Goal: Task Accomplishment & Management: Manage account settings

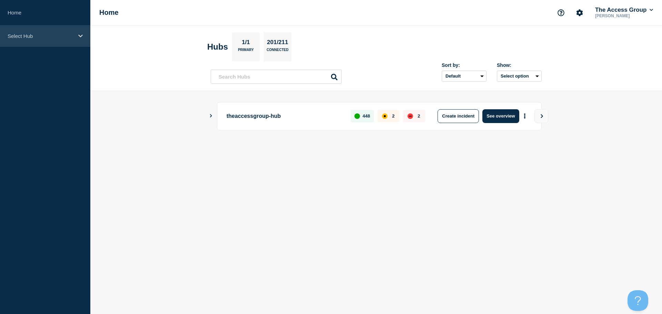
click at [76, 40] on div "Select Hub" at bounding box center [45, 36] width 90 height 21
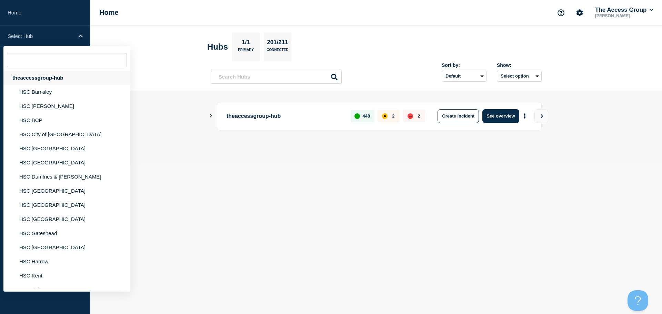
click at [53, 77] on div "theaccessgroup-hub" at bounding box center [66, 78] width 127 height 14
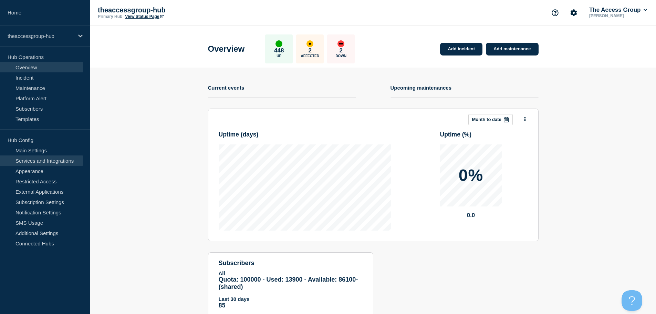
click at [54, 161] on link "Services and Integrations" at bounding box center [41, 160] width 83 height 10
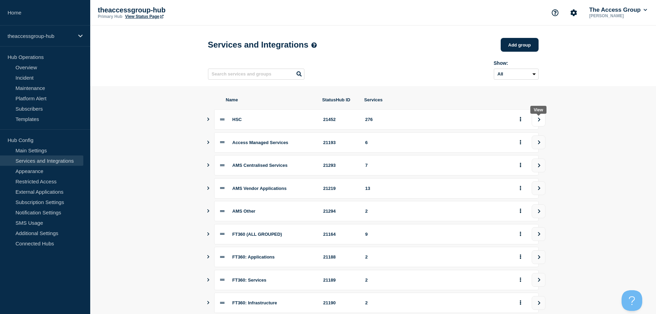
click at [540, 121] on icon "view group" at bounding box center [539, 120] width 2 height 4
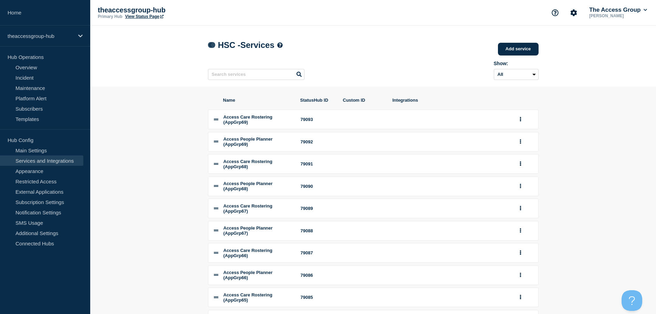
click at [213, 45] on icon at bounding box center [210, 45] width 5 height 4
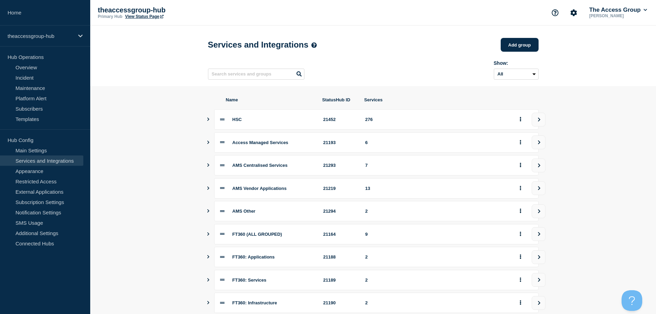
click at [525, 121] on div at bounding box center [525, 119] width 17 height 11
click at [522, 121] on button "group actions" at bounding box center [521, 119] width 9 height 11
click at [208, 121] on icon "Show services" at bounding box center [208, 119] width 2 height 3
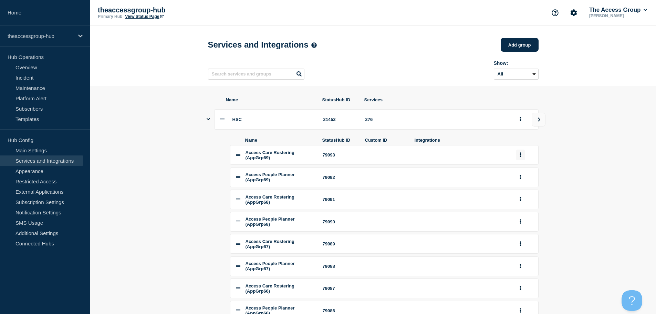
click at [519, 157] on button "group actions" at bounding box center [521, 155] width 9 height 11
click at [247, 77] on input "text" at bounding box center [256, 74] width 96 height 11
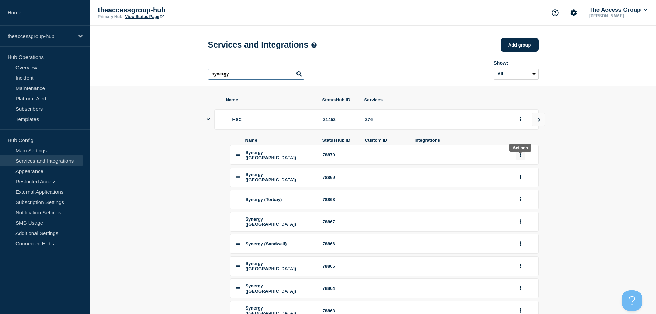
type input "synergy"
click at [519, 156] on button "group actions" at bounding box center [521, 155] width 9 height 11
click at [520, 169] on button "Edit" at bounding box center [525, 167] width 34 height 11
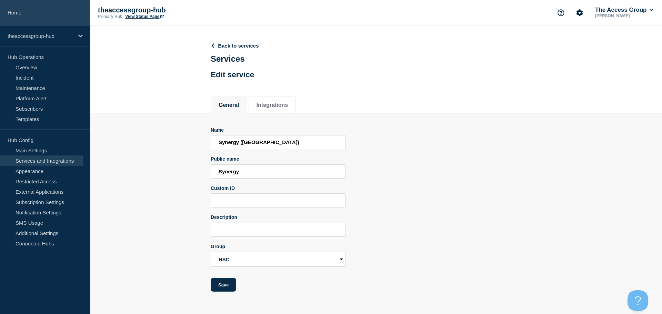
click at [45, 13] on link "Home" at bounding box center [45, 13] width 90 height 26
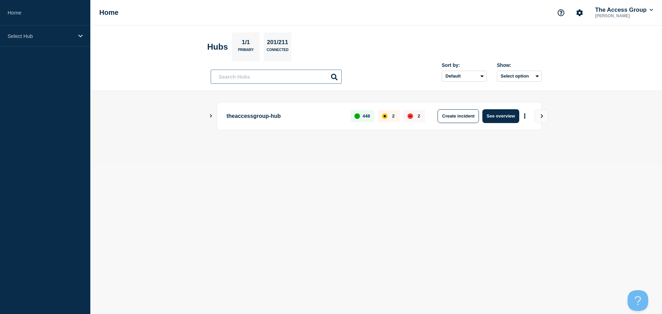
click at [241, 74] on input "text" at bounding box center [276, 77] width 131 height 14
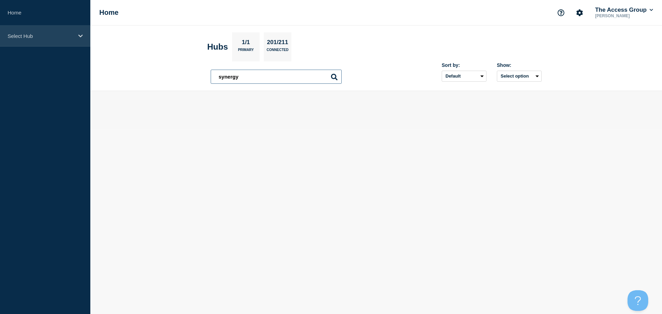
type input "synergy"
click at [81, 29] on div "Select Hub" at bounding box center [45, 36] width 90 height 21
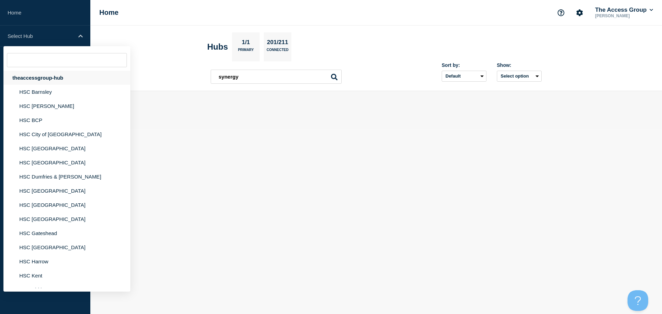
click at [63, 73] on div "theaccessgroup-hub" at bounding box center [66, 78] width 127 height 14
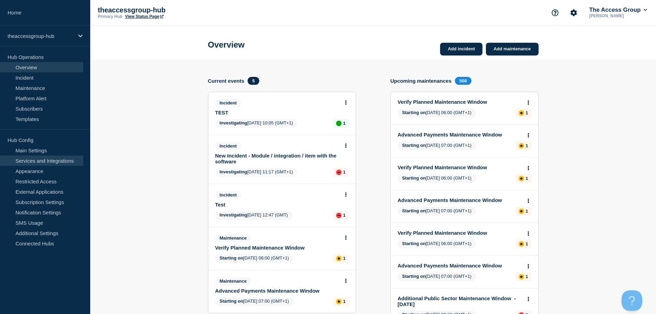
click at [49, 158] on link "Services and Integrations" at bounding box center [41, 160] width 83 height 10
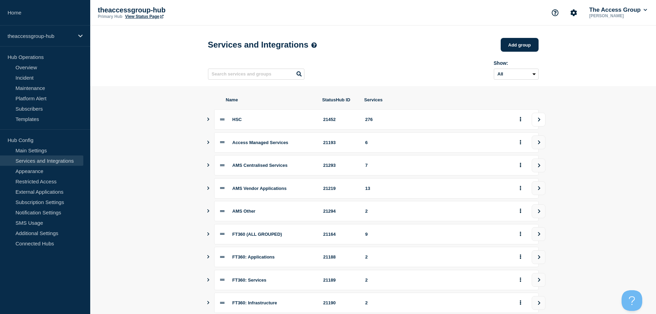
click at [538, 122] on icon "view group" at bounding box center [539, 120] width 4 height 4
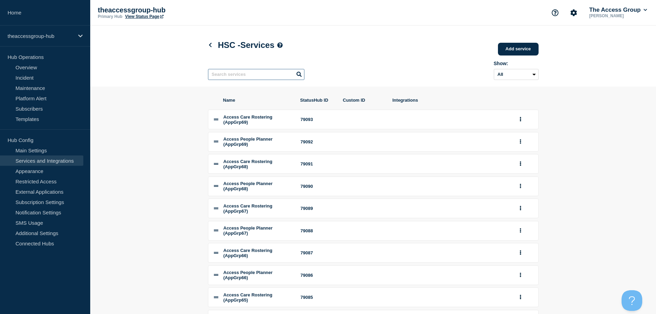
click at [249, 80] on input "text" at bounding box center [256, 74] width 96 height 11
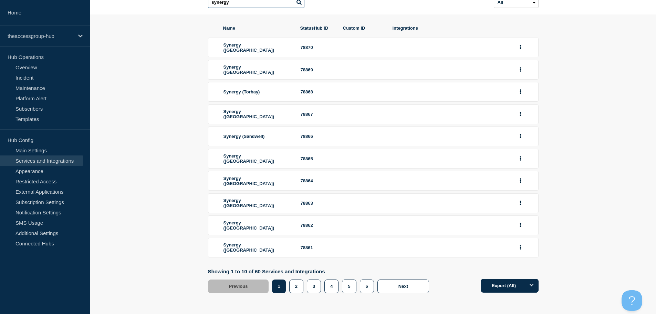
scroll to position [76, 0]
type input "synergy"
click at [294, 288] on button "2" at bounding box center [296, 286] width 14 height 14
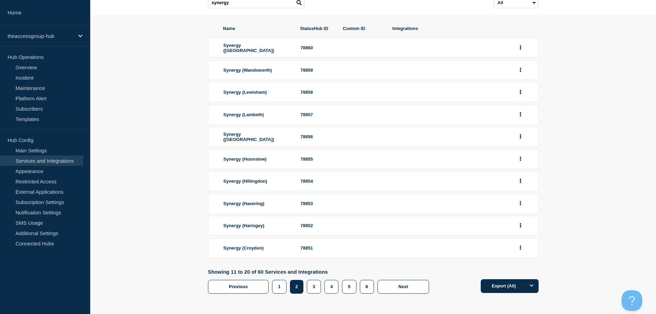
scroll to position [74, 0]
click at [314, 286] on button "3" at bounding box center [314, 286] width 14 height 14
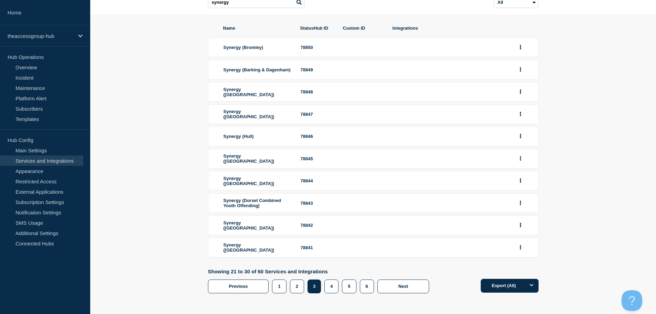
scroll to position [78, 0]
click at [330, 286] on button "4" at bounding box center [332, 286] width 14 height 14
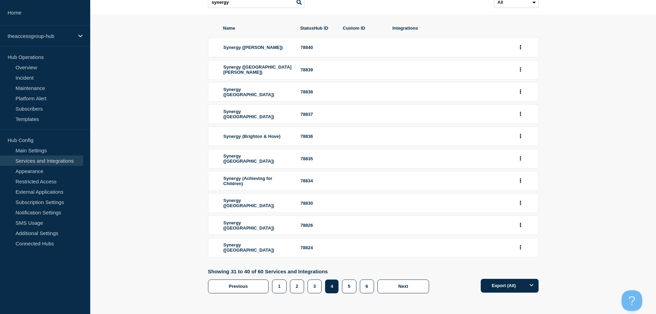
scroll to position [80, 0]
click at [353, 283] on button "5" at bounding box center [349, 286] width 14 height 14
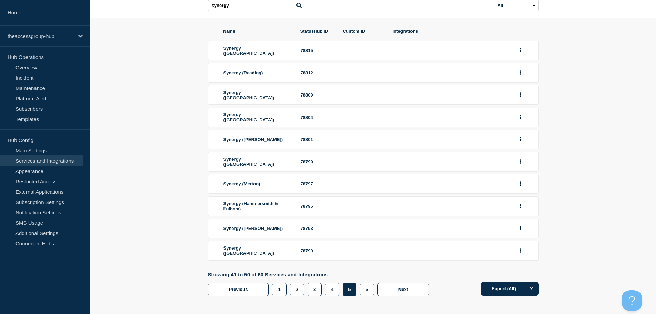
scroll to position [78, 0]
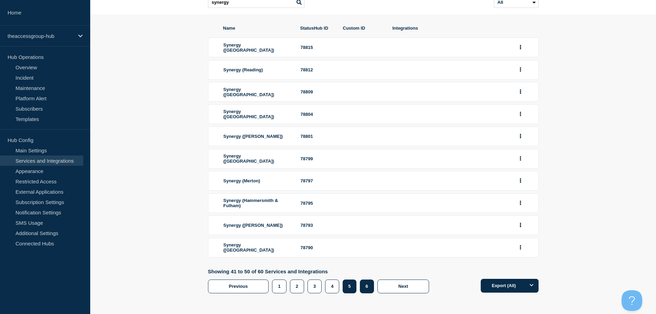
click at [363, 288] on button "6" at bounding box center [367, 286] width 14 height 14
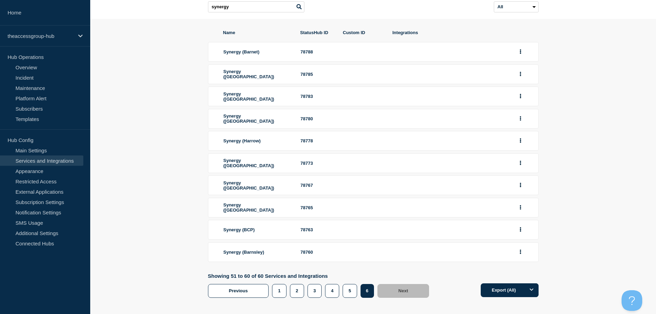
scroll to position [74, 0]
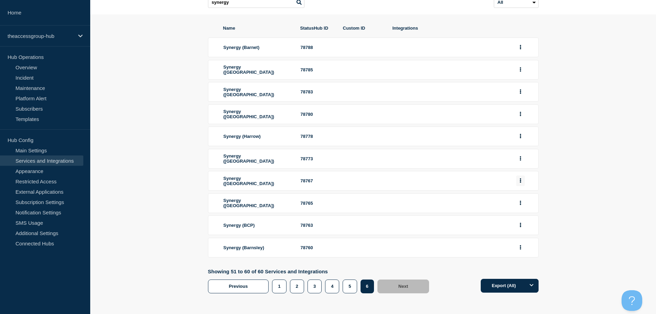
click at [520, 182] on icon "group actions" at bounding box center [520, 181] width 1 height 4
click at [522, 193] on button "Edit" at bounding box center [525, 193] width 34 height 11
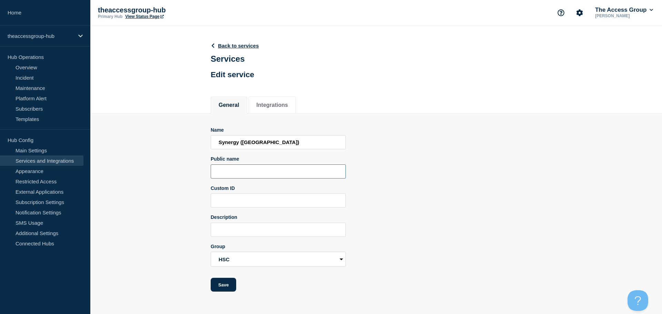
click at [251, 173] on input "Public name" at bounding box center [278, 171] width 135 height 14
type input "Synergy"
click at [224, 291] on button "Save" at bounding box center [224, 285] width 26 height 14
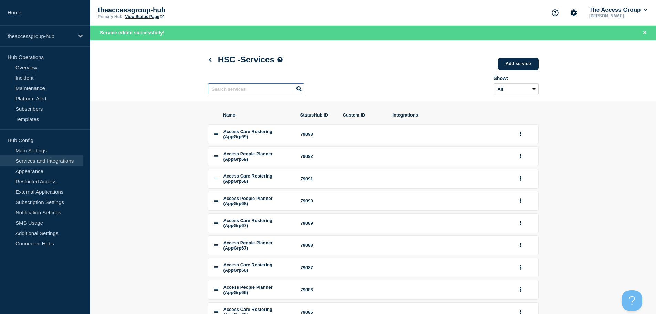
click at [238, 94] on input "text" at bounding box center [256, 88] width 96 height 11
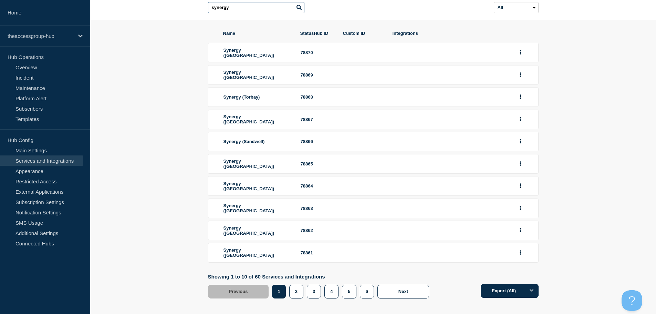
scroll to position [76, 0]
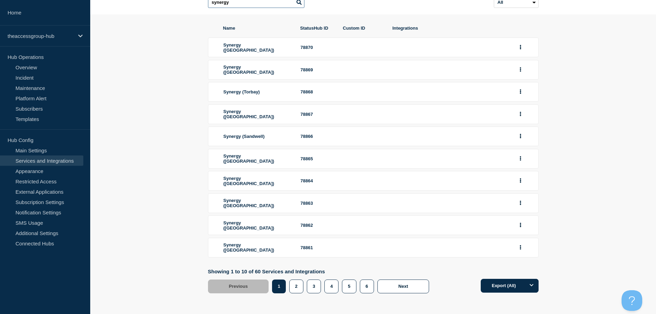
type input "synergy"
click at [386, 290] on button "Next" at bounding box center [404, 286] width 52 height 14
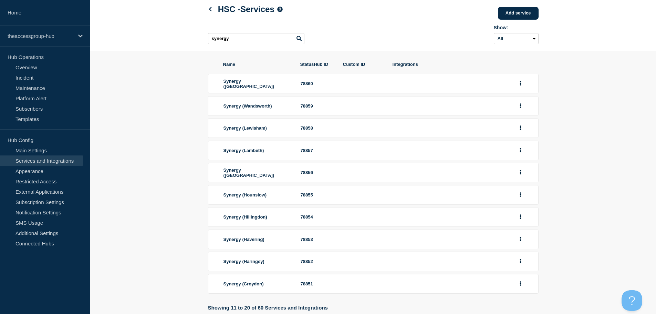
scroll to position [74, 0]
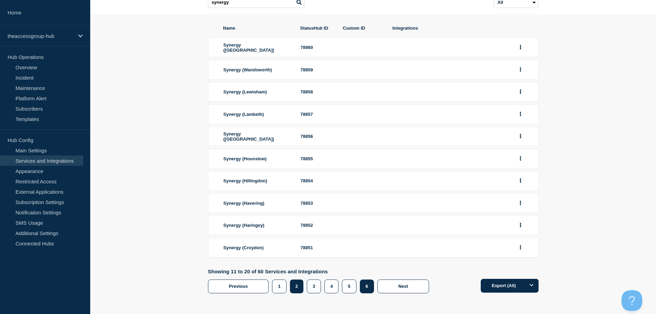
click at [362, 288] on button "6" at bounding box center [367, 286] width 14 height 14
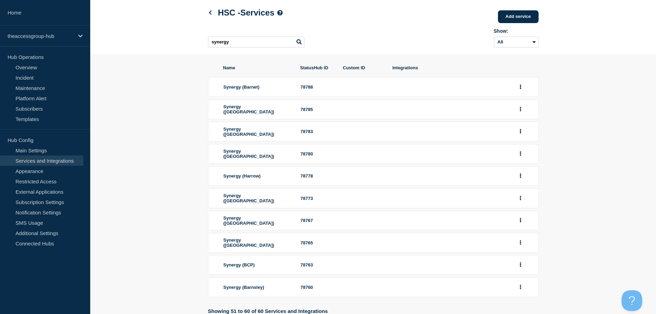
scroll to position [74, 0]
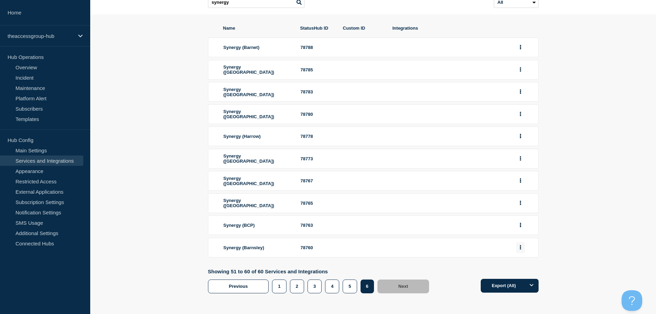
click at [522, 250] on button "group actions" at bounding box center [521, 247] width 9 height 11
click at [523, 258] on button "Edit" at bounding box center [525, 260] width 34 height 11
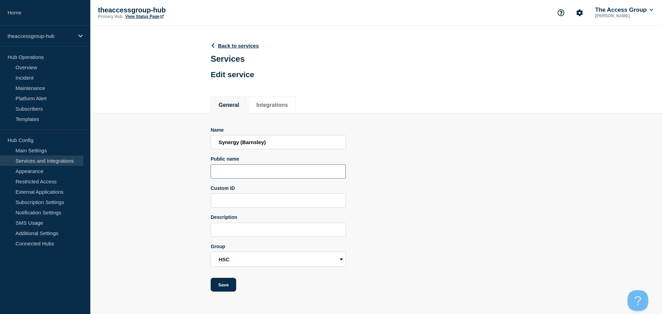
click at [317, 171] on input "Public name" at bounding box center [278, 171] width 135 height 14
type input "Synergy"
click at [226, 291] on button "Save" at bounding box center [224, 285] width 26 height 14
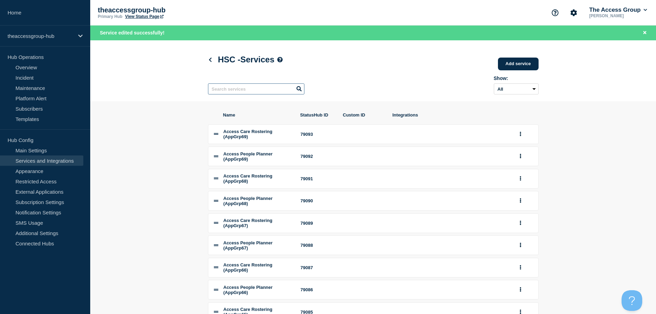
click at [227, 89] on input "text" at bounding box center [256, 88] width 96 height 11
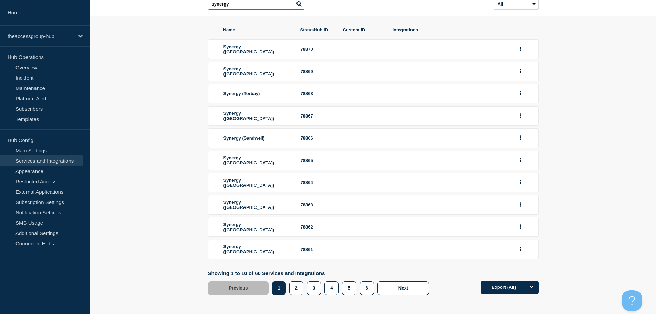
scroll to position [76, 0]
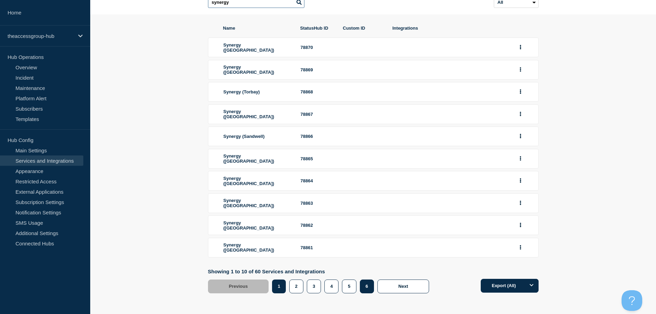
type input "synergy"
click at [364, 283] on button "6" at bounding box center [367, 286] width 14 height 14
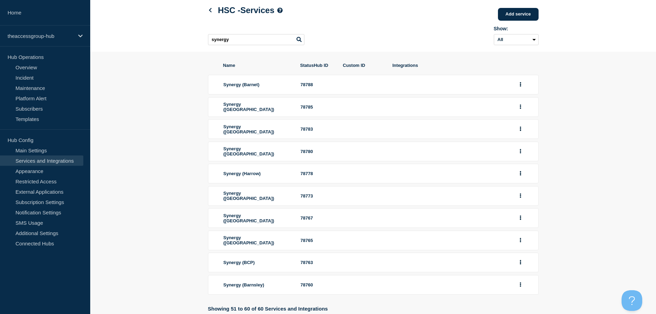
scroll to position [74, 0]
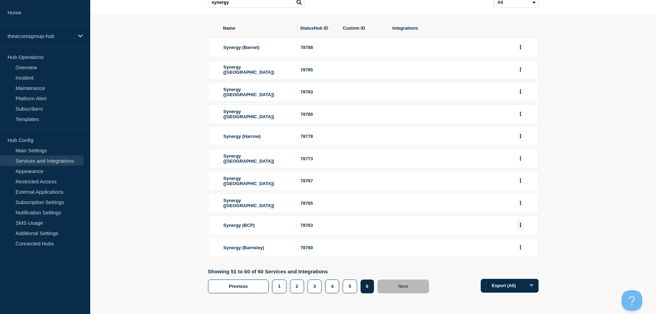
click at [522, 223] on button "group actions" at bounding box center [521, 225] width 9 height 11
click at [518, 236] on button "Edit" at bounding box center [525, 237] width 34 height 11
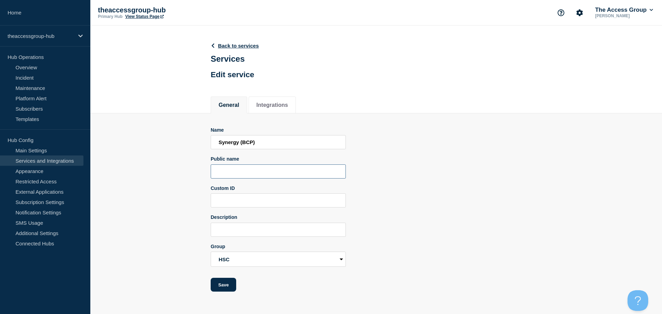
click at [234, 174] on input "Public name" at bounding box center [278, 171] width 135 height 14
drag, startPoint x: 244, startPoint y: 172, endPoint x: 166, endPoint y: 172, distance: 78.2
click at [166, 172] on section "Name Synergy (BCP) Public name Synergy Custom ID Description Group HSC Access M…" at bounding box center [375, 202] width 571 height 179
type input "Synergy"
click at [229, 285] on button "Save" at bounding box center [224, 285] width 26 height 14
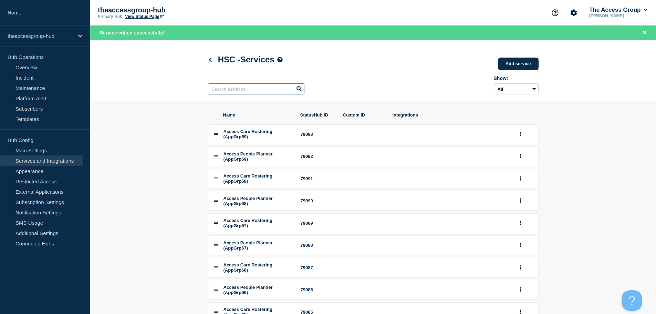
click at [226, 92] on input "text" at bounding box center [256, 88] width 96 height 11
paste input "Synergy"
type input "Synergy"
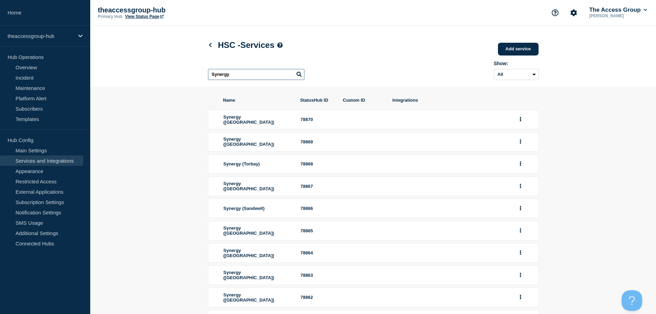
scroll to position [76, 0]
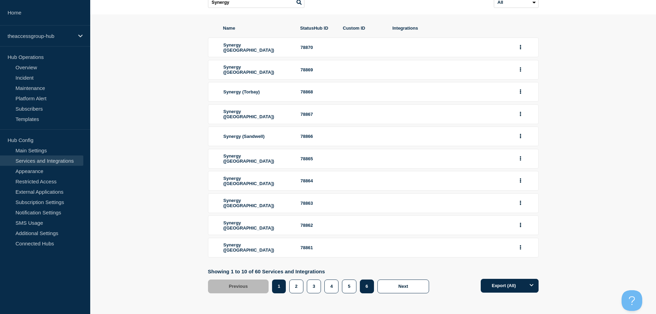
click at [362, 283] on button "6" at bounding box center [367, 286] width 14 height 14
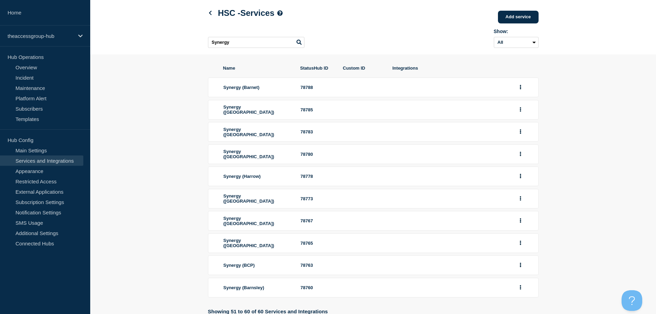
scroll to position [74, 0]
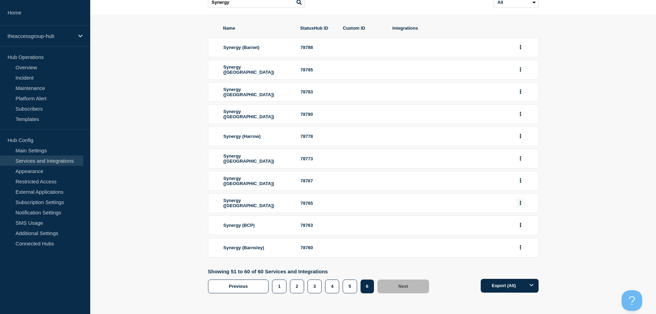
click at [524, 202] on button "group actions" at bounding box center [521, 203] width 9 height 11
click at [516, 216] on button "Edit" at bounding box center [525, 215] width 34 height 11
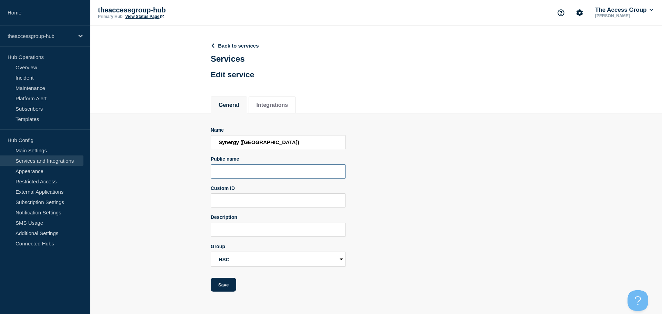
click at [270, 175] on input "Public name" at bounding box center [278, 171] width 135 height 14
paste input "Synergy"
type input "Synergy"
click at [223, 287] on button "Save" at bounding box center [224, 285] width 26 height 14
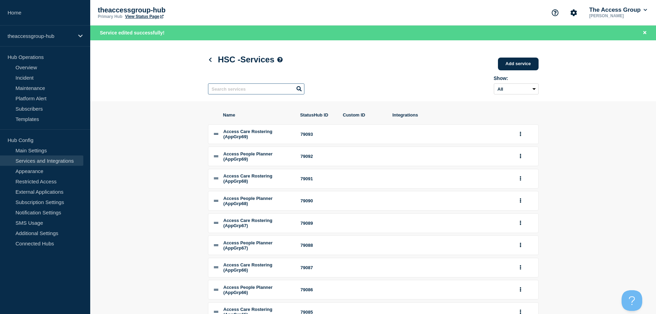
click at [250, 91] on input "text" at bounding box center [256, 88] width 96 height 11
paste input "Synergy"
type input "Synergy"
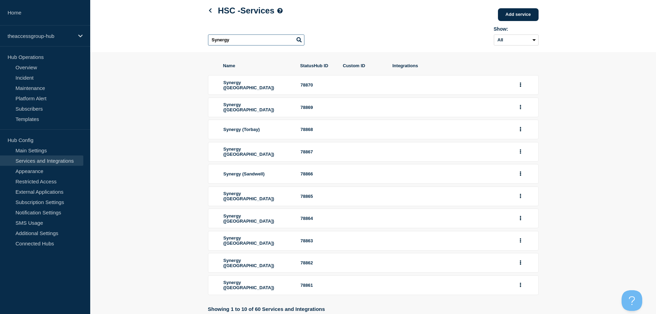
scroll to position [76, 0]
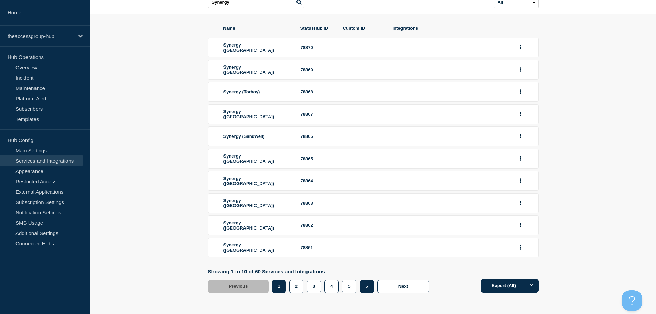
click at [364, 284] on button "6" at bounding box center [367, 286] width 14 height 14
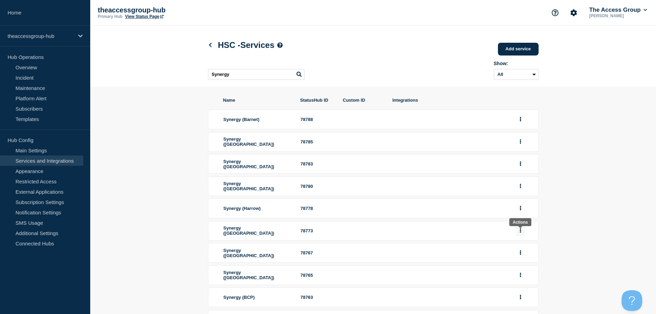
click at [522, 231] on button "group actions" at bounding box center [521, 230] width 9 height 11
click at [516, 247] on button "Edit" at bounding box center [525, 243] width 34 height 11
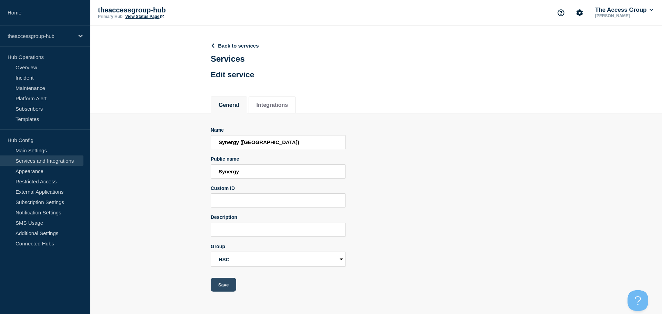
click at [224, 289] on button "Save" at bounding box center [224, 285] width 26 height 14
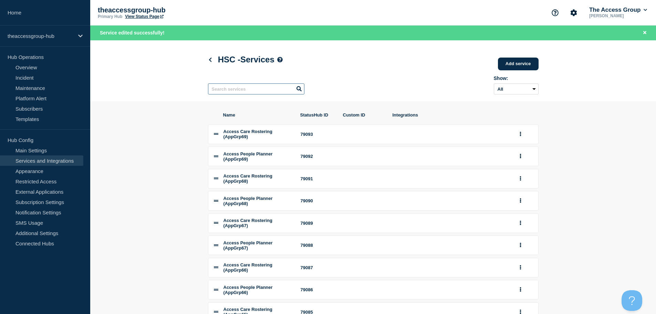
click at [228, 91] on input "text" at bounding box center [256, 88] width 96 height 11
paste input "Synergy"
type input "Synergy"
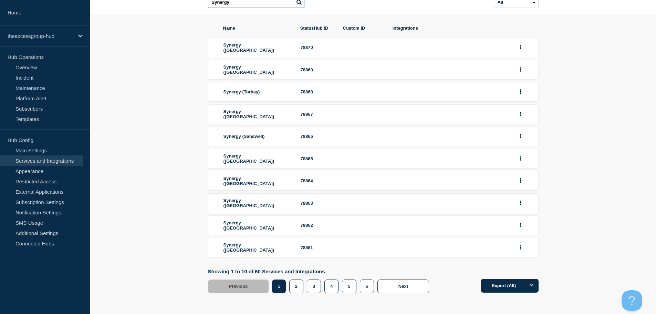
scroll to position [76, 0]
click at [369, 288] on button "6" at bounding box center [367, 286] width 14 height 14
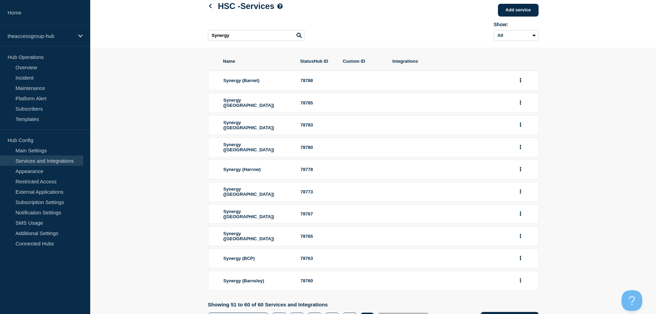
scroll to position [74, 0]
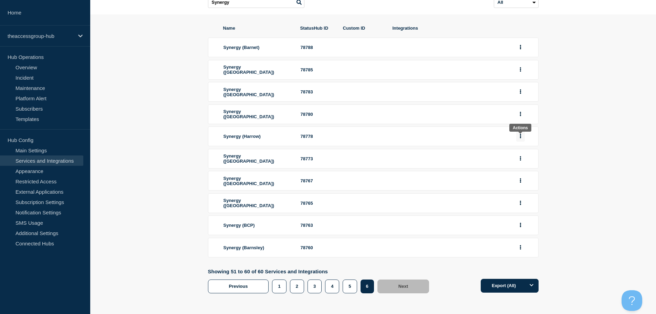
click at [522, 138] on button "group actions" at bounding box center [521, 136] width 9 height 11
click at [516, 151] on button "Edit" at bounding box center [525, 148] width 34 height 11
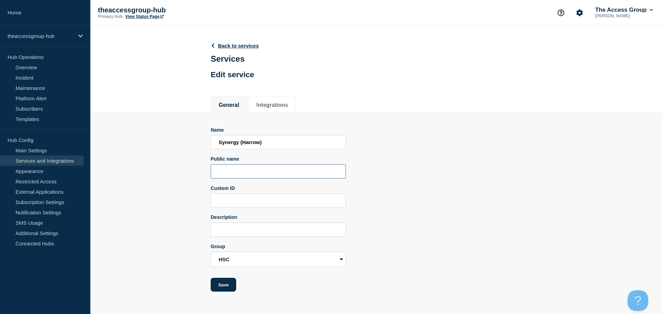
click at [275, 176] on input "Public name" at bounding box center [278, 171] width 135 height 14
paste input "Synergy"
type input "Synergy"
click at [232, 286] on button "Save" at bounding box center [224, 285] width 26 height 14
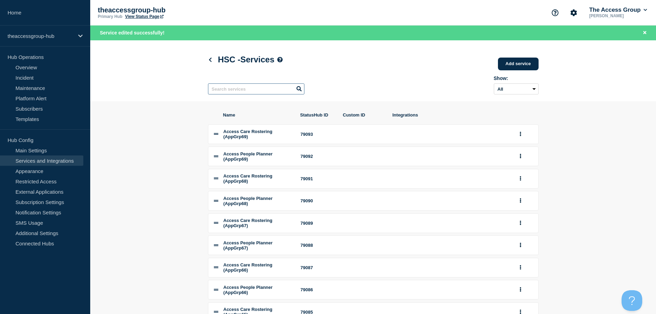
click at [257, 92] on input "text" at bounding box center [256, 88] width 96 height 11
paste input "Synergy"
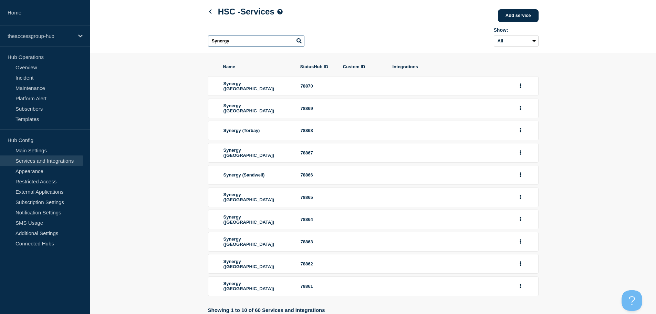
scroll to position [76, 0]
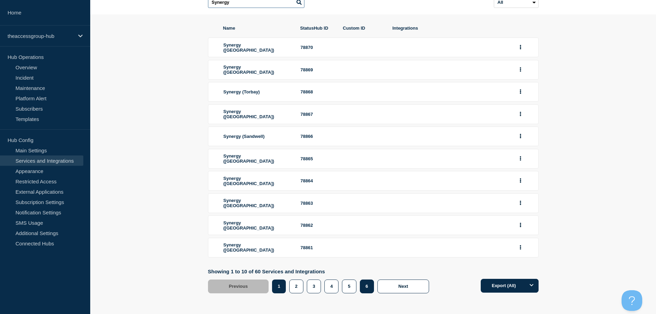
type input "Synergy"
click at [364, 290] on button "6" at bounding box center [367, 286] width 14 height 14
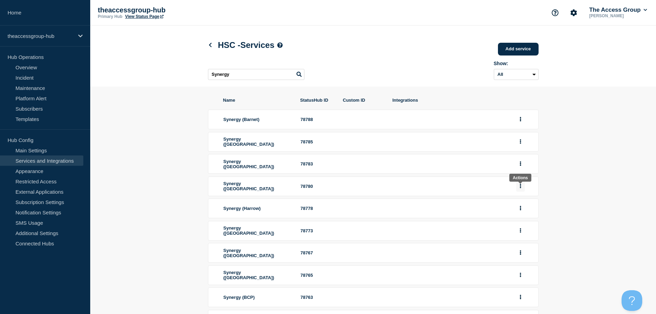
click at [519, 188] on button "group actions" at bounding box center [521, 186] width 9 height 11
click at [522, 201] on button "Edit" at bounding box center [525, 198] width 34 height 11
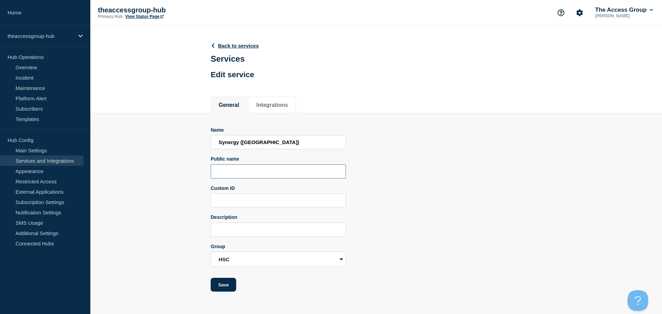
click at [255, 174] on input "Public name" at bounding box center [278, 171] width 135 height 14
paste input "Synergy"
type input "Synergy"
click at [224, 286] on button "Save" at bounding box center [224, 285] width 26 height 14
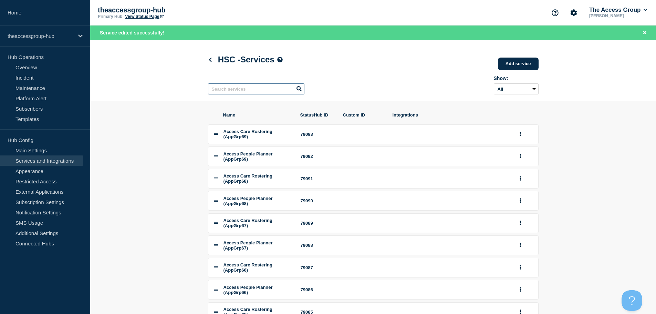
click at [268, 91] on input "text" at bounding box center [256, 88] width 96 height 11
paste input "Synergy"
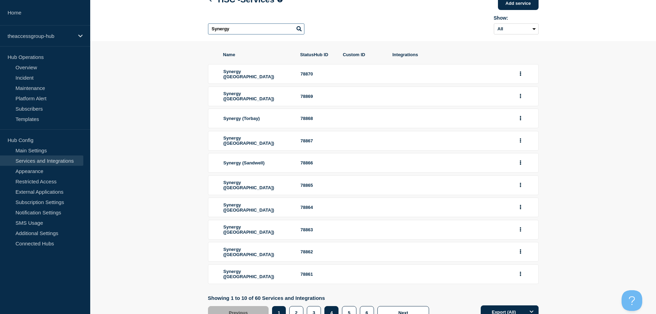
scroll to position [76, 0]
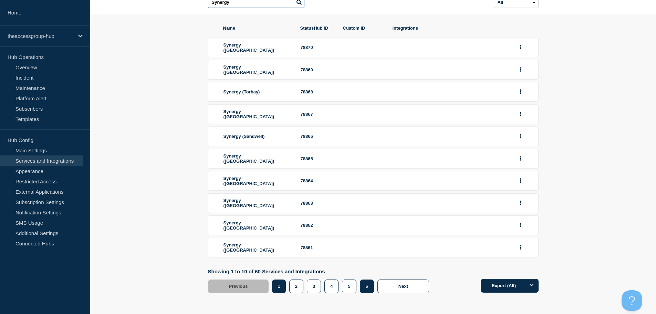
type input "Synergy"
click at [366, 287] on button "6" at bounding box center [367, 286] width 14 height 14
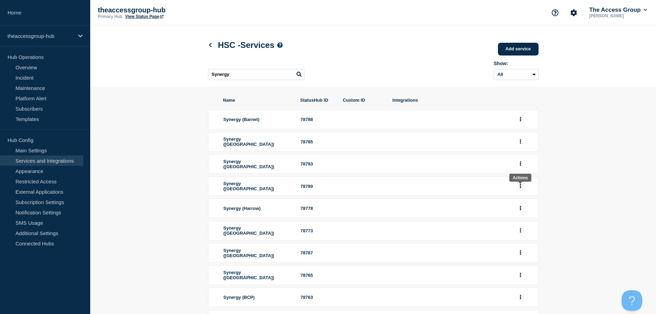
click at [523, 188] on button "group actions" at bounding box center [521, 186] width 9 height 11
click at [521, 201] on button "Edit" at bounding box center [525, 198] width 34 height 11
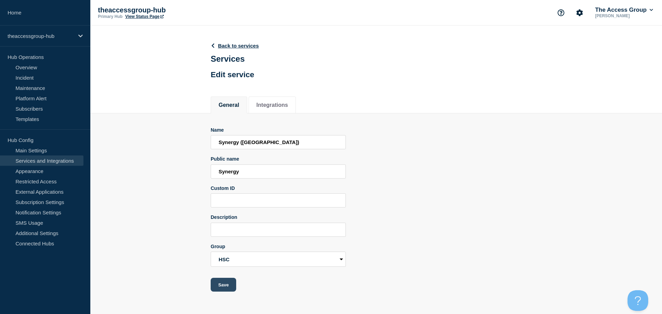
click at [221, 287] on button "Save" at bounding box center [224, 285] width 26 height 14
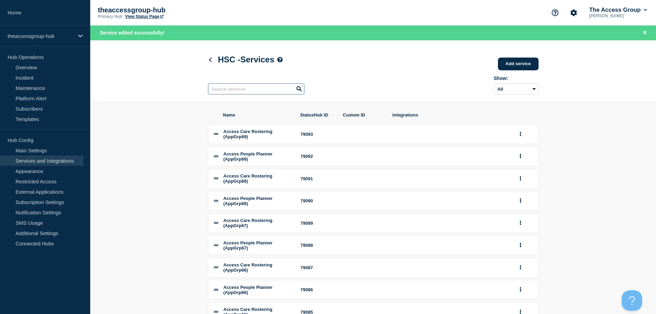
click at [241, 93] on input "text" at bounding box center [256, 88] width 96 height 11
paste input "Synergy"
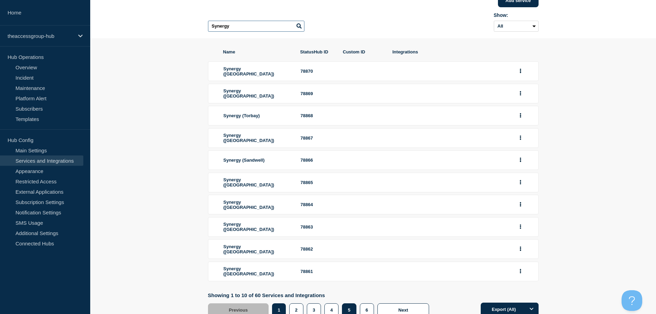
scroll to position [76, 0]
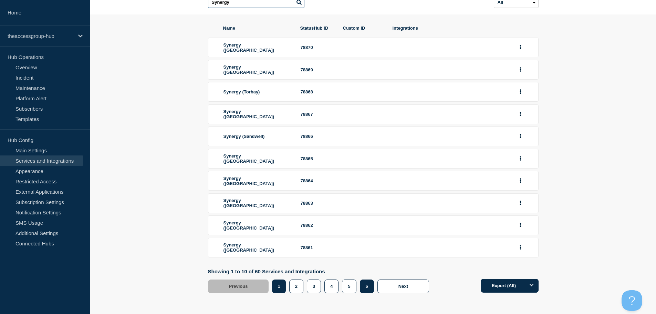
type input "Synergy"
click at [364, 286] on button "6" at bounding box center [367, 286] width 14 height 14
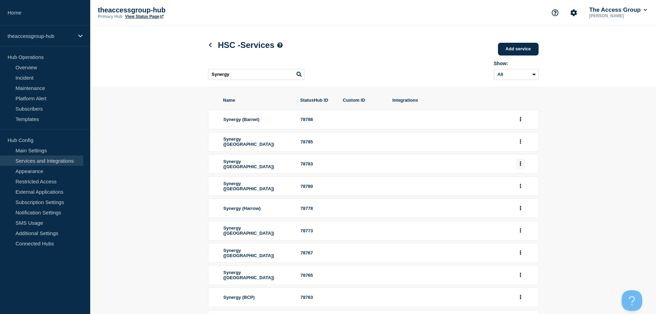
click at [519, 167] on button "group actions" at bounding box center [521, 164] width 9 height 11
click at [520, 179] on button "Edit" at bounding box center [525, 176] width 34 height 11
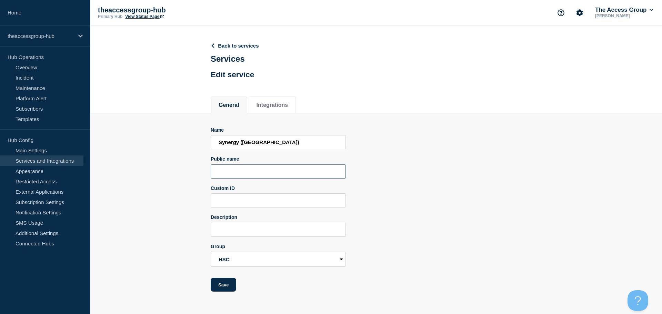
click at [278, 174] on input "Public name" at bounding box center [278, 171] width 135 height 14
paste input "Synergy"
type input "Synergy"
click at [227, 289] on button "Save" at bounding box center [224, 285] width 26 height 14
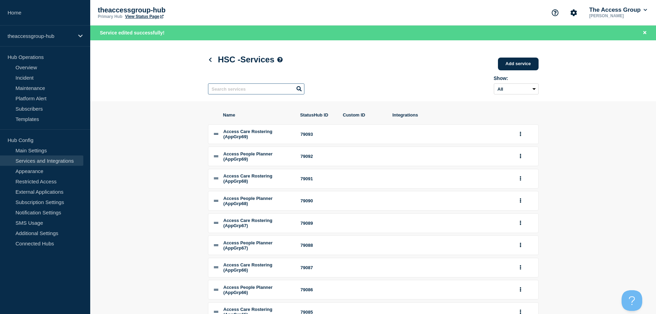
click at [263, 92] on input "text" at bounding box center [256, 88] width 96 height 11
paste input "Synergy"
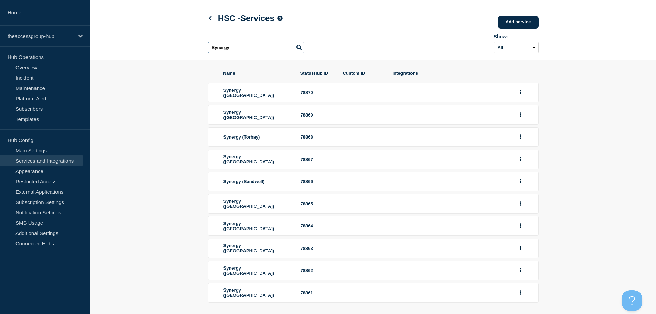
scroll to position [76, 0]
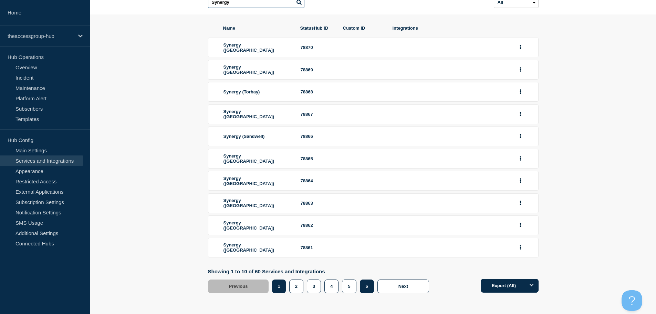
type input "Synergy"
click at [370, 286] on button "6" at bounding box center [367, 286] width 14 height 14
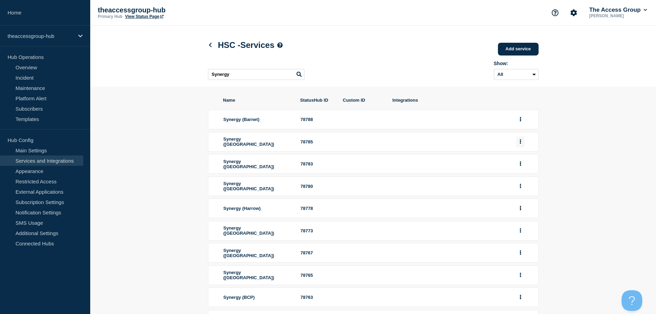
click at [522, 144] on button "group actions" at bounding box center [521, 141] width 9 height 11
click at [520, 159] on button "Edit" at bounding box center [525, 154] width 34 height 11
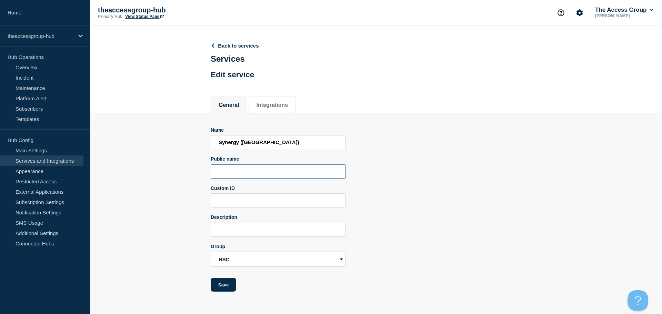
click at [271, 179] on input "Public name" at bounding box center [278, 171] width 135 height 14
paste input "Synergy"
type input "Synergy"
click at [226, 288] on button "Save" at bounding box center [224, 285] width 26 height 14
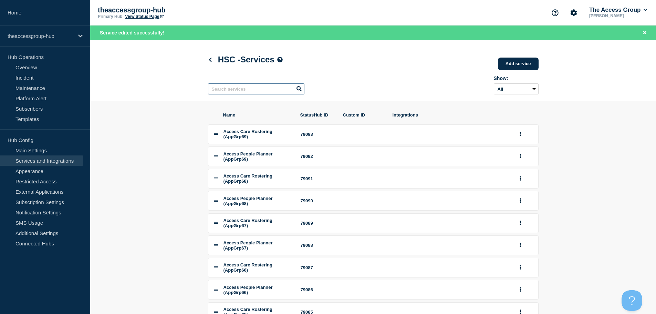
click at [249, 92] on input "text" at bounding box center [256, 88] width 96 height 11
paste input "Synergy"
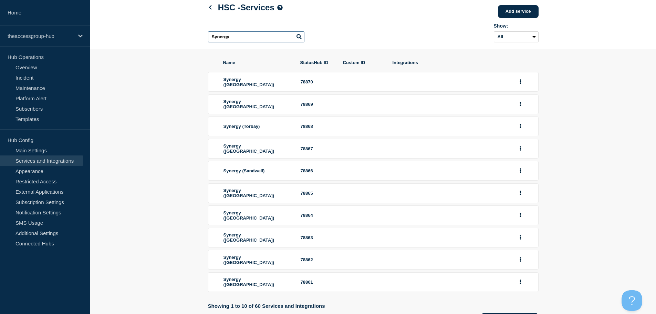
scroll to position [76, 0]
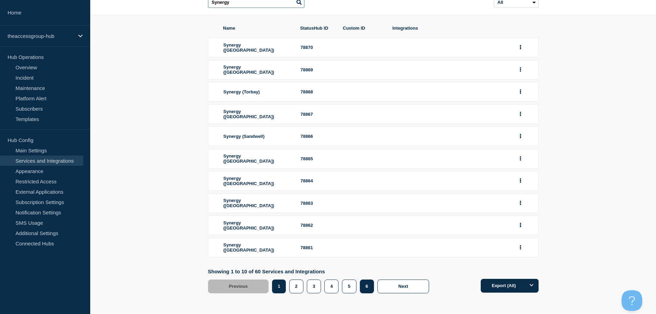
type input "Synergy"
click at [366, 286] on button "6" at bounding box center [367, 286] width 14 height 14
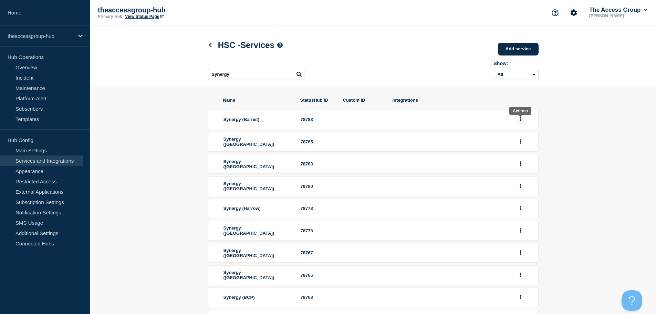
click at [517, 118] on button "group actions" at bounding box center [521, 119] width 9 height 11
click at [523, 137] on button "Edit" at bounding box center [525, 131] width 34 height 11
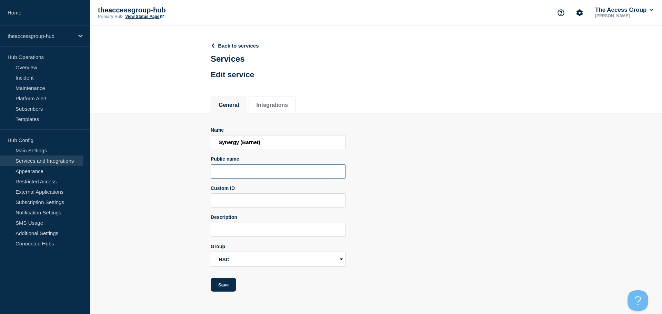
click at [302, 178] on input "Public name" at bounding box center [278, 171] width 135 height 14
paste input "Synergy"
type input "Synergy"
drag, startPoint x: 223, startPoint y: 288, endPoint x: 262, endPoint y: 286, distance: 38.6
click at [224, 288] on button "Save" at bounding box center [224, 285] width 26 height 14
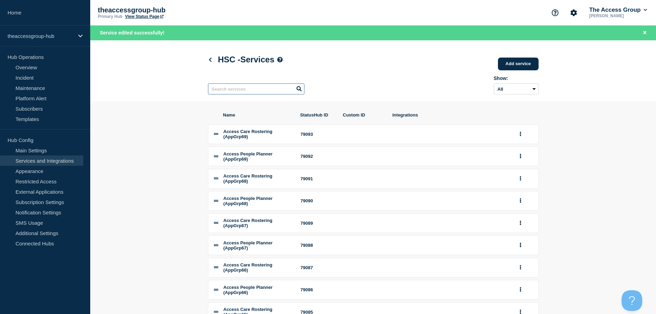
click at [235, 90] on input "text" at bounding box center [256, 88] width 96 height 11
paste input "Synergy"
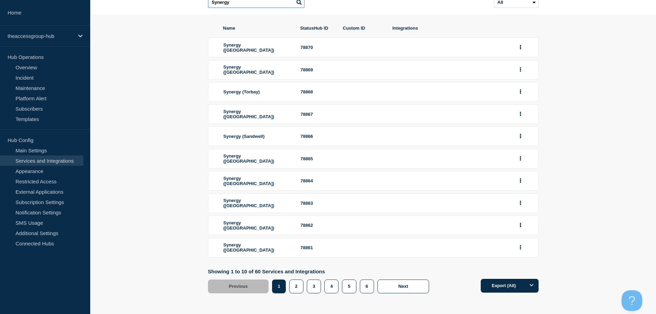
scroll to position [76, 0]
type input "Synergy"
click at [349, 286] on button "5" at bounding box center [349, 286] width 14 height 14
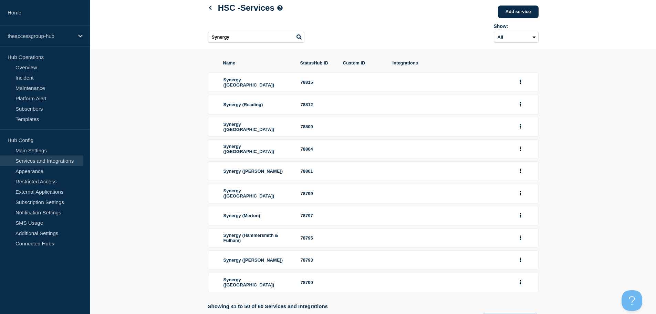
scroll to position [78, 0]
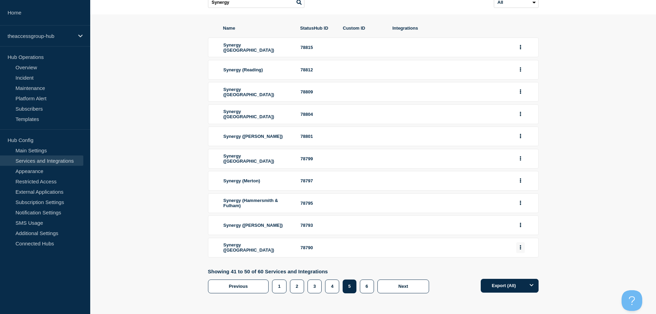
click at [522, 248] on button "group actions" at bounding box center [521, 247] width 9 height 11
click at [517, 263] on button "Edit" at bounding box center [525, 260] width 34 height 11
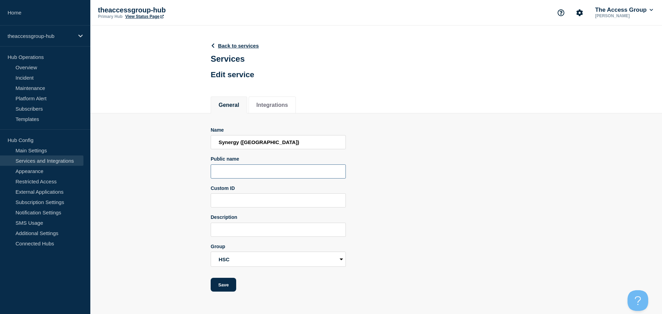
click at [224, 175] on input "Public name" at bounding box center [278, 171] width 135 height 14
paste input "Synergy"
type input "Synergy"
click at [226, 286] on button "Save" at bounding box center [224, 285] width 26 height 14
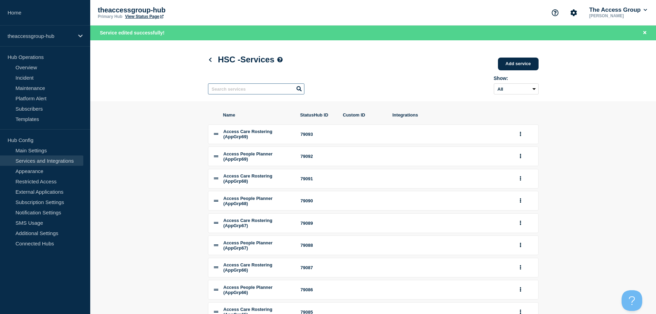
click at [243, 92] on input "text" at bounding box center [256, 88] width 96 height 11
paste input "Synergy"
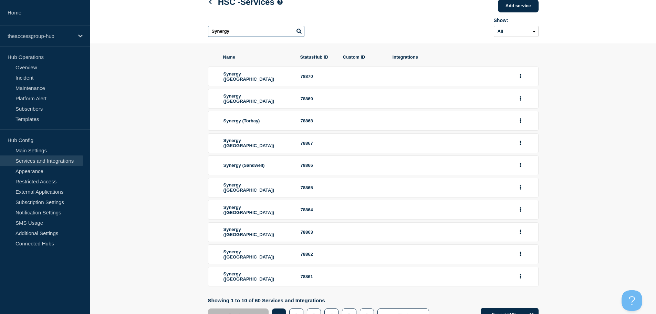
scroll to position [76, 0]
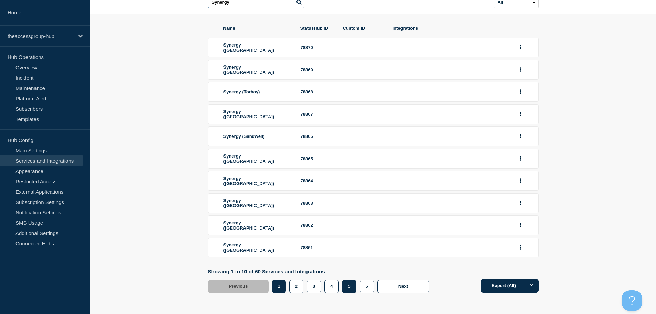
type input "Synergy"
click at [355, 286] on button "5" at bounding box center [349, 286] width 14 height 14
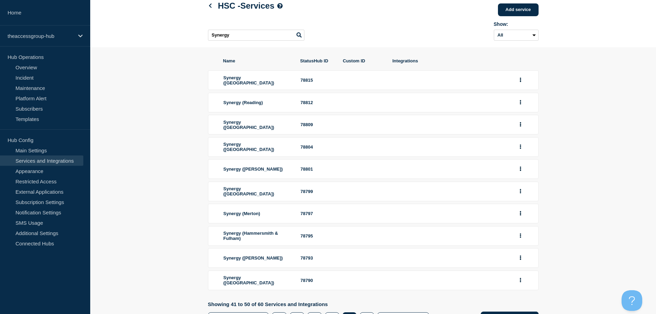
scroll to position [78, 0]
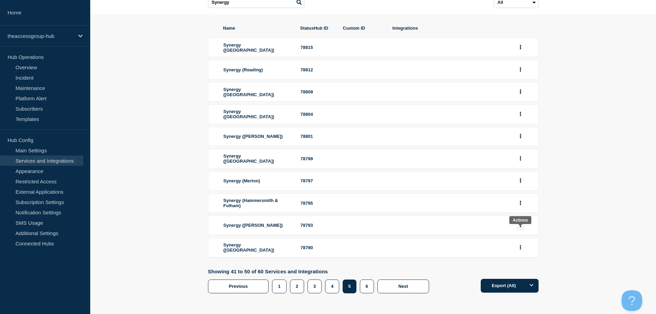
click at [519, 228] on button "group actions" at bounding box center [521, 225] width 9 height 11
click at [519, 235] on button "Edit" at bounding box center [525, 237] width 34 height 11
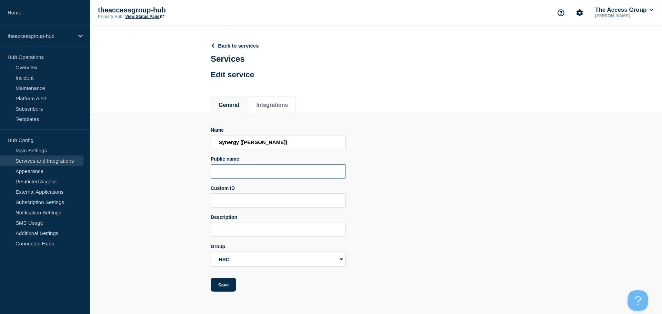
click at [238, 175] on input "Public name" at bounding box center [278, 171] width 135 height 14
paste input "Synergy"
type input "Synergy"
click at [230, 284] on button "Save" at bounding box center [224, 285] width 26 height 14
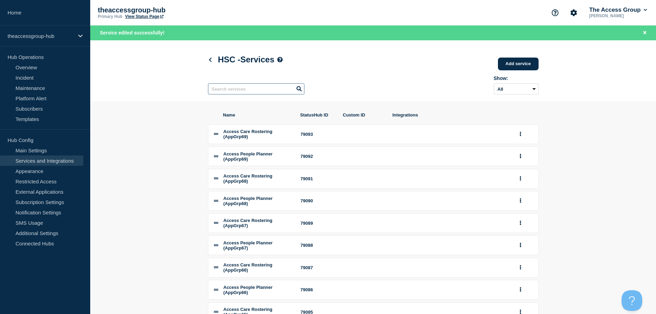
click at [250, 93] on input "text" at bounding box center [256, 88] width 96 height 11
paste input "Synergy"
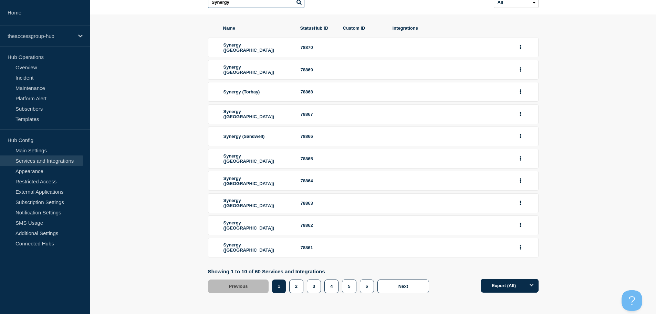
scroll to position [76, 0]
type input "Synergy"
click at [351, 285] on button "5" at bounding box center [349, 286] width 14 height 14
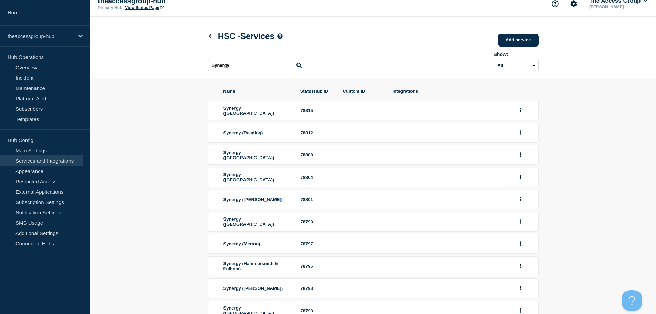
scroll to position [78, 0]
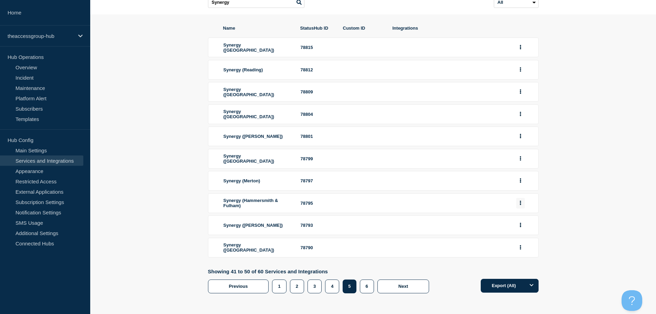
click at [524, 201] on button "group actions" at bounding box center [521, 203] width 9 height 11
click at [518, 215] on button "Edit" at bounding box center [525, 216] width 34 height 11
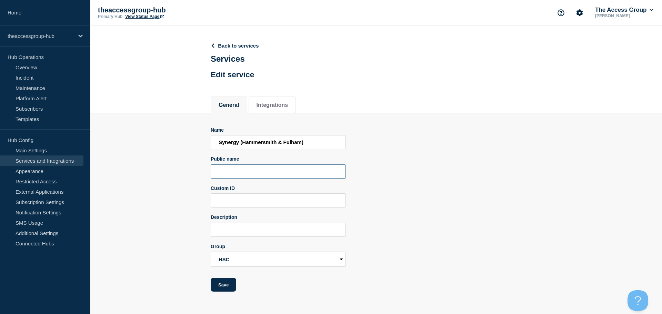
click at [227, 175] on input "Public name" at bounding box center [278, 171] width 135 height 14
paste input "Synergy"
type input "Synergy"
click at [219, 284] on button "Save" at bounding box center [224, 285] width 26 height 14
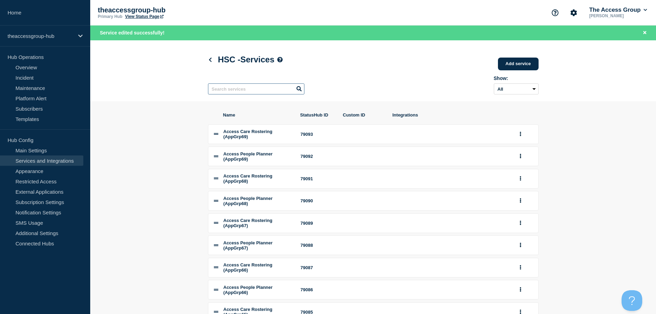
click at [251, 90] on input "text" at bounding box center [256, 88] width 96 height 11
paste input "Synergy"
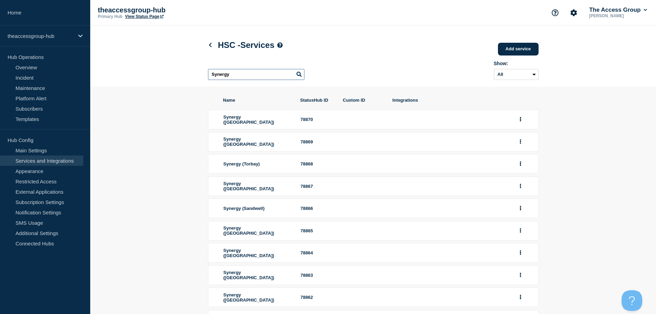
scroll to position [76, 0]
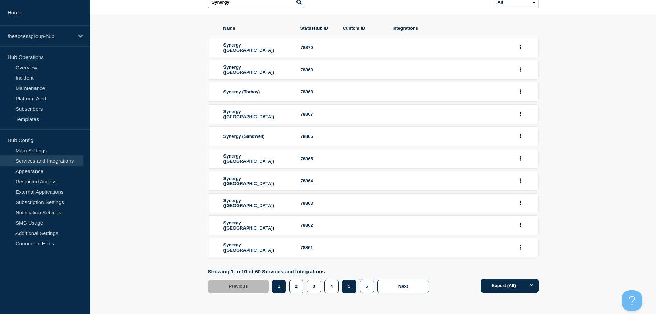
type input "Synergy"
click at [348, 286] on button "5" at bounding box center [349, 286] width 14 height 14
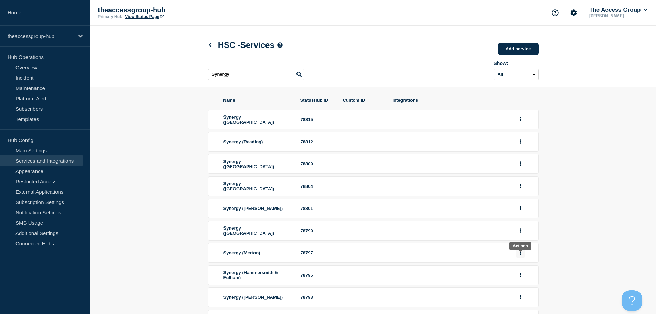
click at [520, 255] on icon "group actions" at bounding box center [520, 253] width 1 height 4
click at [523, 270] on button "Edit" at bounding box center [525, 265] width 34 height 11
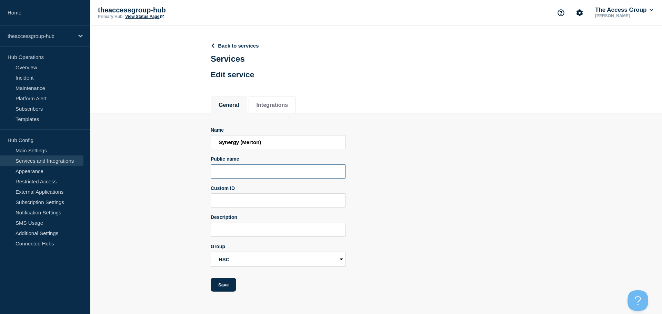
click at [275, 176] on input "Public name" at bounding box center [278, 171] width 135 height 14
paste input "Synergy"
type input "Synergy"
click at [220, 288] on button "Save" at bounding box center [224, 285] width 26 height 14
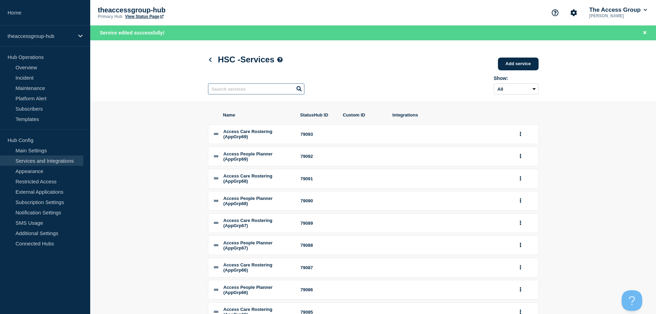
click at [269, 92] on input "text" at bounding box center [256, 88] width 96 height 11
paste input "Synergy"
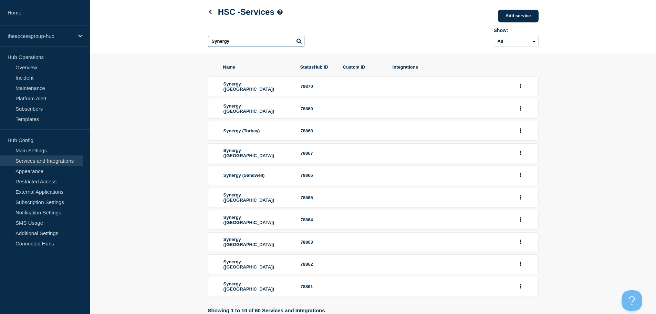
scroll to position [76, 0]
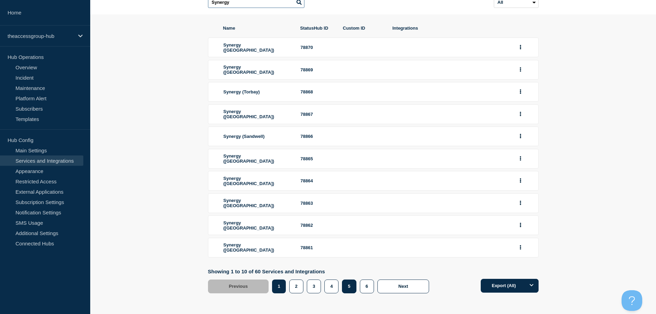
type input "Synergy"
click at [351, 289] on button "5" at bounding box center [349, 286] width 14 height 14
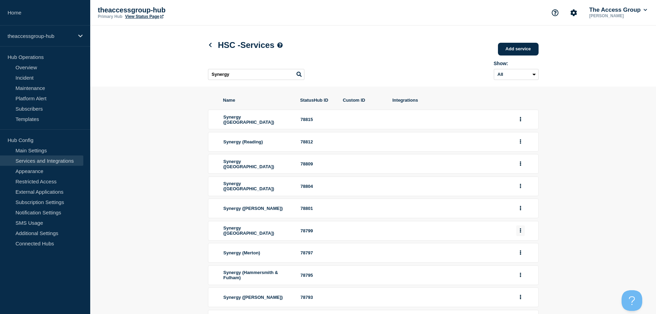
click at [521, 233] on icon "group actions" at bounding box center [520, 230] width 1 height 4
click at [521, 248] on button "Edit" at bounding box center [525, 243] width 34 height 11
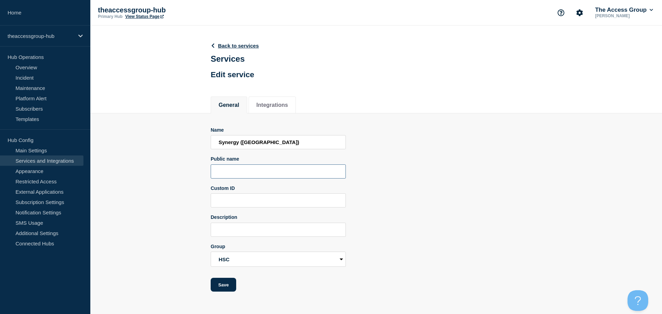
click at [247, 174] on input "Public name" at bounding box center [278, 171] width 135 height 14
paste input "Synergy"
type input "Synergy"
click at [228, 289] on button "Save" at bounding box center [224, 285] width 26 height 14
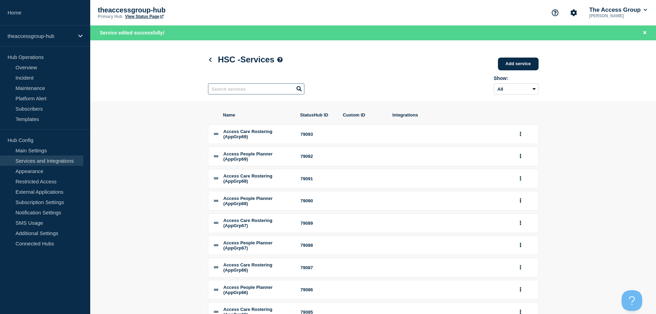
click at [248, 92] on input "text" at bounding box center [256, 88] width 96 height 11
paste input "Synergy"
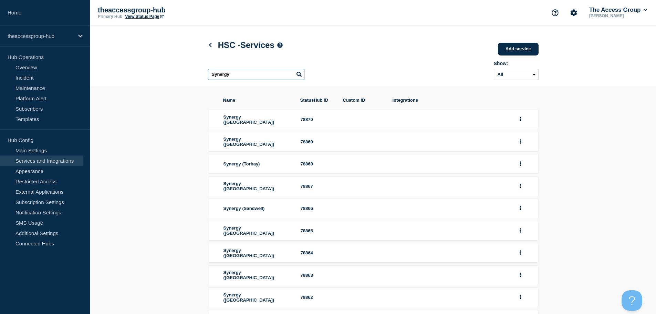
scroll to position [76, 0]
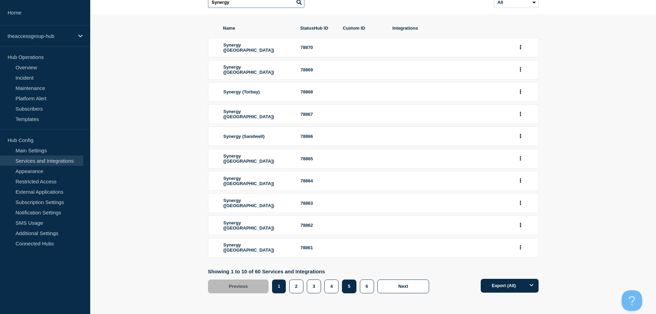
type input "Synergy"
click at [353, 288] on button "5" at bounding box center [349, 286] width 14 height 14
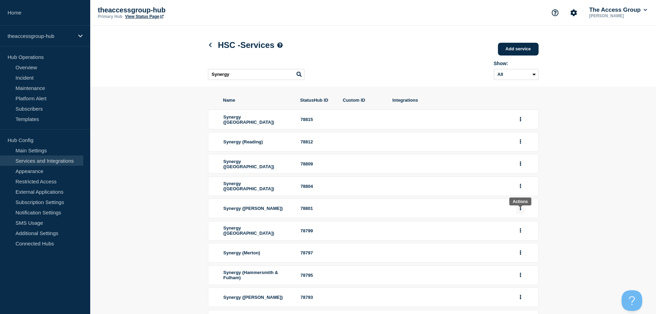
click at [522, 213] on button "group actions" at bounding box center [521, 208] width 9 height 11
click at [521, 226] on button "Edit" at bounding box center [525, 220] width 34 height 11
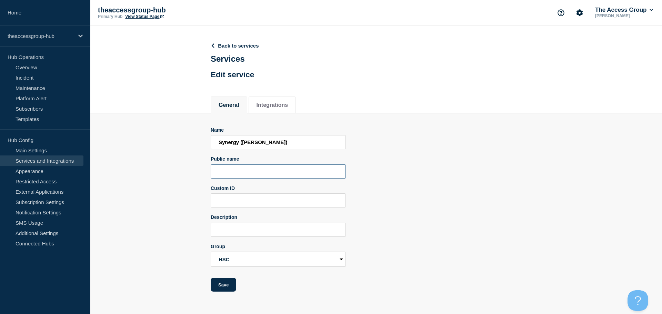
click at [255, 173] on input "Public name" at bounding box center [278, 171] width 135 height 14
paste input "Synergy"
type input "Synergy"
click at [226, 288] on button "Save" at bounding box center [224, 285] width 26 height 14
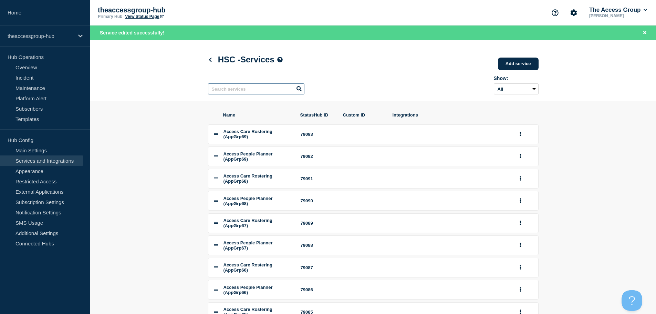
click at [239, 90] on input "text" at bounding box center [256, 88] width 96 height 11
paste input "Synergy"
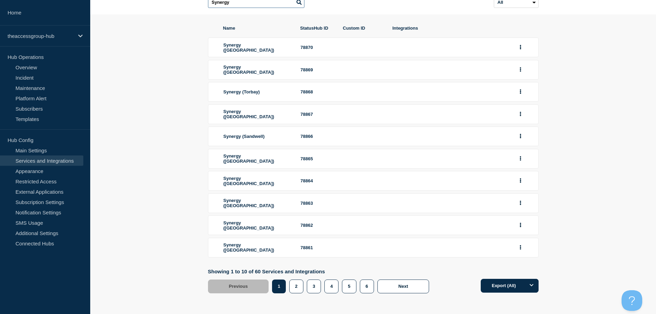
scroll to position [76, 0]
type input "Synergy"
click at [351, 286] on button "5" at bounding box center [349, 286] width 14 height 14
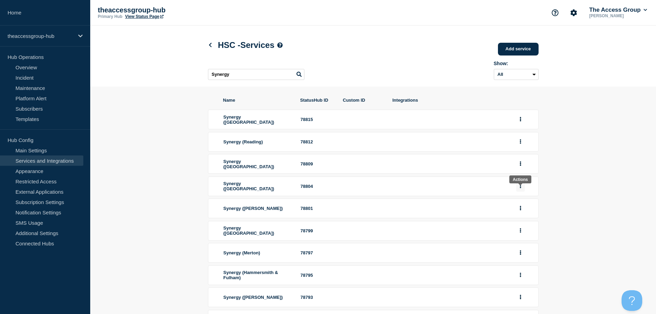
click at [520, 192] on button "group actions" at bounding box center [521, 186] width 9 height 11
click at [518, 204] on button "Edit" at bounding box center [525, 198] width 34 height 11
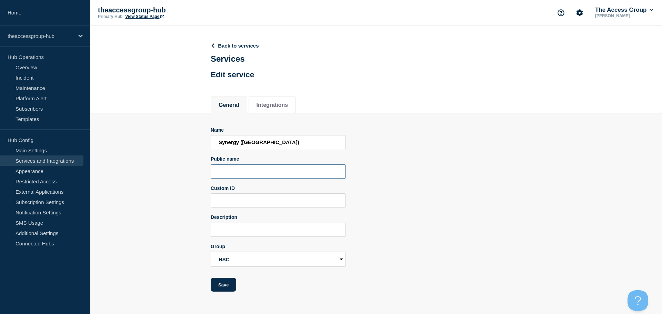
click at [231, 173] on input "Public name" at bounding box center [278, 171] width 135 height 14
paste input "Synergy"
type input "Synergy"
click at [222, 287] on button "Save" at bounding box center [224, 285] width 26 height 14
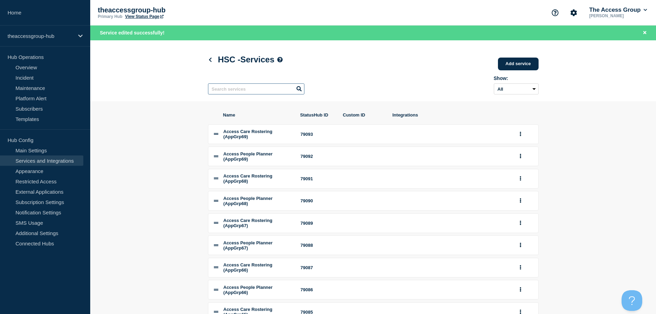
click at [256, 89] on input "text" at bounding box center [256, 88] width 96 height 11
paste input "Synergy"
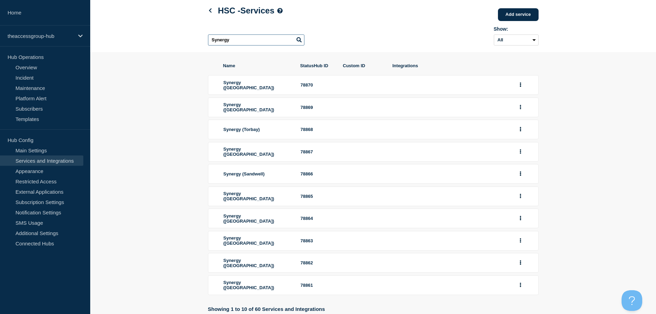
scroll to position [76, 0]
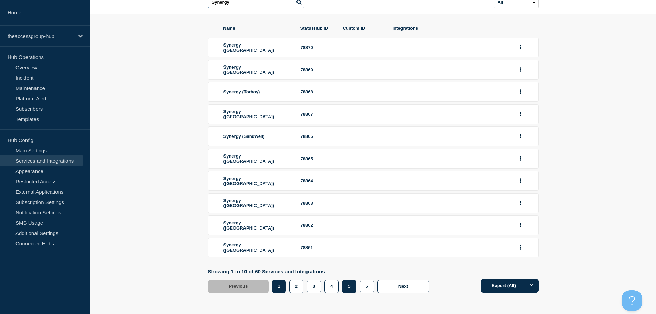
type input "Synergy"
click at [349, 293] on button "5" at bounding box center [349, 286] width 14 height 14
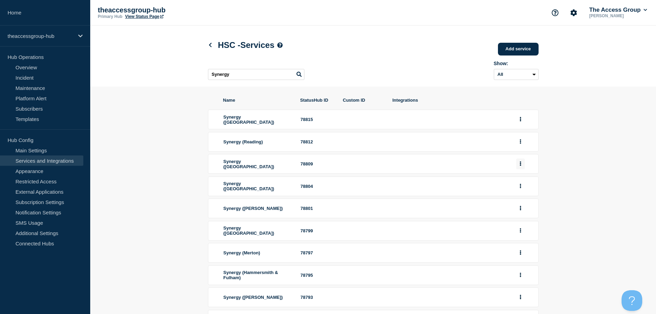
click at [522, 167] on button "group actions" at bounding box center [521, 164] width 9 height 11
click at [524, 182] on button "Edit" at bounding box center [525, 176] width 34 height 11
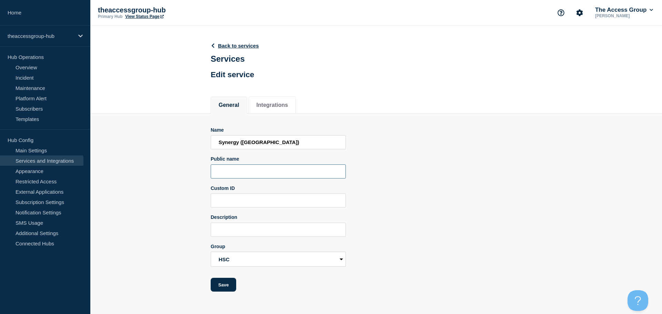
click at [235, 177] on input "Public name" at bounding box center [278, 171] width 135 height 14
paste input "Synergy"
type input "Synergy"
drag, startPoint x: 223, startPoint y: 281, endPoint x: 232, endPoint y: 286, distance: 9.9
click at [226, 285] on button "Save" at bounding box center [224, 285] width 26 height 14
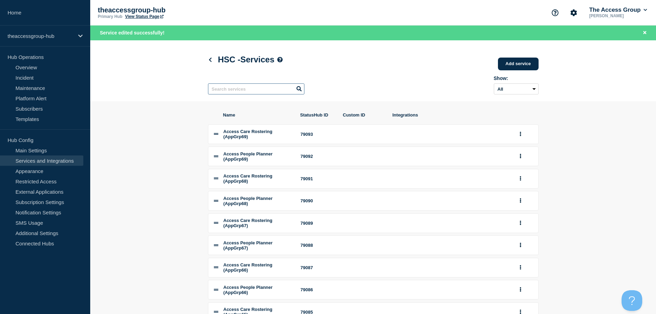
click at [256, 92] on input "text" at bounding box center [256, 88] width 96 height 11
paste input "Synergy"
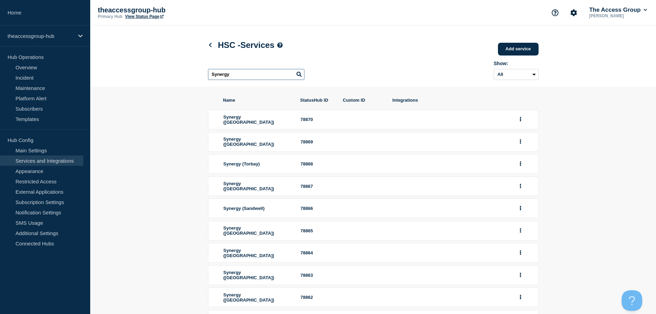
scroll to position [76, 0]
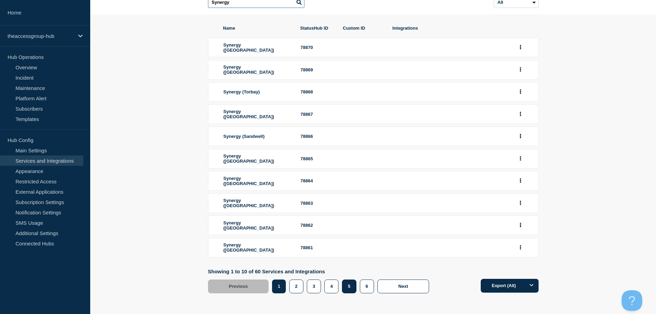
type input "Synergy"
click at [348, 285] on button "5" at bounding box center [349, 286] width 14 height 14
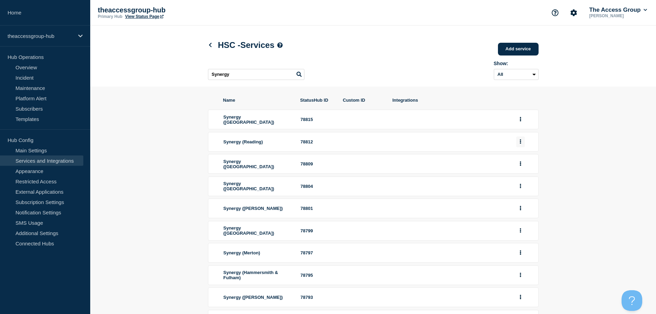
click at [519, 142] on button "group actions" at bounding box center [521, 141] width 9 height 11
click at [517, 160] on button "Edit" at bounding box center [525, 154] width 34 height 11
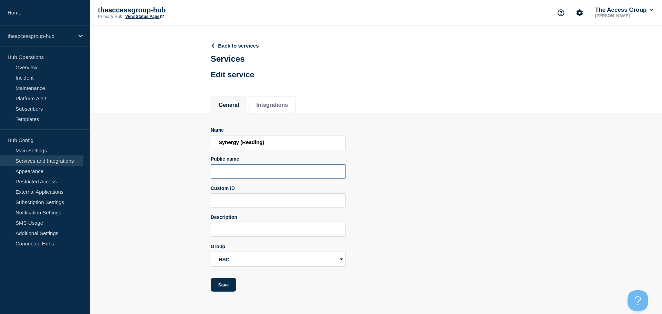
click at [259, 170] on input "Public name" at bounding box center [278, 171] width 135 height 14
paste input "Synergy"
type input "Synergy"
click at [225, 284] on button "Save" at bounding box center [224, 285] width 26 height 14
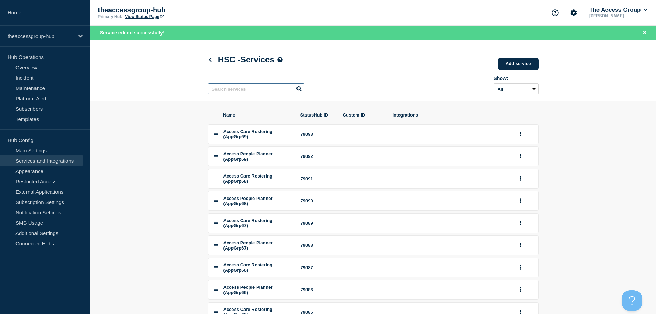
click at [258, 89] on input "text" at bounding box center [256, 88] width 96 height 11
paste input "Synergy"
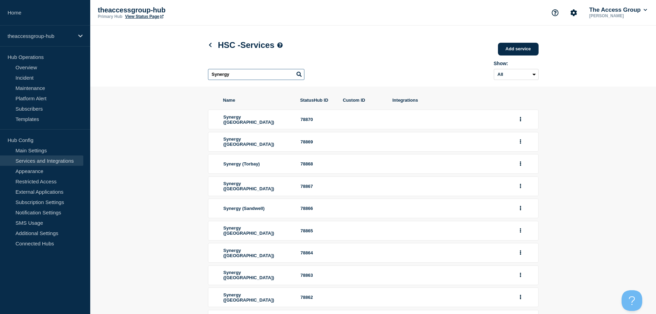
scroll to position [76, 0]
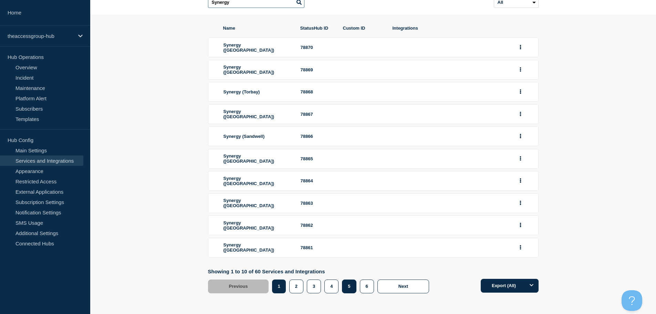
type input "Synergy"
click at [347, 288] on button "5" at bounding box center [349, 286] width 14 height 14
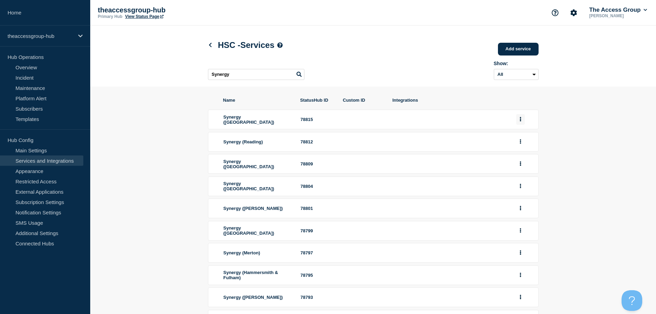
click at [523, 121] on button "group actions" at bounding box center [521, 119] width 9 height 11
click at [525, 135] on button "Edit" at bounding box center [525, 133] width 34 height 11
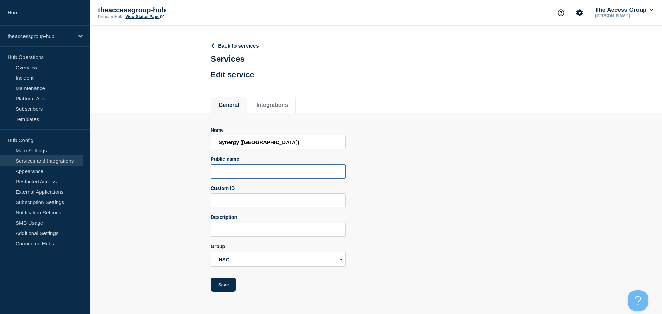
click at [232, 169] on input "Public name" at bounding box center [278, 171] width 135 height 14
paste input "Synergy"
type input "Synergy"
click at [232, 287] on button "Save" at bounding box center [224, 285] width 26 height 14
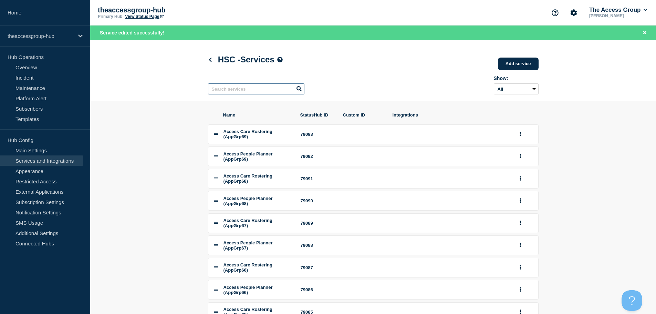
click at [255, 89] on input "text" at bounding box center [256, 88] width 96 height 11
paste input "Synergy"
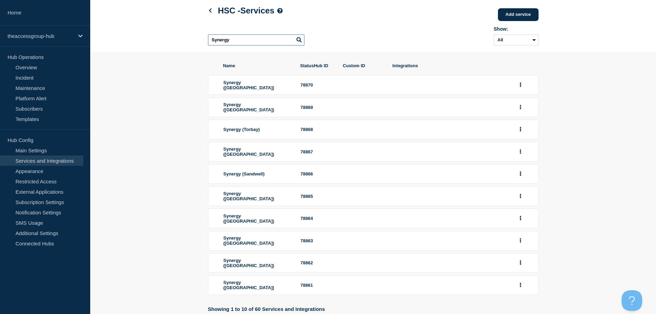
scroll to position [76, 0]
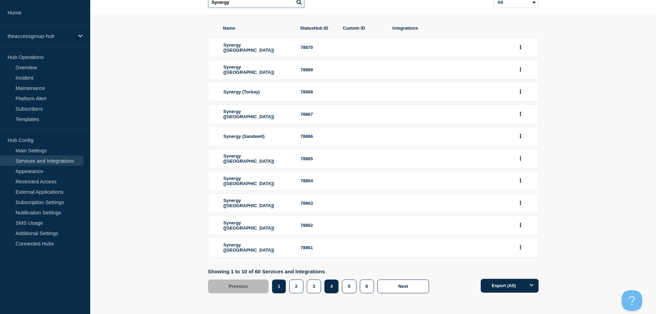
type input "Synergy"
click at [337, 287] on button "4" at bounding box center [332, 286] width 14 height 14
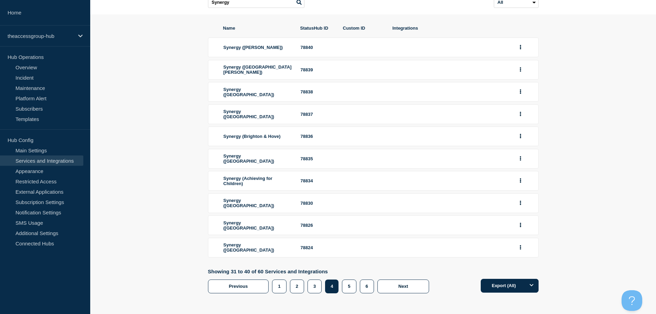
scroll to position [80, 0]
click at [517, 249] on button "group actions" at bounding box center [521, 247] width 9 height 11
click at [515, 260] on button "Edit" at bounding box center [525, 260] width 34 height 11
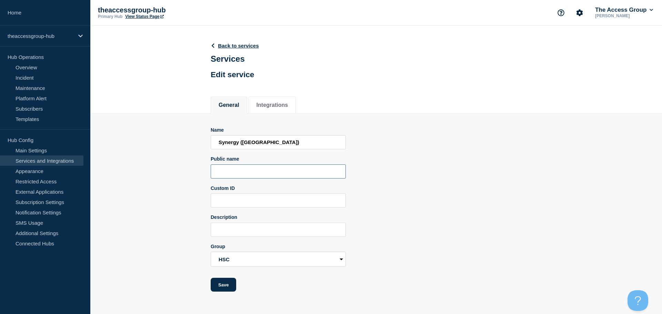
click at [255, 174] on input "Public name" at bounding box center [278, 171] width 135 height 14
paste input "Synergy"
type input "Synergy"
click at [227, 286] on button "Save" at bounding box center [224, 285] width 26 height 14
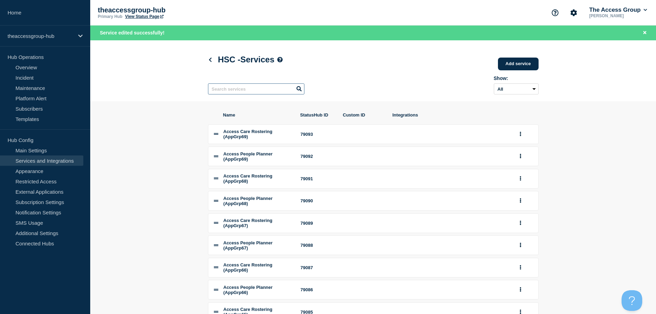
click at [253, 93] on input "text" at bounding box center [256, 88] width 96 height 11
paste input "Synergy"
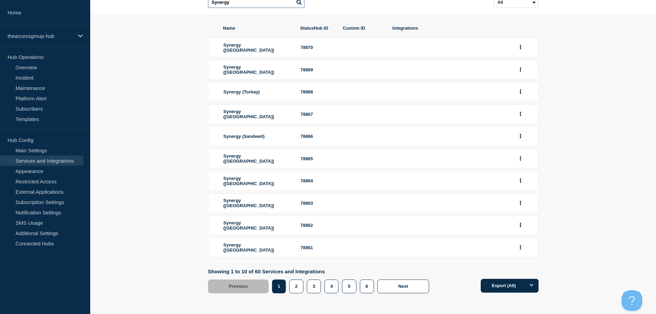
scroll to position [76, 0]
type input "Synergy"
click at [348, 286] on button "5" at bounding box center [349, 286] width 14 height 14
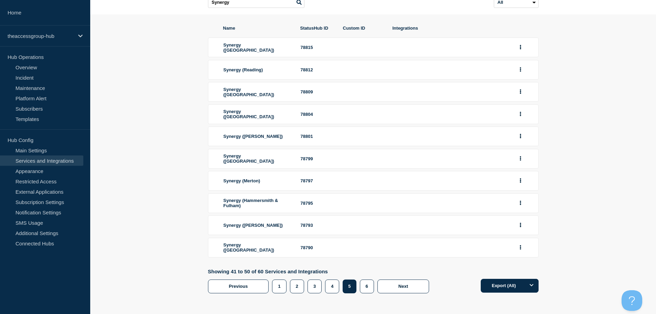
scroll to position [78, 0]
click at [336, 286] on button "4" at bounding box center [332, 286] width 14 height 14
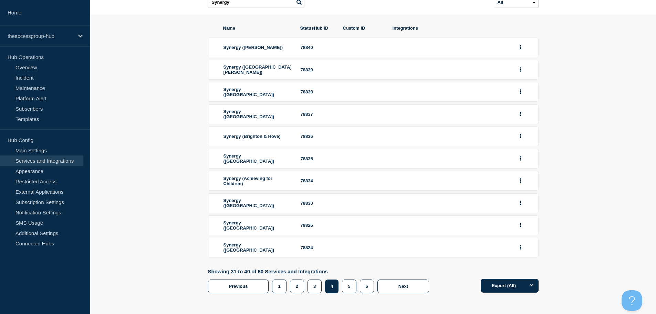
scroll to position [80, 0]
click at [518, 223] on button "group actions" at bounding box center [521, 225] width 9 height 11
click at [517, 238] on button "Edit" at bounding box center [525, 237] width 34 height 11
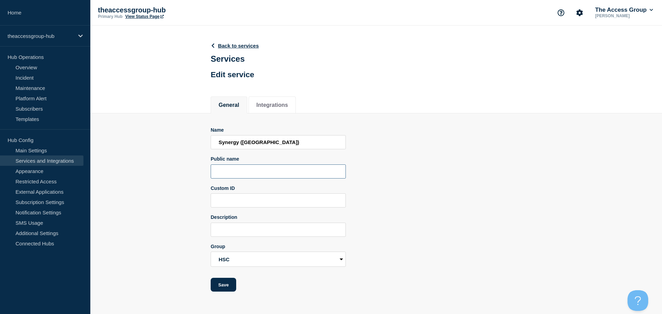
click at [272, 176] on input "Public name" at bounding box center [278, 171] width 135 height 14
paste input "Synergy"
type input "Synergy"
click at [212, 287] on button "Save" at bounding box center [224, 285] width 26 height 14
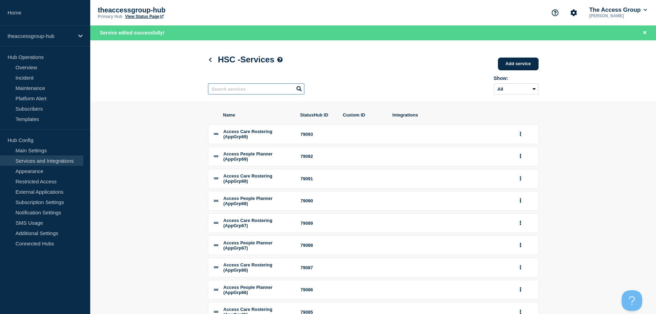
click at [278, 91] on input "text" at bounding box center [256, 88] width 96 height 11
paste input "Synergy"
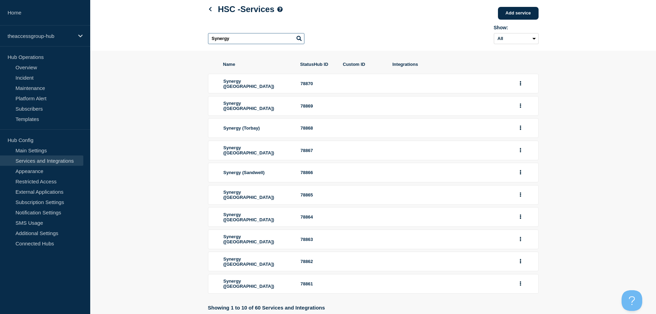
scroll to position [76, 0]
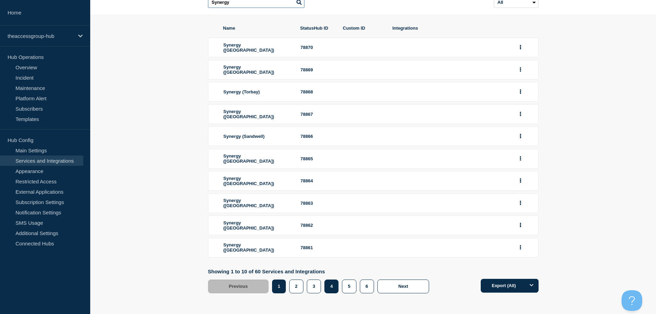
type input "Synergy"
click at [331, 285] on button "4" at bounding box center [332, 286] width 14 height 14
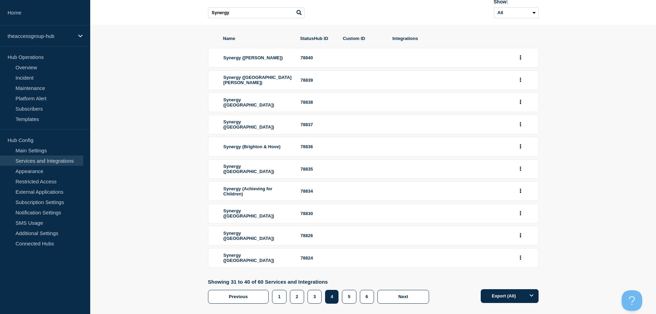
scroll to position [80, 0]
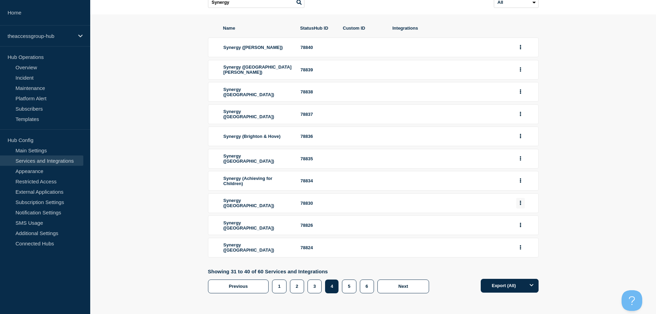
click at [520, 204] on icon "group actions" at bounding box center [521, 203] width 2 height 4
click at [511, 217] on button "Edit" at bounding box center [525, 215] width 34 height 11
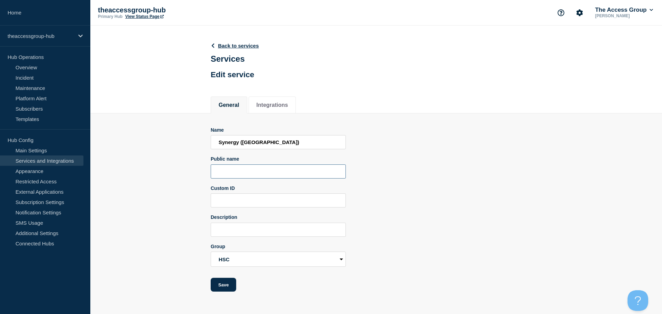
click at [251, 175] on input "Public name" at bounding box center [278, 171] width 135 height 14
paste input "Synergy"
type input "Synergy"
click at [221, 290] on button "Save" at bounding box center [224, 285] width 26 height 14
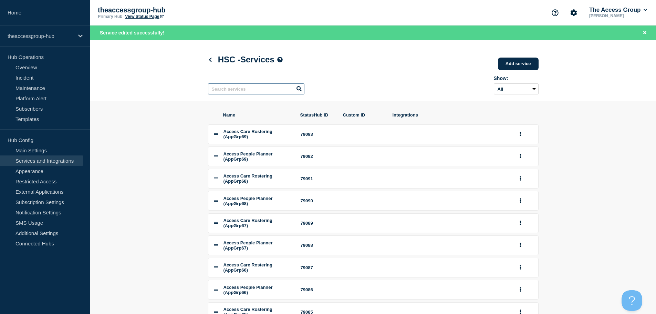
click at [246, 93] on input "text" at bounding box center [256, 88] width 96 height 11
paste input "Synergy"
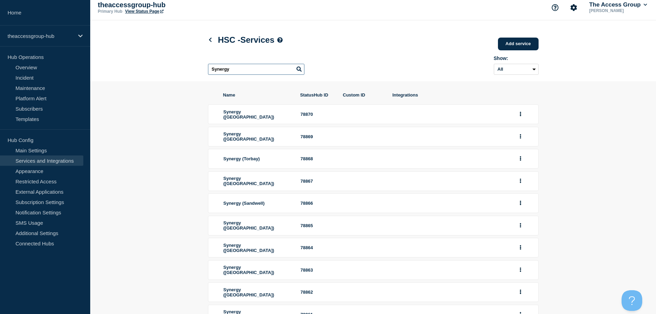
scroll to position [69, 0]
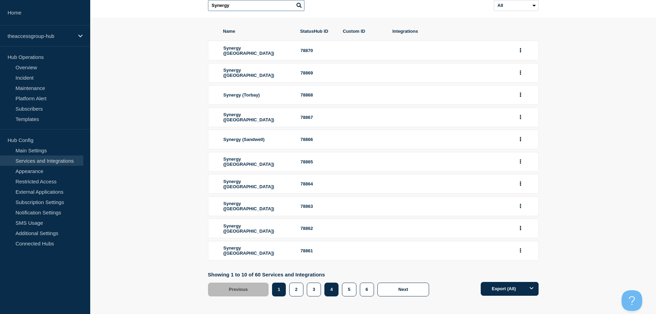
type input "Synergy"
click at [327, 291] on button "4" at bounding box center [332, 290] width 14 height 14
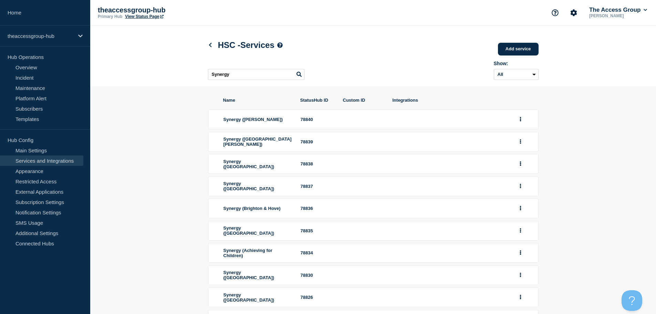
scroll to position [69, 0]
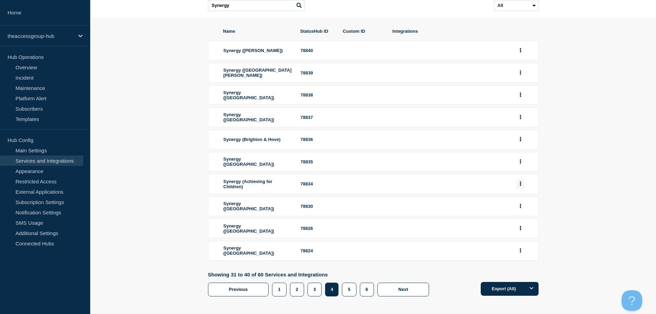
click at [522, 189] on button "group actions" at bounding box center [521, 184] width 9 height 11
click at [520, 203] on button "Edit" at bounding box center [525, 197] width 34 height 11
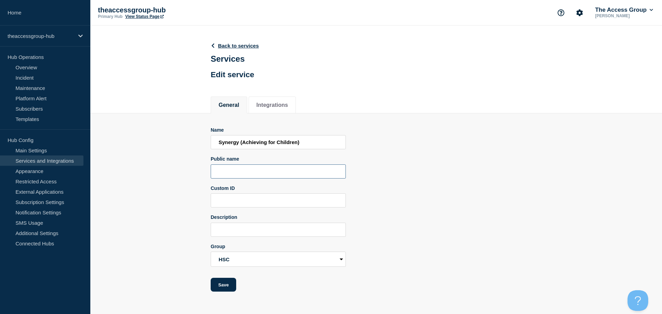
click at [238, 172] on input "Public name" at bounding box center [278, 171] width 135 height 14
paste input "Synergy"
type input "Synergy"
click at [228, 287] on button "Save" at bounding box center [224, 285] width 26 height 14
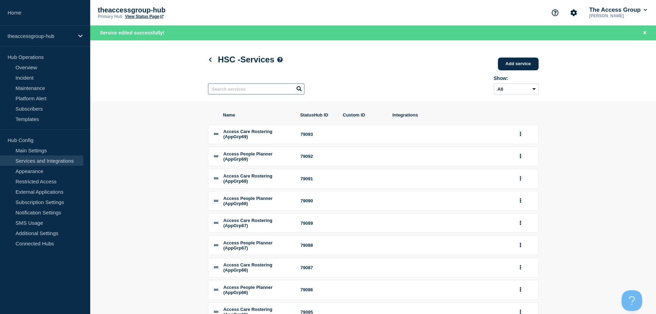
click at [264, 93] on input "text" at bounding box center [256, 88] width 96 height 11
paste input "Synergy"
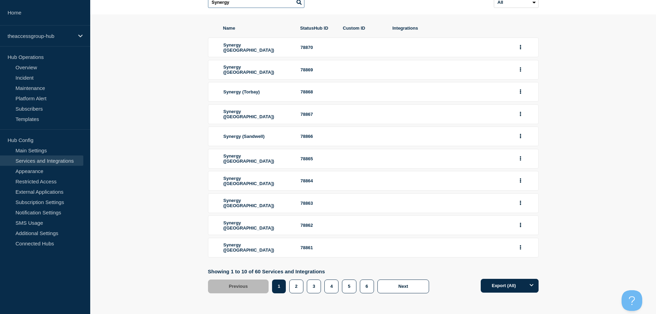
scroll to position [76, 0]
type input "Synergy"
click at [328, 288] on button "4" at bounding box center [332, 286] width 14 height 14
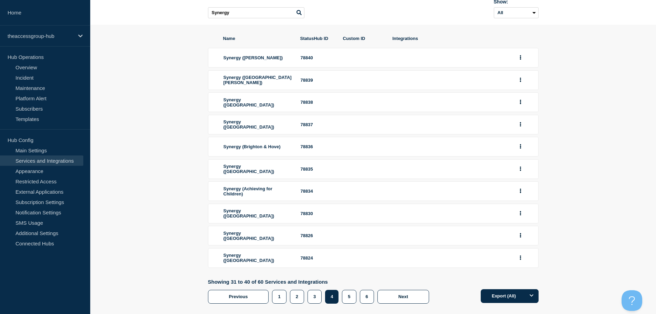
scroll to position [69, 0]
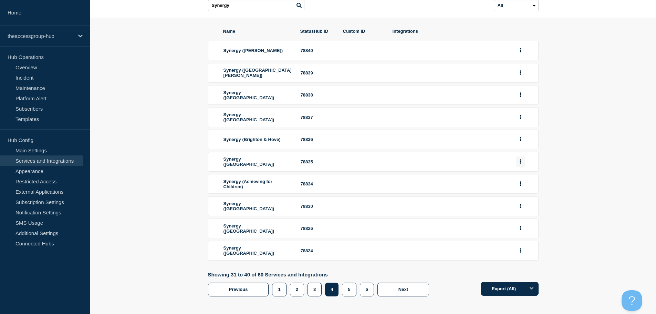
click at [521, 164] on button "group actions" at bounding box center [521, 161] width 9 height 11
click at [520, 180] on button "Edit" at bounding box center [525, 174] width 34 height 11
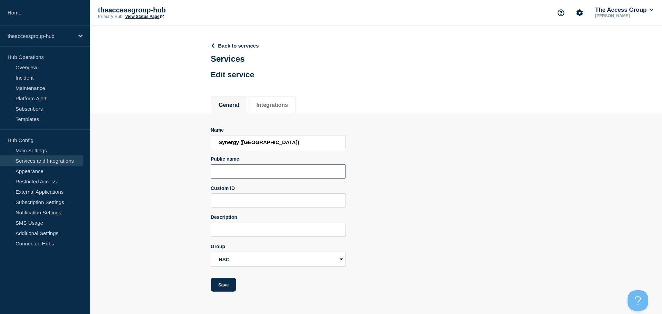
click at [239, 173] on input "Public name" at bounding box center [278, 171] width 135 height 14
paste input "Synergy"
type input "Synergy"
click at [220, 288] on button "Save" at bounding box center [224, 285] width 26 height 14
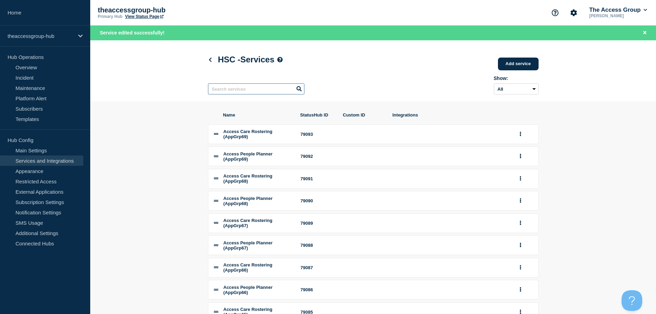
click at [244, 91] on input "text" at bounding box center [256, 88] width 96 height 11
paste input "Synergy"
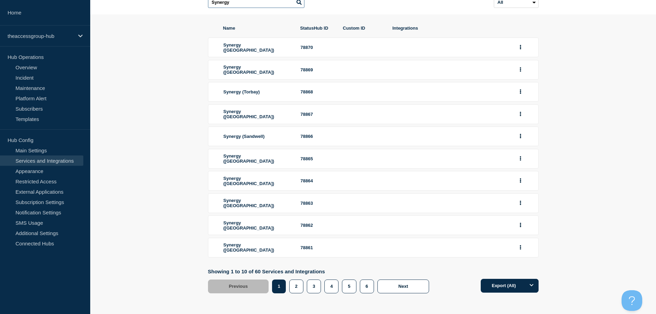
scroll to position [76, 0]
type input "Synergy"
click at [326, 292] on button "4" at bounding box center [332, 286] width 14 height 14
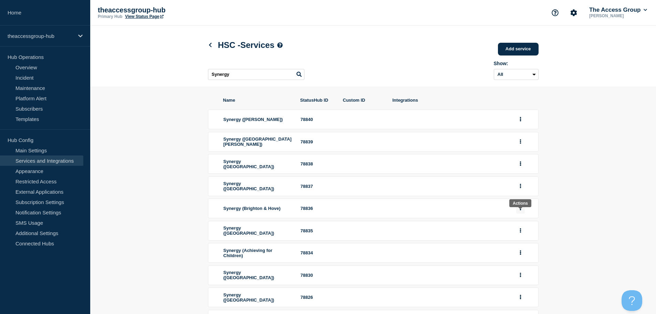
click at [522, 213] on button "group actions" at bounding box center [521, 208] width 9 height 11
click at [518, 226] on button "Edit" at bounding box center [525, 220] width 34 height 11
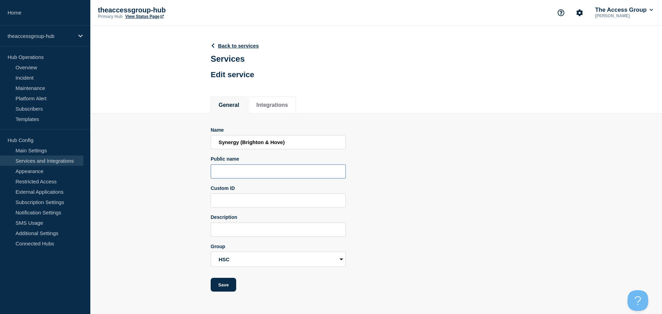
click at [252, 174] on input "Public name" at bounding box center [278, 171] width 135 height 14
paste input "Synergy"
type input "Synergy"
click at [224, 294] on main "Back to services Services Edit service General Integrations General Integration…" at bounding box center [375, 164] width 571 height 276
click at [225, 286] on button "Save" at bounding box center [224, 285] width 26 height 14
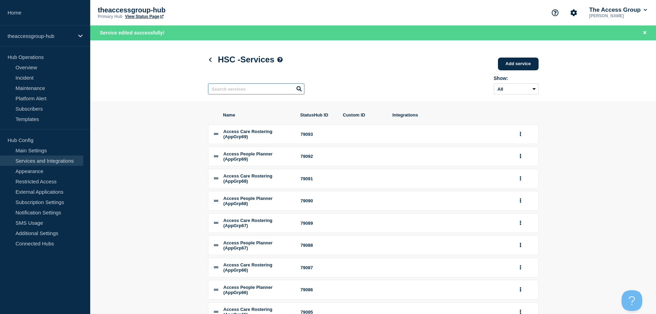
click at [243, 92] on input "text" at bounding box center [256, 88] width 96 height 11
paste input "Synergy"
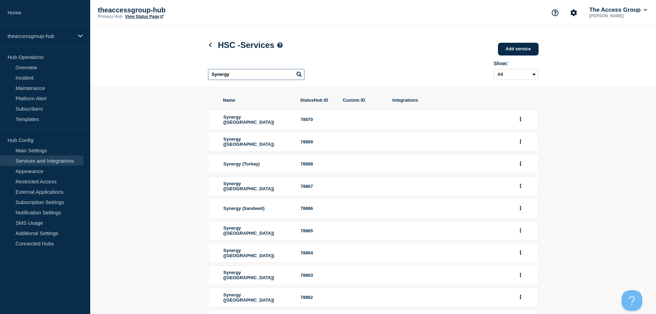
scroll to position [76, 0]
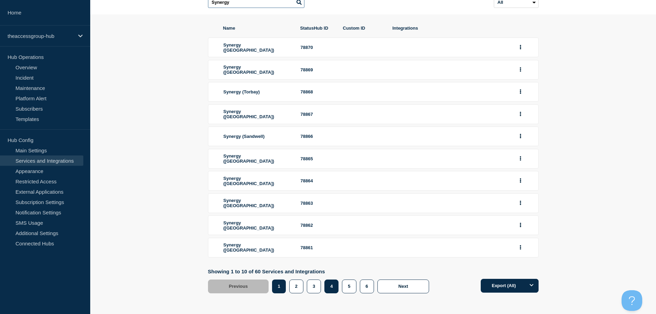
type input "Synergy"
click at [328, 290] on button "4" at bounding box center [332, 286] width 14 height 14
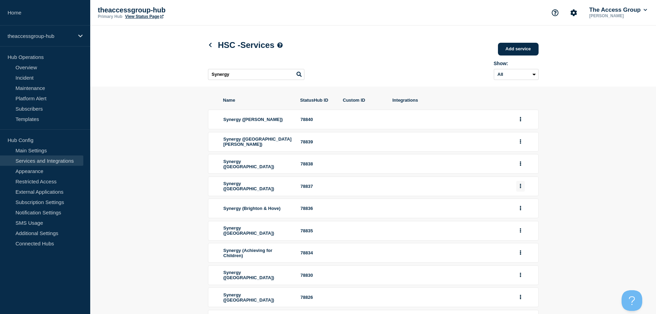
click at [519, 191] on button "group actions" at bounding box center [521, 186] width 9 height 11
click at [521, 202] on button "Edit" at bounding box center [525, 198] width 34 height 11
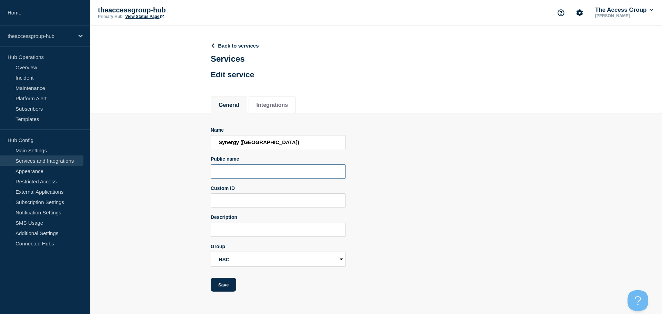
click at [256, 173] on input "Public name" at bounding box center [278, 171] width 135 height 14
paste input "Synergy"
type input "Synergy"
click at [222, 288] on button "Save" at bounding box center [224, 285] width 26 height 14
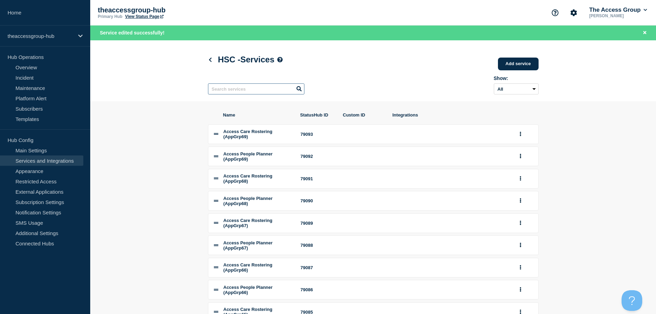
click at [242, 93] on input "text" at bounding box center [256, 88] width 96 height 11
paste input "Synergy"
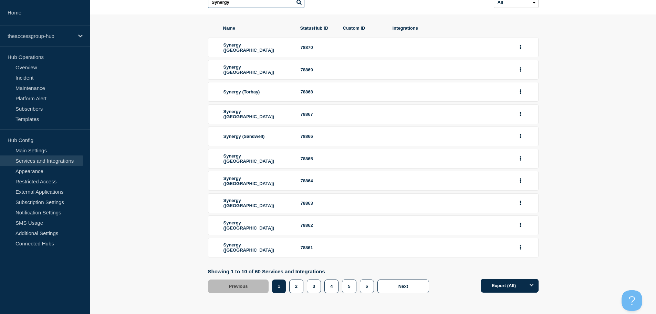
scroll to position [76, 0]
type input "Synergy"
click at [328, 287] on button "4" at bounding box center [332, 286] width 14 height 14
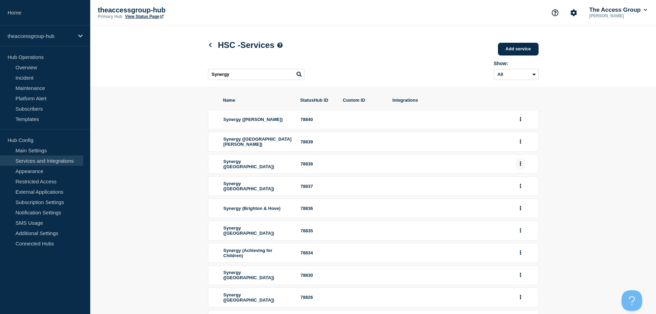
click at [522, 168] on button "group actions" at bounding box center [521, 164] width 9 height 11
click at [522, 183] on button "Edit" at bounding box center [525, 177] width 34 height 11
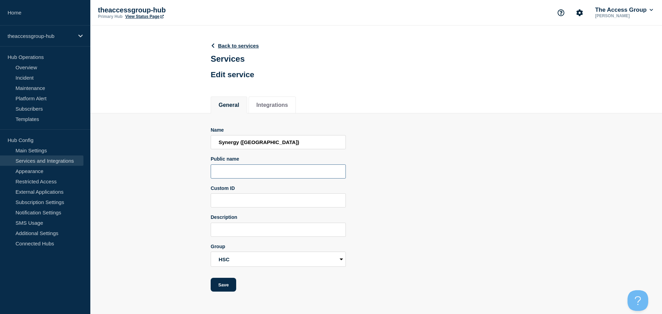
click at [283, 175] on input "Public name" at bounding box center [278, 171] width 135 height 14
paste input "Synergy"
type input "Synergy"
click at [234, 287] on button "Save" at bounding box center [224, 285] width 26 height 14
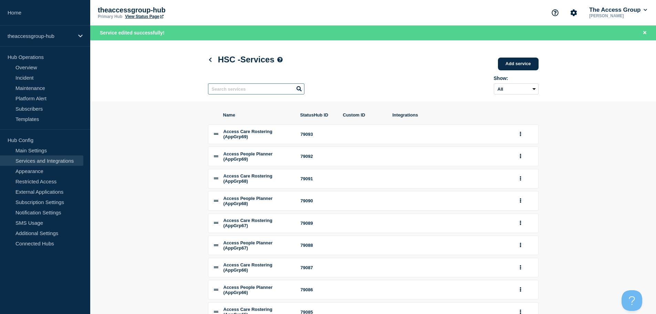
click at [274, 91] on input "text" at bounding box center [256, 88] width 96 height 11
paste input "Synergy"
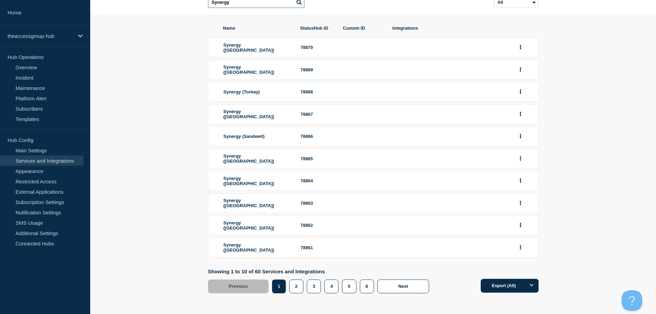
scroll to position [76, 0]
type input "Synergy"
click at [332, 288] on button "4" at bounding box center [332, 286] width 14 height 14
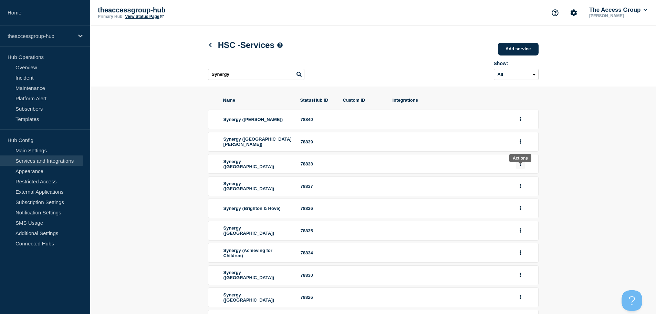
click at [520, 166] on icon "group actions" at bounding box center [521, 163] width 2 height 4
click at [517, 182] on button "Edit" at bounding box center [525, 177] width 34 height 11
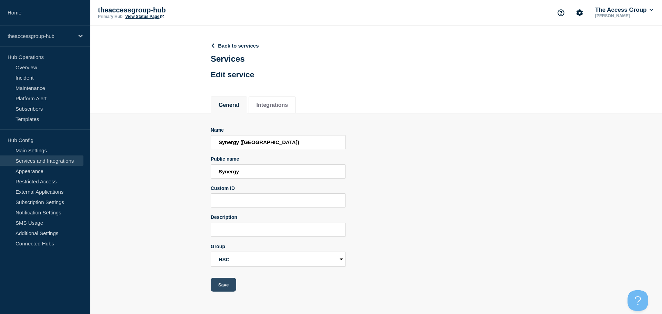
click at [226, 288] on button "Save" at bounding box center [224, 285] width 26 height 14
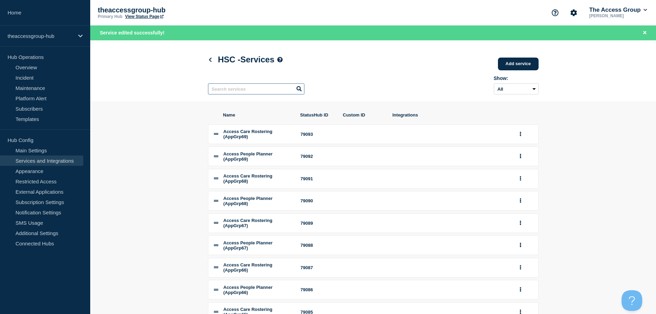
click at [238, 92] on input "text" at bounding box center [256, 88] width 96 height 11
paste input "Synergy"
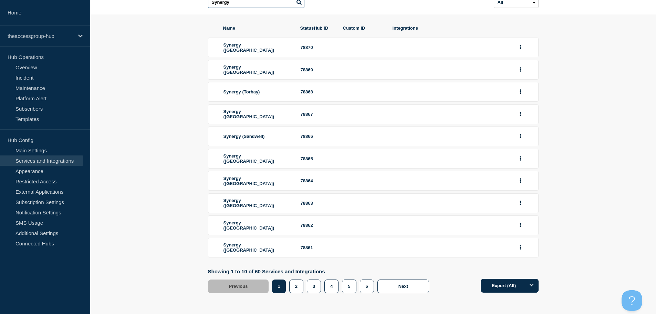
scroll to position [76, 0]
type input "Synergy"
click at [329, 282] on button "4" at bounding box center [332, 286] width 14 height 14
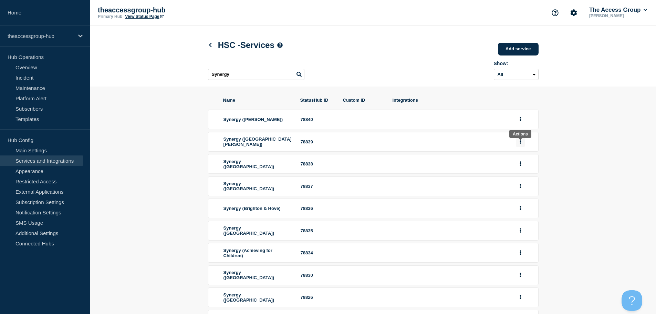
click at [523, 147] on button "group actions" at bounding box center [521, 141] width 9 height 11
drag, startPoint x: 520, startPoint y: 156, endPoint x: 519, endPoint y: 162, distance: 5.6
click at [520, 157] on button "Edit" at bounding box center [525, 155] width 34 height 11
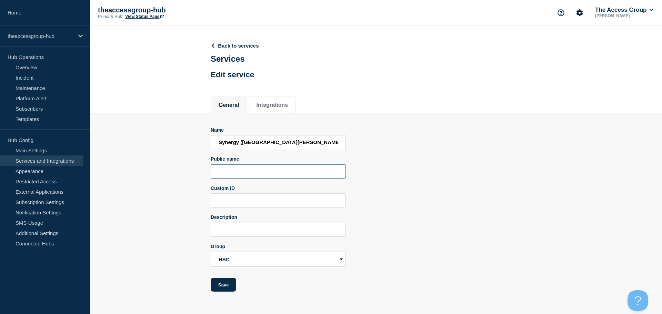
click at [275, 173] on input "Public name" at bounding box center [278, 171] width 135 height 14
paste input "Synergy"
type input "Synergy"
click at [227, 288] on button "Save" at bounding box center [224, 285] width 26 height 14
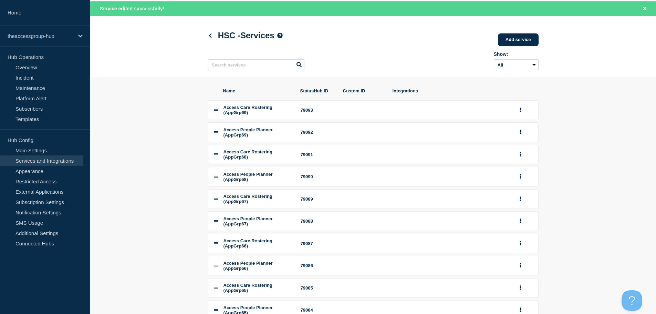
scroll to position [34, 0]
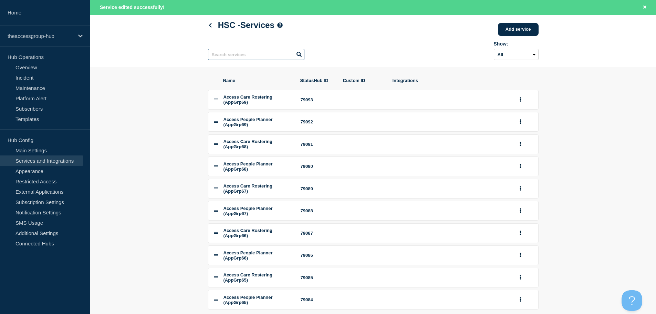
click at [277, 53] on input "text" at bounding box center [256, 54] width 96 height 11
paste input "Synergy"
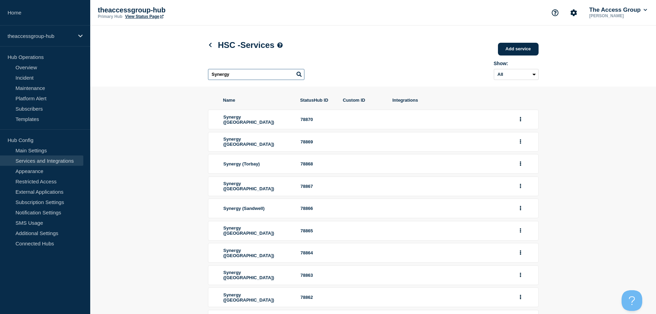
scroll to position [76, 0]
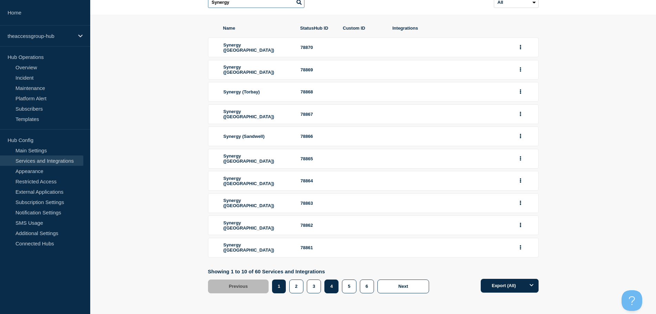
type input "Synergy"
click at [330, 287] on button "4" at bounding box center [332, 286] width 14 height 14
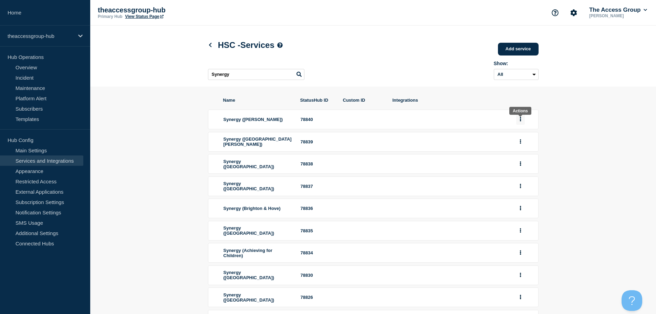
click at [518, 120] on button "group actions" at bounding box center [521, 119] width 9 height 11
click at [522, 136] on button "Edit" at bounding box center [525, 131] width 34 height 11
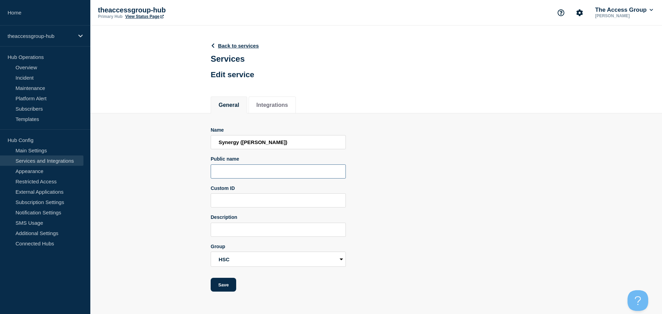
click at [251, 176] on input "Public name" at bounding box center [278, 171] width 135 height 14
paste input "Synergy"
type input "Synergy"
click at [235, 285] on button "Save" at bounding box center [224, 285] width 26 height 14
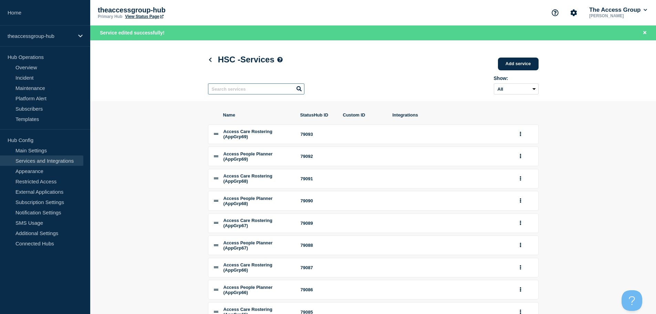
click at [249, 91] on input "text" at bounding box center [256, 88] width 96 height 11
paste input "Synergy"
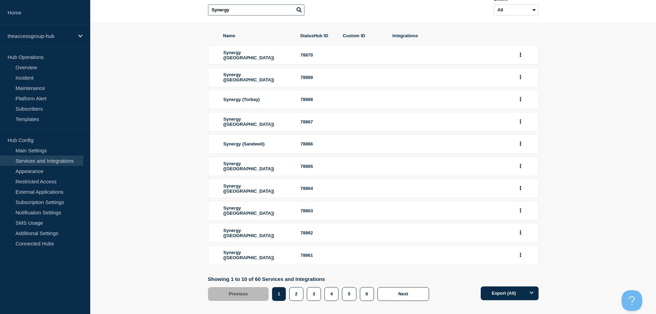
scroll to position [76, 0]
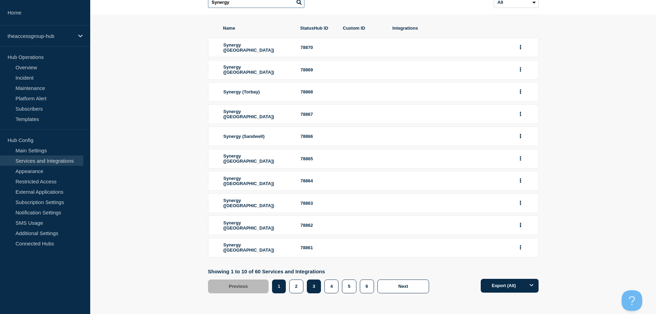
type input "Synergy"
click at [310, 286] on button "3" at bounding box center [314, 286] width 14 height 14
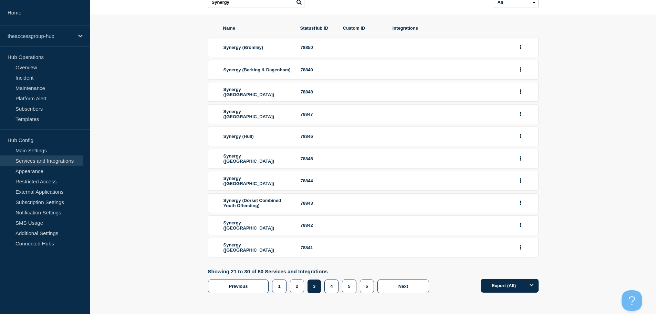
scroll to position [78, 0]
click at [524, 247] on button "group actions" at bounding box center [521, 247] width 9 height 11
click at [515, 260] on button "Edit" at bounding box center [525, 260] width 34 height 11
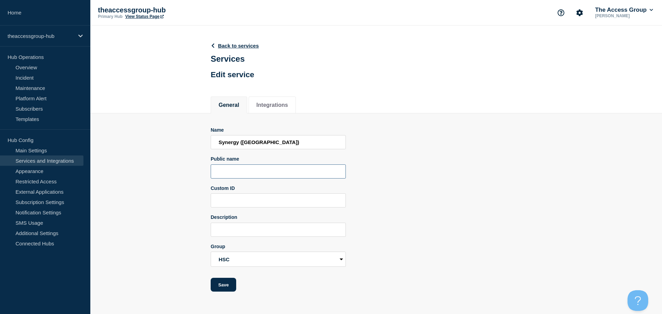
click at [228, 174] on input "Public name" at bounding box center [278, 171] width 135 height 14
paste input "Synergy"
type input "Synergy"
click at [227, 288] on button "Save" at bounding box center [224, 285] width 26 height 14
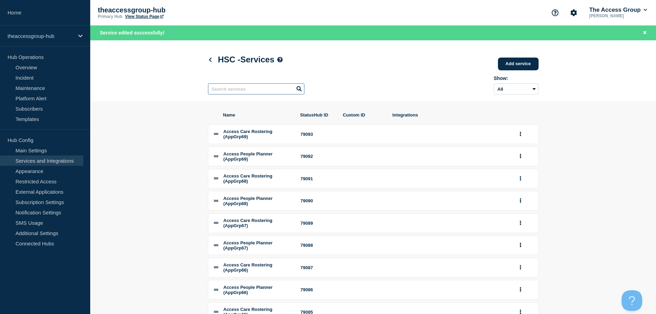
click at [248, 90] on input "text" at bounding box center [256, 88] width 96 height 11
paste input "Synergy"
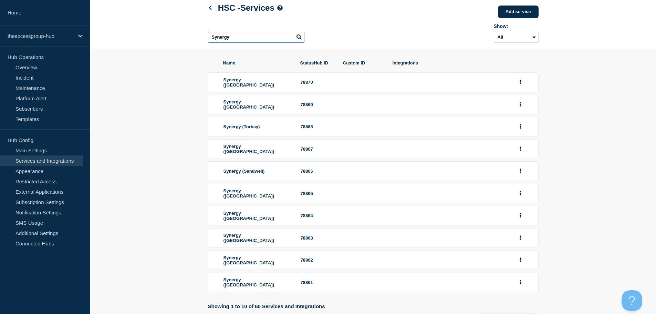
scroll to position [76, 0]
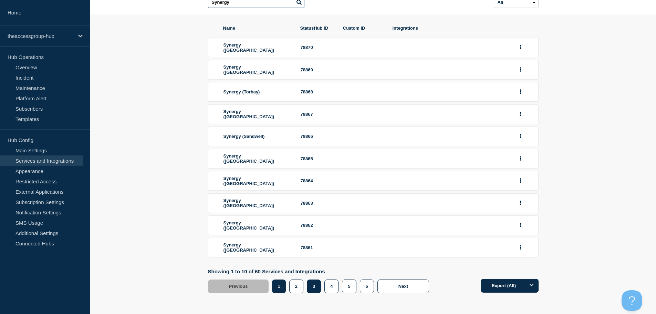
type input "Synergy"
click at [314, 289] on button "3" at bounding box center [314, 286] width 14 height 14
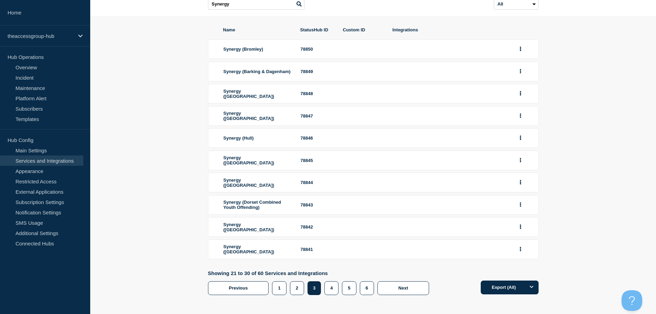
scroll to position [78, 0]
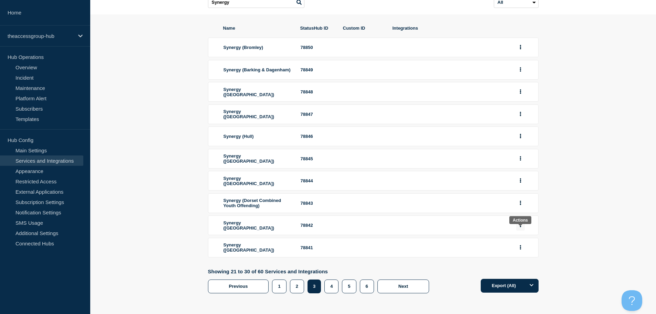
click at [519, 224] on button "group actions" at bounding box center [521, 225] width 9 height 11
click at [516, 239] on button "Edit" at bounding box center [525, 237] width 34 height 11
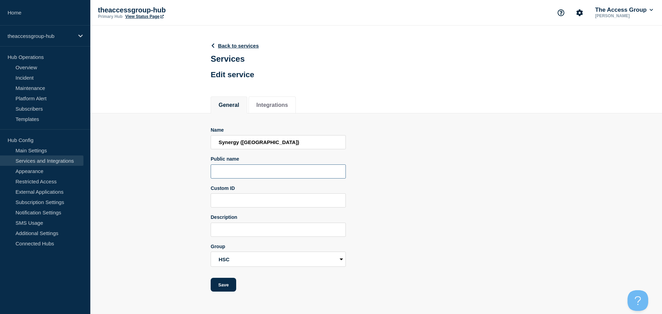
click at [236, 176] on input "Public name" at bounding box center [278, 171] width 135 height 14
paste input "Synergy"
type input "Synergy"
drag, startPoint x: 231, startPoint y: 285, endPoint x: 236, endPoint y: 283, distance: 5.7
click at [231, 284] on button "Save" at bounding box center [224, 285] width 26 height 14
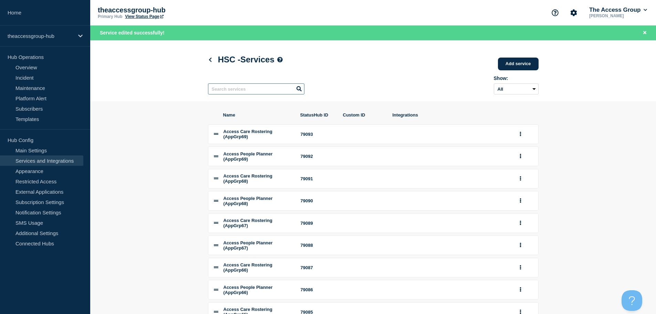
click at [245, 91] on input "text" at bounding box center [256, 88] width 96 height 11
paste input "Synergy"
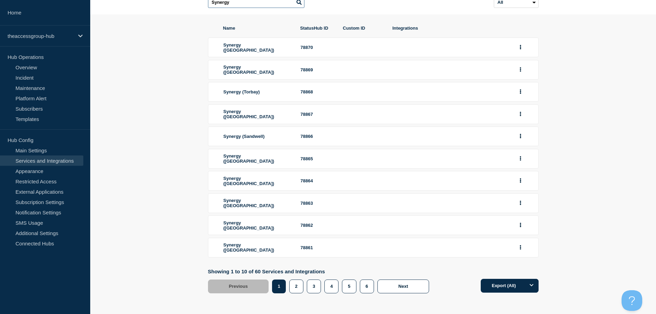
scroll to position [76, 0]
type input "Synergy"
click at [314, 285] on button "3" at bounding box center [314, 286] width 14 height 14
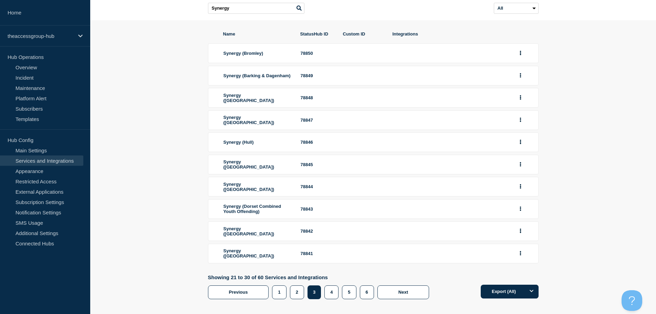
scroll to position [69, 0]
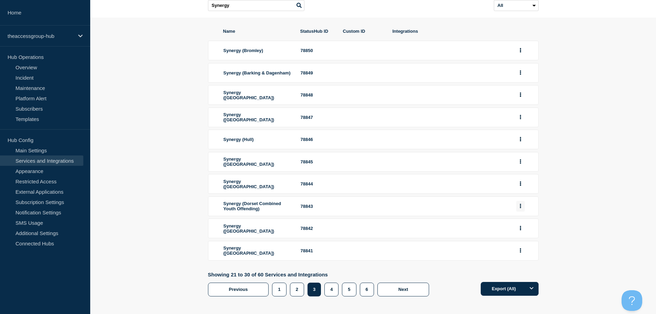
click at [521, 208] on icon "group actions" at bounding box center [520, 206] width 1 height 4
click at [518, 225] on button "Edit" at bounding box center [525, 219] width 34 height 11
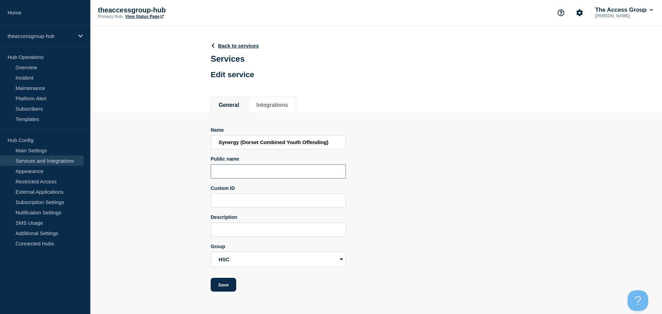
click at [243, 176] on input "Public name" at bounding box center [278, 171] width 135 height 14
paste input "Synergy"
type input "Synergy"
drag, startPoint x: 226, startPoint y: 285, endPoint x: 237, endPoint y: 284, distance: 11.4
click at [226, 285] on button "Save" at bounding box center [224, 285] width 26 height 14
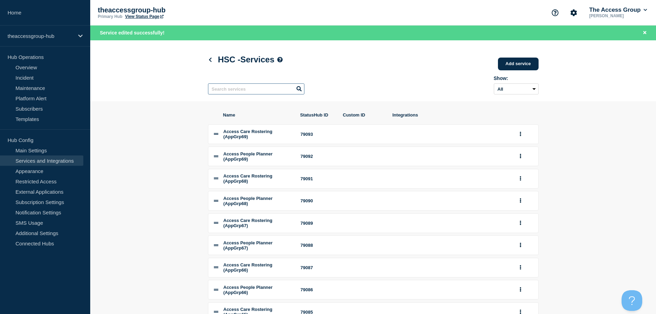
click at [247, 90] on input "text" at bounding box center [256, 88] width 96 height 11
paste input "Synergy"
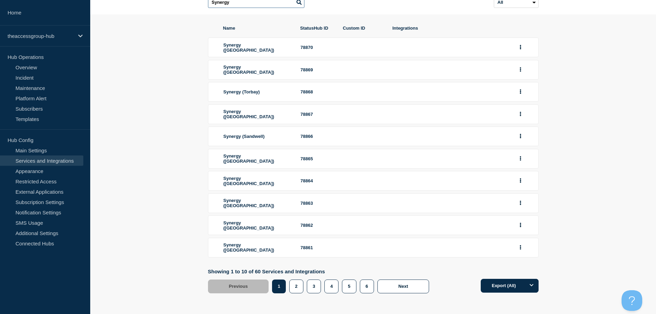
scroll to position [76, 0]
type input "Synergy"
click at [316, 287] on button "3" at bounding box center [314, 286] width 14 height 14
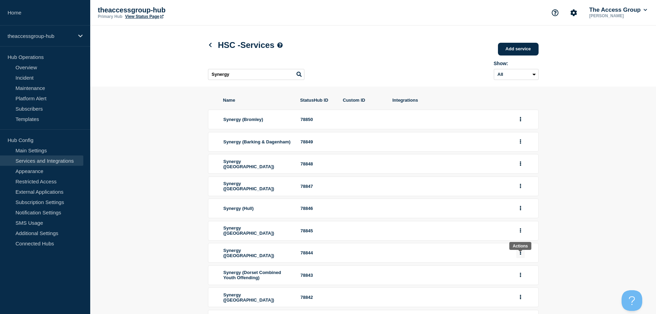
click at [524, 258] on button "group actions" at bounding box center [521, 252] width 9 height 11
click at [517, 269] on button "Edit" at bounding box center [525, 265] width 34 height 11
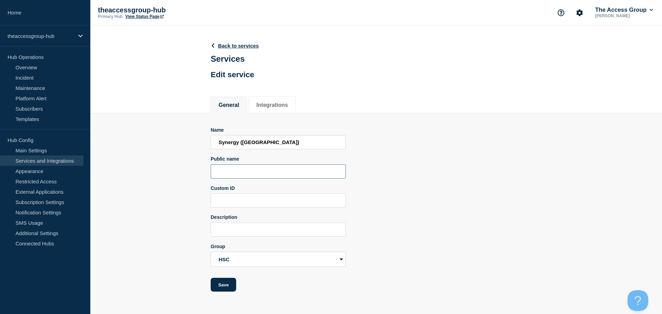
click at [232, 176] on input "Public name" at bounding box center [278, 171] width 135 height 14
paste input "Synergy"
type input "Synergy"
drag, startPoint x: 215, startPoint y: 287, endPoint x: 221, endPoint y: 288, distance: 6.6
click at [215, 287] on button "Save" at bounding box center [224, 285] width 26 height 14
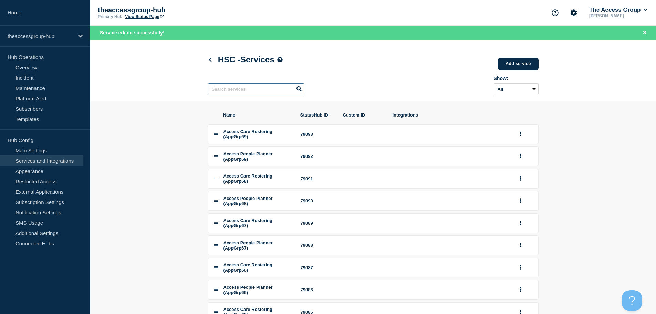
click at [242, 93] on input "text" at bounding box center [256, 88] width 96 height 11
paste input "Synergy"
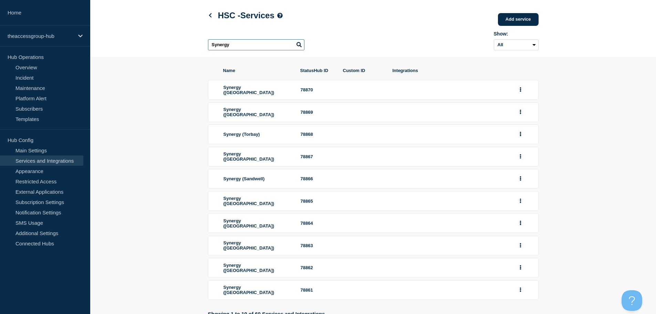
scroll to position [76, 0]
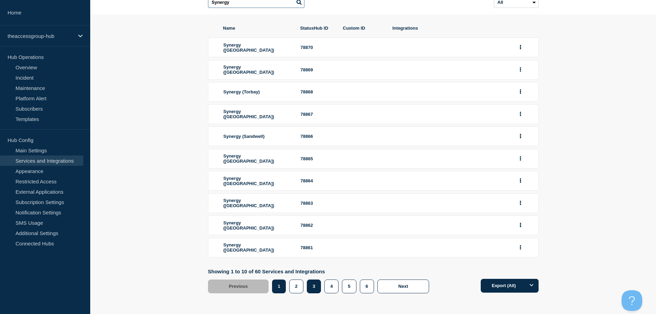
type input "Synergy"
click at [313, 289] on button "3" at bounding box center [314, 286] width 14 height 14
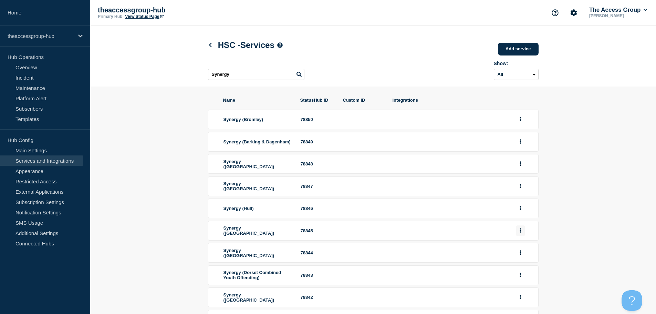
click at [520, 233] on icon "group actions" at bounding box center [521, 230] width 2 height 4
click at [517, 248] on button "Edit" at bounding box center [525, 243] width 34 height 11
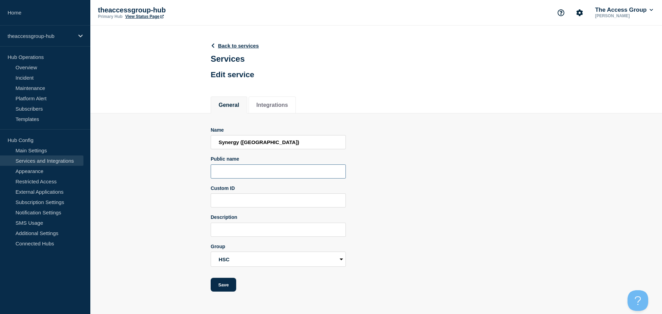
click at [242, 176] on input "Public name" at bounding box center [278, 171] width 135 height 14
paste input "Synergy"
type input "Synergy"
click at [214, 278] on form "Name Synergy ([GEOGRAPHIC_DATA]) Public name Synergy Custom ID Description Grou…" at bounding box center [278, 209] width 135 height 165
click at [223, 283] on button "Save" at bounding box center [224, 285] width 26 height 14
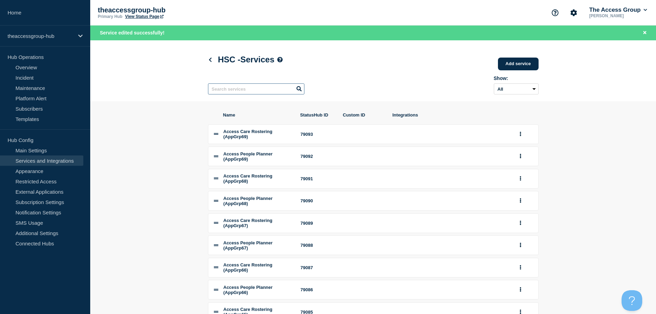
click at [267, 94] on input "text" at bounding box center [256, 88] width 96 height 11
paste input "Synergy"
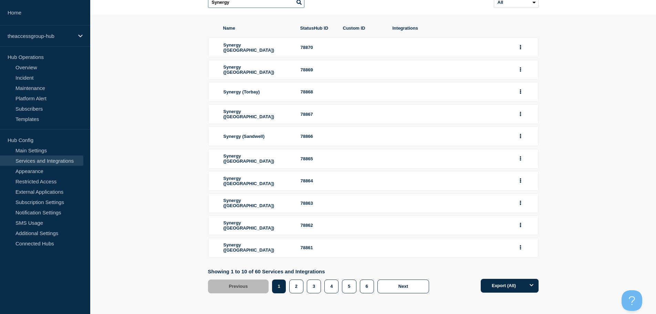
scroll to position [76, 0]
type input "Synergy"
click at [309, 287] on button "3" at bounding box center [314, 286] width 14 height 14
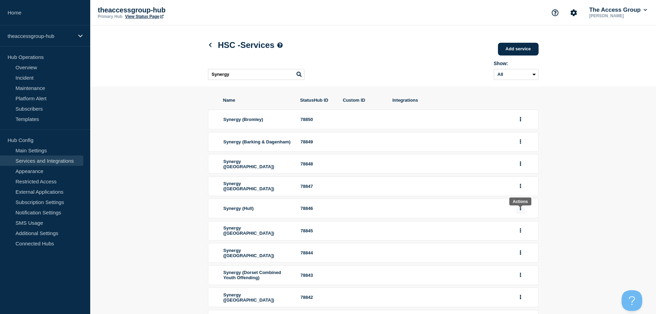
click at [521, 211] on icon "group actions" at bounding box center [520, 208] width 1 height 4
click at [518, 224] on button "Edit" at bounding box center [525, 220] width 34 height 11
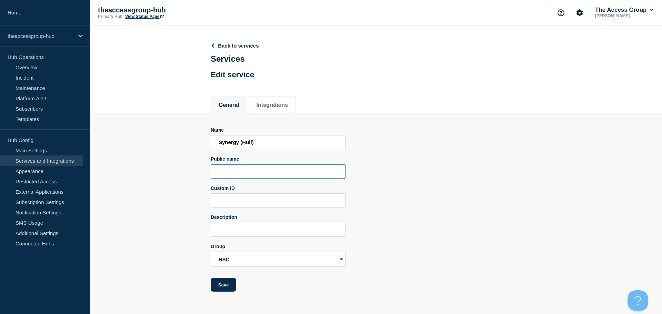
click at [233, 167] on input "Public name" at bounding box center [278, 171] width 135 height 14
paste input "Synergy"
type input "Synergy"
click at [229, 289] on button "Save" at bounding box center [224, 285] width 26 height 14
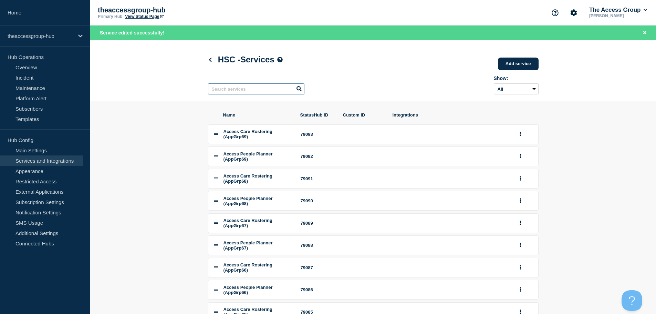
click at [247, 90] on input "text" at bounding box center [256, 88] width 96 height 11
paste input "Synergy"
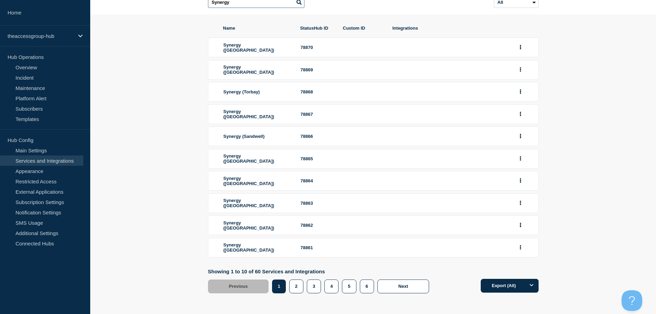
scroll to position [76, 0]
type input "Synergy"
click at [317, 286] on button "3" at bounding box center [314, 286] width 14 height 14
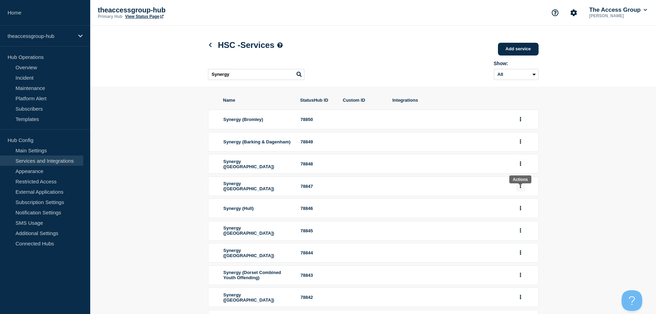
click at [520, 188] on icon "group actions" at bounding box center [521, 186] width 2 height 4
click at [528, 204] on button "Edit" at bounding box center [525, 198] width 34 height 11
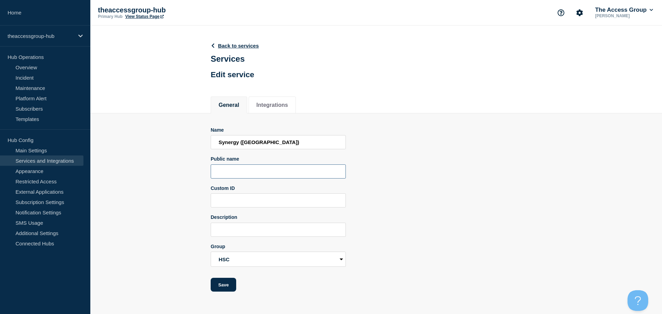
click at [268, 172] on input "Public name" at bounding box center [278, 171] width 135 height 14
paste input "Synergy"
type input "Synergy"
click at [222, 285] on button "Save" at bounding box center [224, 285] width 26 height 14
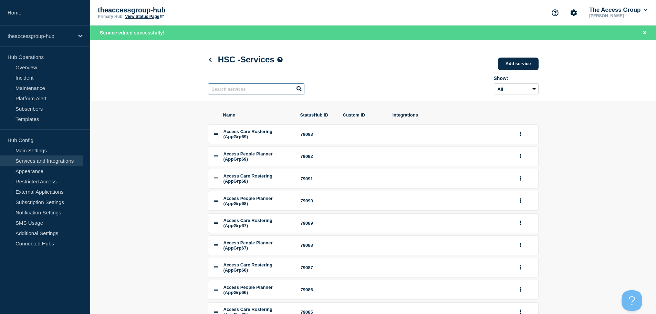
click at [253, 94] on input "text" at bounding box center [256, 88] width 96 height 11
paste input "Synergy"
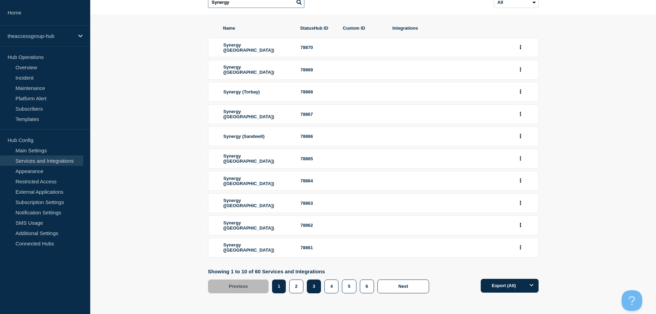
scroll to position [76, 0]
type input "Synergy"
click at [308, 287] on button "3" at bounding box center [314, 286] width 14 height 14
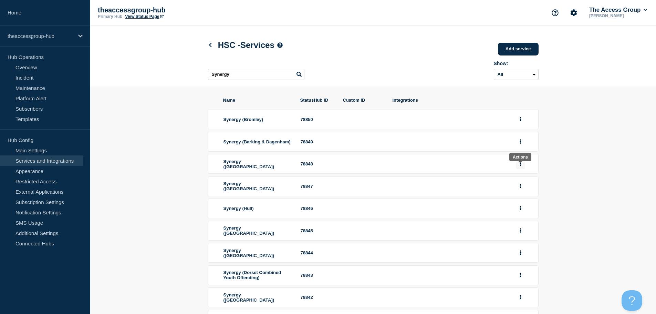
click at [518, 167] on button "group actions" at bounding box center [521, 164] width 9 height 11
click at [523, 180] on button "Edit" at bounding box center [525, 176] width 34 height 11
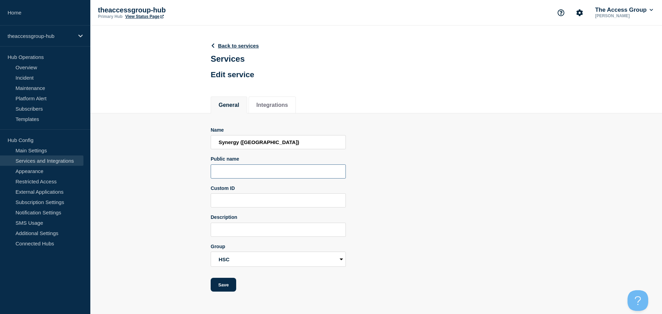
click at [283, 174] on input "Public name" at bounding box center [278, 171] width 135 height 14
paste input "Synergy"
type input "Synergy"
click at [221, 286] on button "Save" at bounding box center [224, 285] width 26 height 14
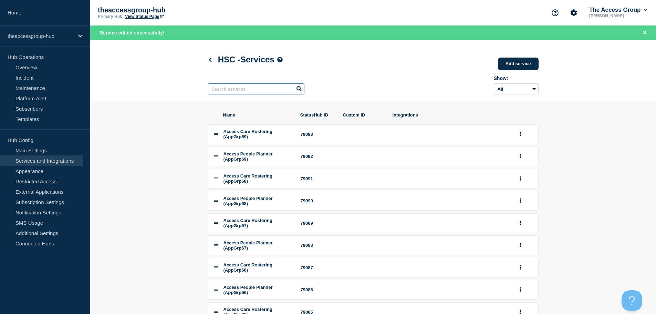
click at [284, 90] on input "text" at bounding box center [256, 88] width 96 height 11
paste input "Synergy"
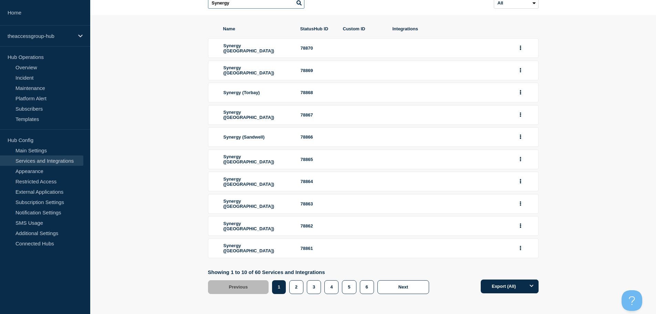
scroll to position [76, 0]
type input "Synergy"
click at [310, 284] on button "3" at bounding box center [314, 286] width 14 height 14
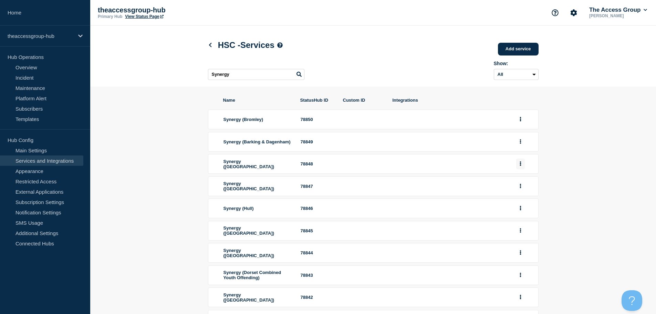
click at [522, 167] on button "group actions" at bounding box center [521, 164] width 9 height 11
click at [522, 182] on button "Edit" at bounding box center [525, 176] width 34 height 11
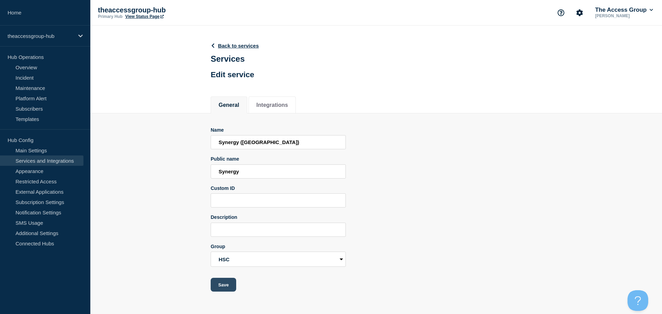
click at [225, 285] on button "Save" at bounding box center [224, 285] width 26 height 14
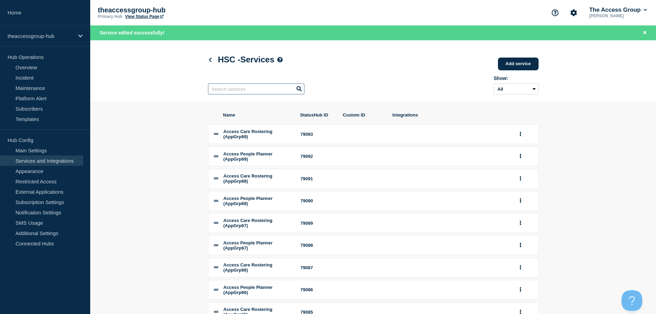
click at [235, 90] on input "text" at bounding box center [256, 88] width 96 height 11
paste input "Synergy"
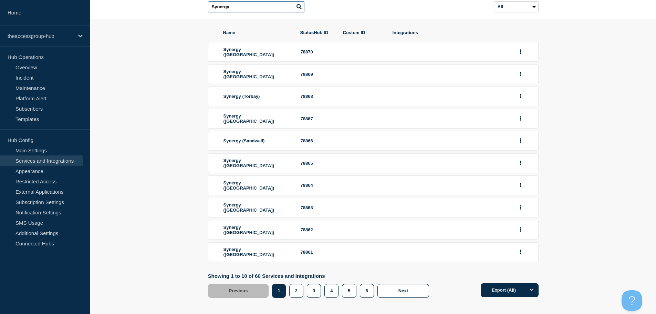
scroll to position [76, 0]
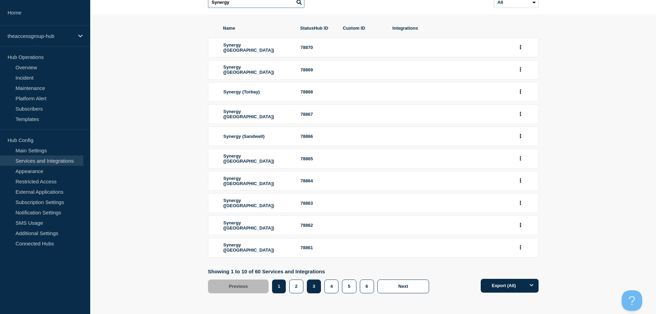
type input "Synergy"
click at [307, 289] on button "3" at bounding box center [314, 286] width 14 height 14
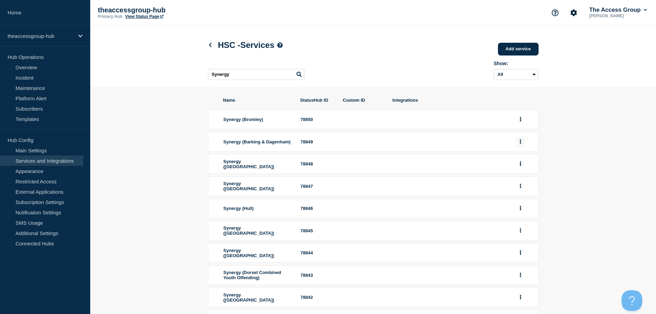
click at [522, 145] on button "group actions" at bounding box center [521, 141] width 9 height 11
click at [523, 159] on button "Edit" at bounding box center [525, 155] width 34 height 11
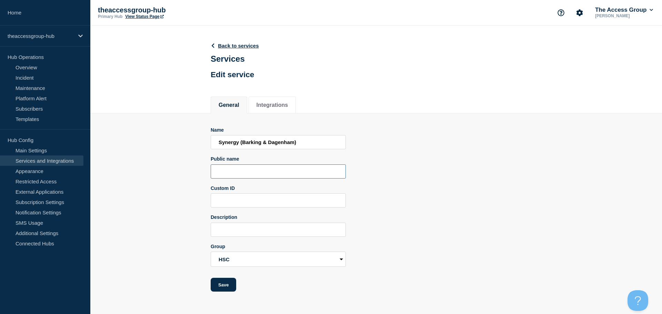
click at [239, 174] on input "Public name" at bounding box center [278, 171] width 135 height 14
paste input "Synergy"
type input "Synergy"
click at [215, 289] on button "Save" at bounding box center [224, 285] width 26 height 14
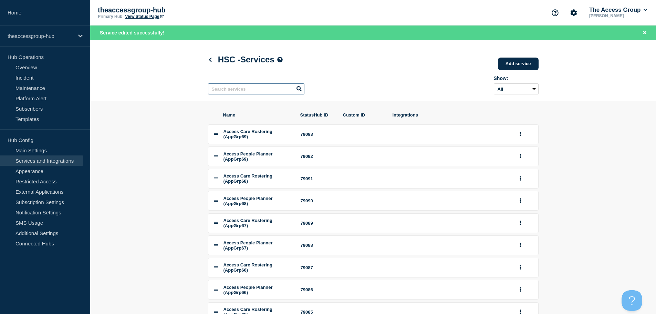
click at [241, 91] on input "text" at bounding box center [256, 88] width 96 height 11
paste input "Synergy"
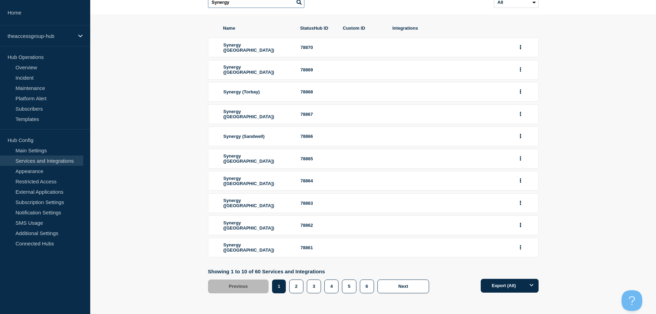
scroll to position [76, 0]
type input "Synergy"
click at [314, 288] on button "3" at bounding box center [314, 286] width 14 height 14
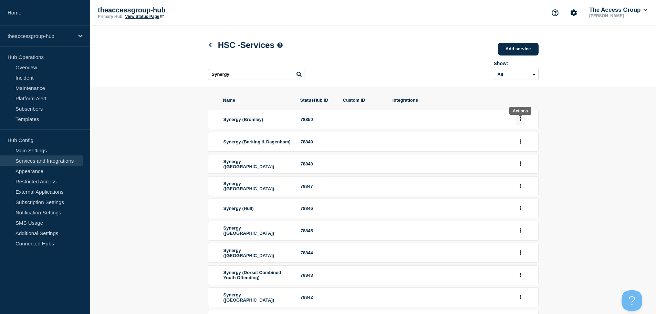
click at [521, 122] on icon "group actions" at bounding box center [520, 119] width 1 height 4
click at [526, 134] on button "Edit" at bounding box center [525, 131] width 34 height 11
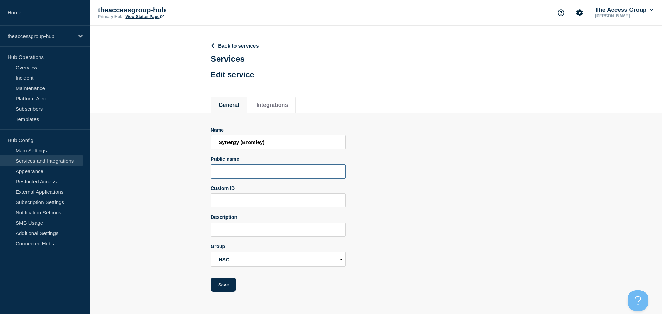
click at [246, 173] on input "Public name" at bounding box center [278, 171] width 135 height 14
paste input "Synergy"
type input "Synergy"
click at [221, 286] on button "Save" at bounding box center [224, 285] width 26 height 14
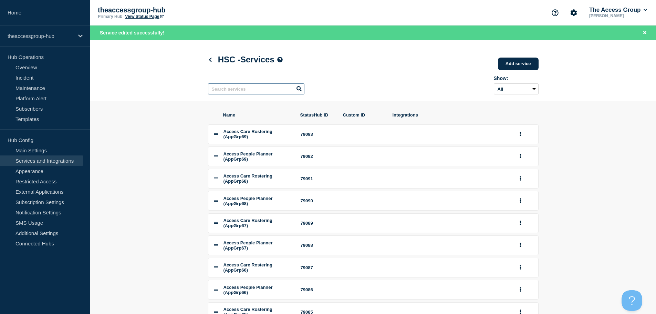
click at [241, 91] on input "text" at bounding box center [256, 88] width 96 height 11
paste input "Synergy"
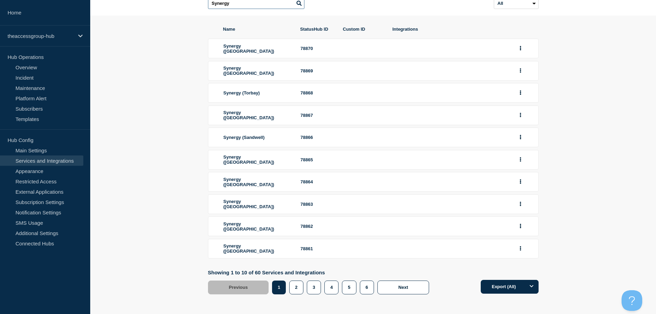
scroll to position [76, 0]
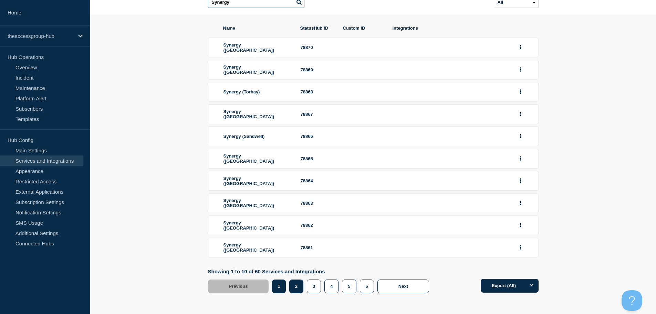
type input "Synergy"
click at [293, 287] on button "2" at bounding box center [296, 286] width 14 height 14
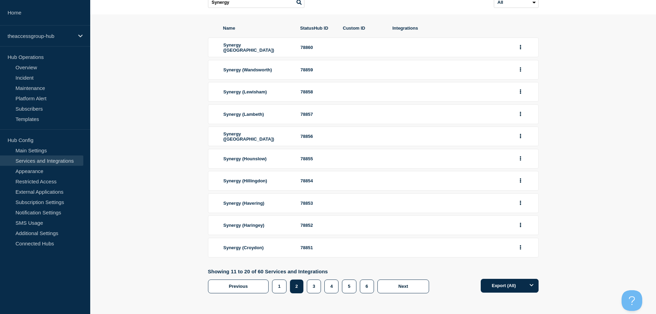
scroll to position [74, 0]
click at [523, 247] on button "group actions" at bounding box center [521, 247] width 9 height 11
click at [518, 258] on button "Edit" at bounding box center [525, 260] width 34 height 11
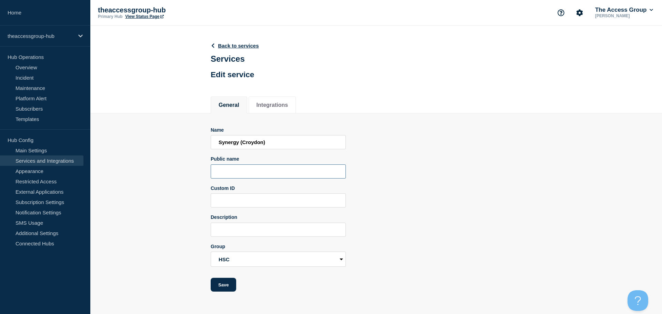
click at [245, 172] on input "Public name" at bounding box center [278, 171] width 135 height 14
paste input "Synergy"
type input "Synergy"
click at [230, 290] on button "Save" at bounding box center [224, 285] width 26 height 14
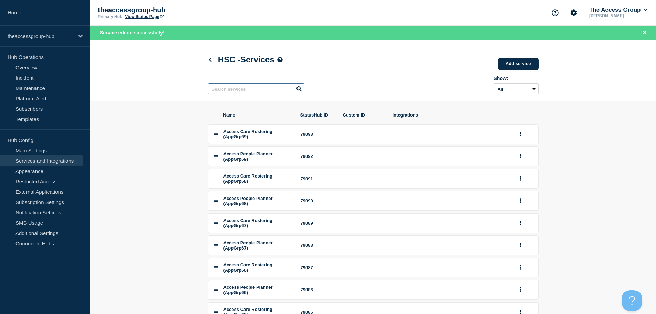
click at [247, 91] on input "text" at bounding box center [256, 88] width 96 height 11
paste input "Synergy"
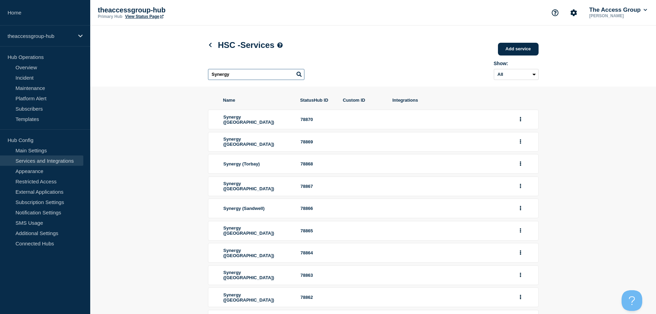
scroll to position [76, 0]
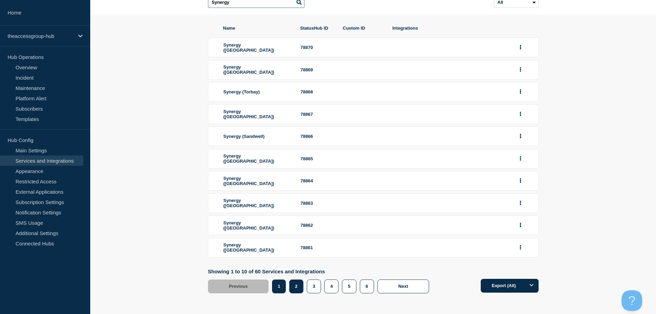
type input "Synergy"
click at [301, 285] on button "2" at bounding box center [296, 286] width 14 height 14
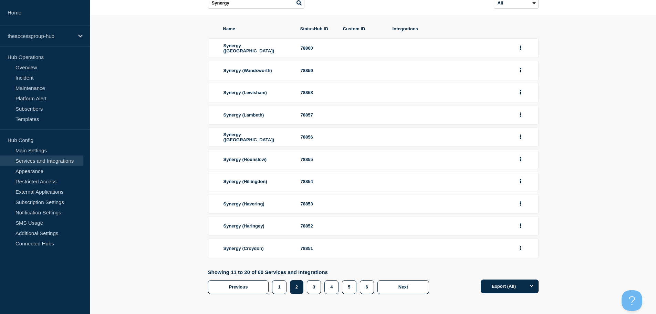
scroll to position [74, 0]
click at [521, 224] on icon "group actions" at bounding box center [521, 225] width 2 height 4
click at [520, 237] on button "Edit" at bounding box center [525, 237] width 34 height 11
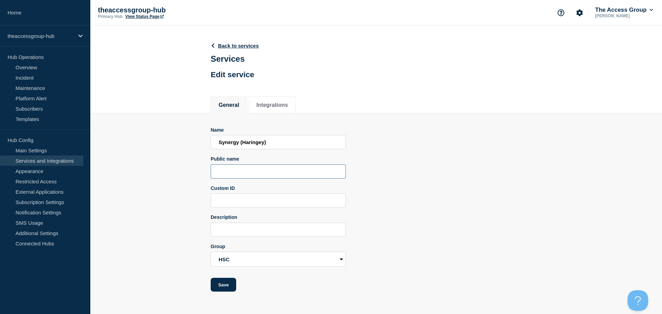
click at [241, 172] on input "Public name" at bounding box center [278, 171] width 135 height 14
paste input "Synergy"
type input "Synergy"
drag, startPoint x: 236, startPoint y: 287, endPoint x: 248, endPoint y: 284, distance: 12.4
click at [236, 287] on button "Save" at bounding box center [224, 285] width 26 height 14
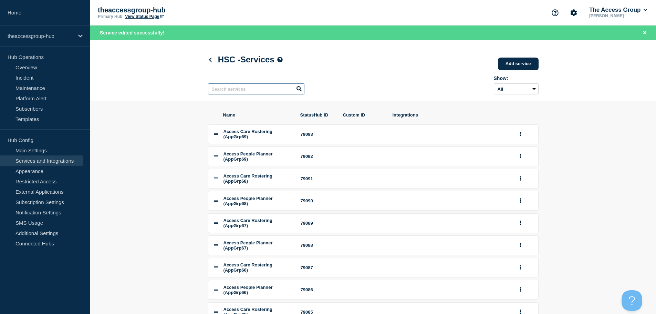
click at [234, 93] on input "text" at bounding box center [256, 88] width 96 height 11
paste input "Synergy"
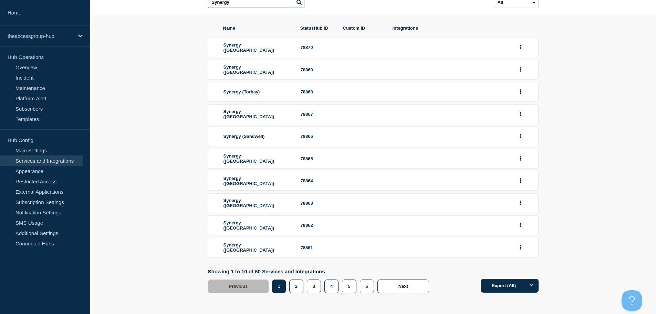
scroll to position [76, 0]
type input "Synergy"
click at [296, 285] on button "2" at bounding box center [296, 286] width 14 height 14
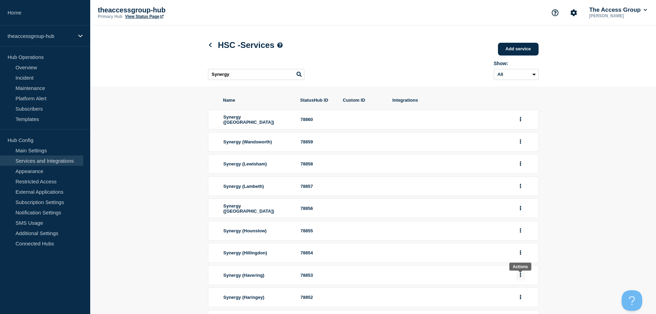
click at [522, 278] on button "group actions" at bounding box center [521, 275] width 9 height 11
click at [523, 293] on button "Edit" at bounding box center [525, 287] width 34 height 11
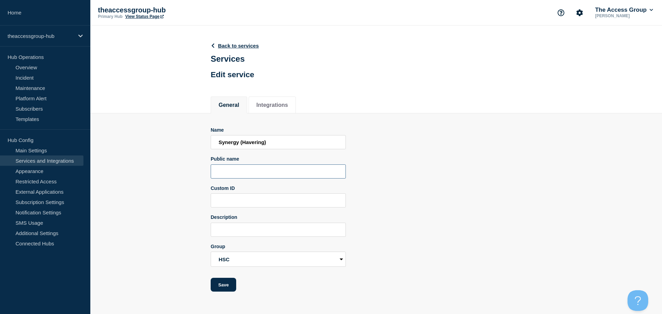
click at [248, 179] on input "Public name" at bounding box center [278, 171] width 135 height 14
paste input "Synergy"
type input "Synergy"
click at [227, 284] on button "Save" at bounding box center [224, 285] width 26 height 14
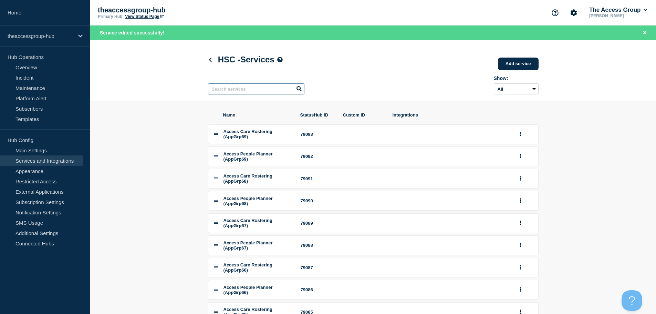
click at [229, 91] on input "text" at bounding box center [256, 88] width 96 height 11
paste input "Synergy"
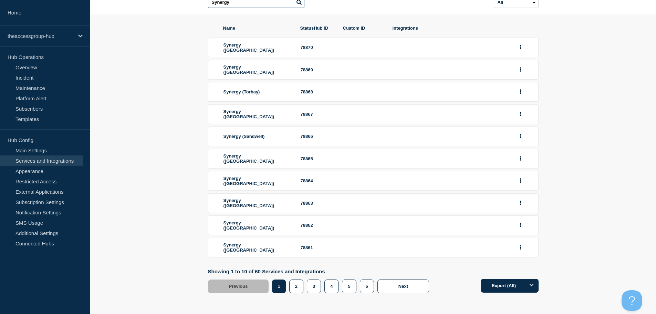
scroll to position [76, 0]
type input "Synergy"
click at [290, 287] on button "2" at bounding box center [296, 286] width 14 height 14
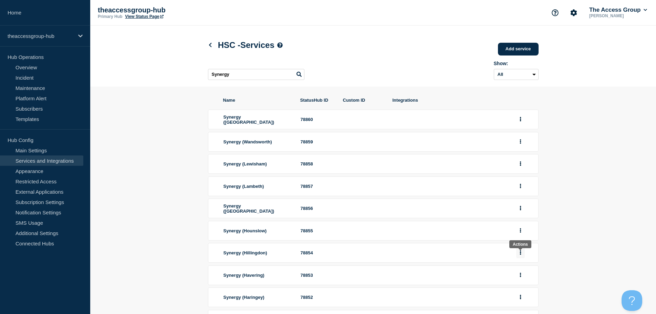
click at [522, 253] on button "group actions" at bounding box center [521, 252] width 9 height 11
click at [521, 267] on button "Edit" at bounding box center [525, 265] width 34 height 11
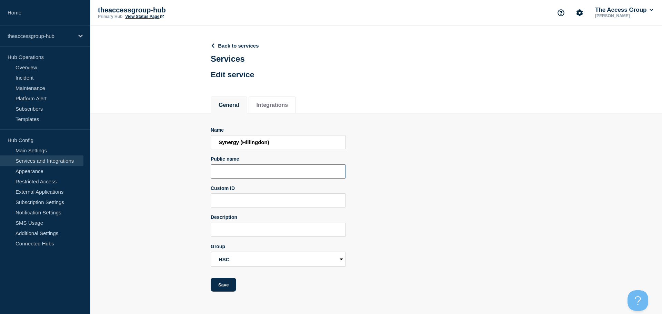
click at [251, 173] on input "Public name" at bounding box center [278, 171] width 135 height 14
paste input "Synergy"
type input "Synergy"
click at [225, 284] on button "Save" at bounding box center [224, 285] width 26 height 14
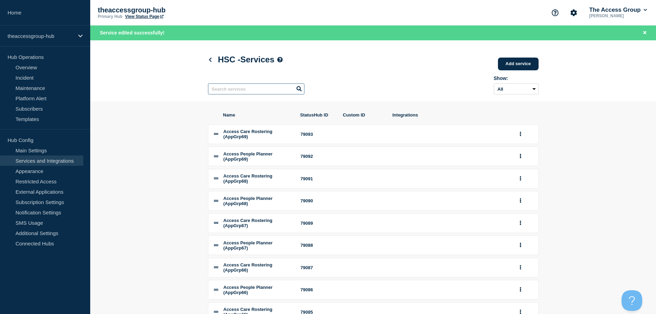
click at [236, 92] on input "text" at bounding box center [256, 88] width 96 height 11
paste input "Synergy"
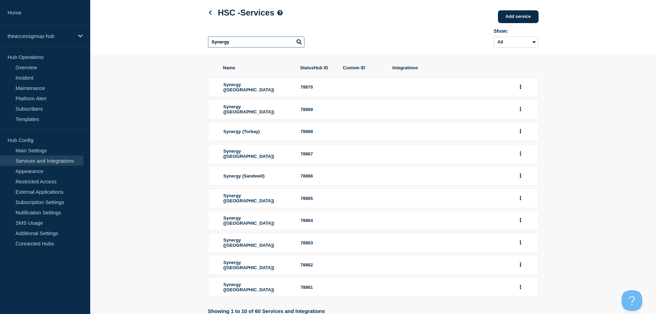
scroll to position [76, 0]
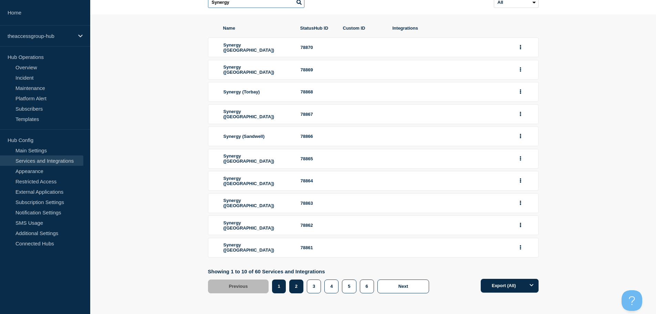
type input "Synergy"
click at [301, 289] on button "2" at bounding box center [296, 286] width 14 height 14
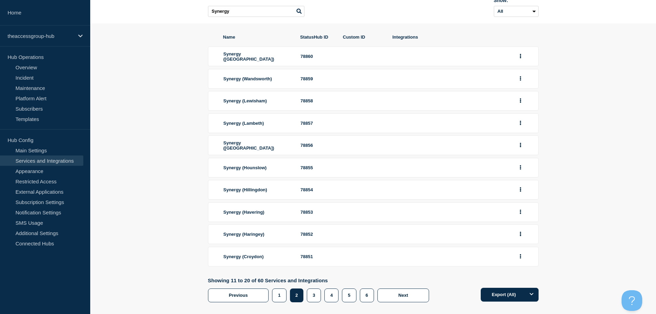
scroll to position [74, 0]
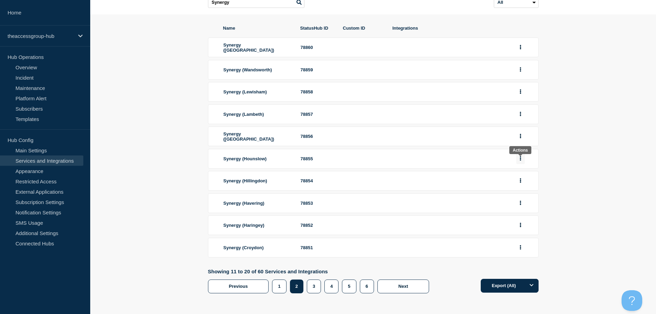
click at [521, 160] on icon "group actions" at bounding box center [520, 158] width 1 height 4
click at [519, 173] on button "Edit" at bounding box center [525, 171] width 34 height 11
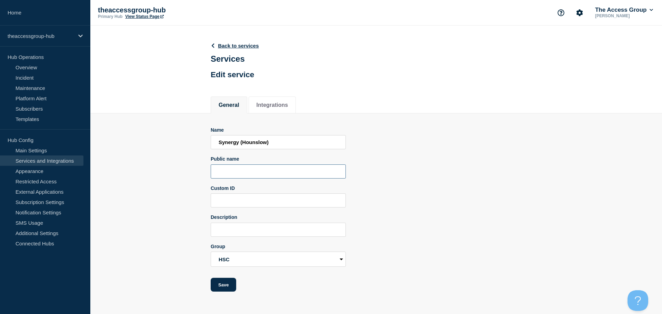
click at [229, 174] on input "Public name" at bounding box center [278, 171] width 135 height 14
paste input "Synergy"
type input "Synergy"
click at [228, 291] on button "Save" at bounding box center [224, 285] width 26 height 14
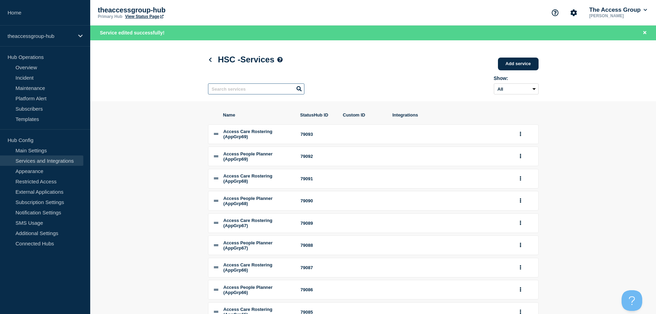
click at [244, 93] on input "text" at bounding box center [256, 88] width 96 height 11
paste input "Synergy"
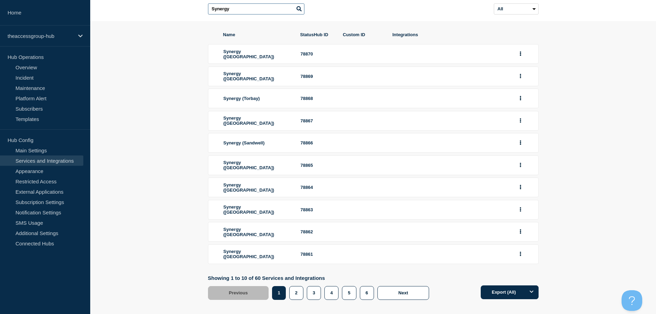
scroll to position [76, 0]
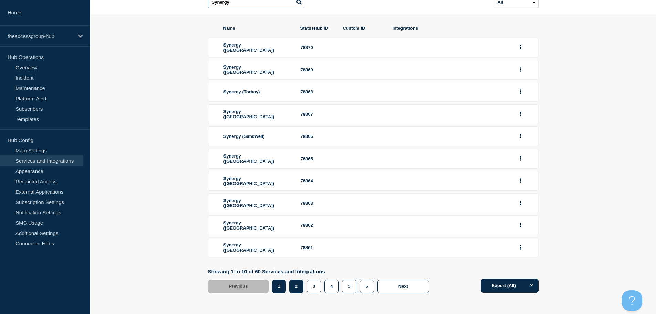
type input "Synergy"
click at [300, 291] on button "2" at bounding box center [296, 286] width 14 height 14
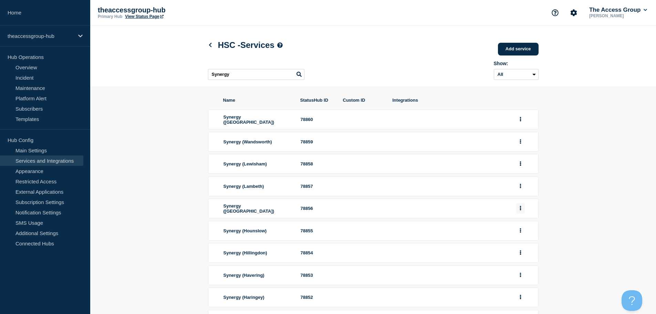
click at [519, 210] on button "group actions" at bounding box center [521, 208] width 9 height 11
click at [518, 226] on button "Edit" at bounding box center [525, 220] width 34 height 11
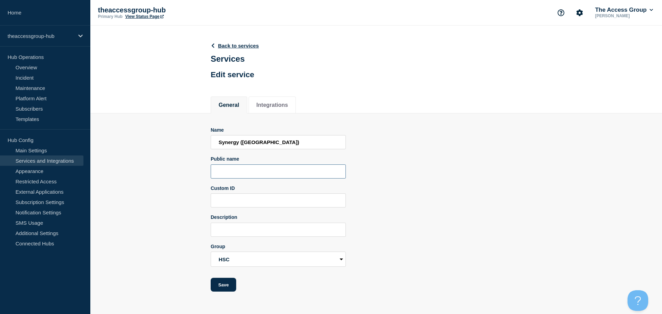
click at [263, 175] on input "Public name" at bounding box center [278, 171] width 135 height 14
paste input "Synergy"
type input "Synergy"
click at [229, 289] on button "Save" at bounding box center [224, 285] width 26 height 14
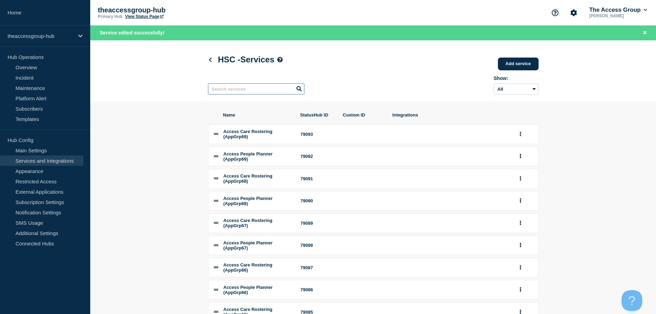
click at [242, 92] on input "text" at bounding box center [256, 88] width 96 height 11
paste input "Synergy"
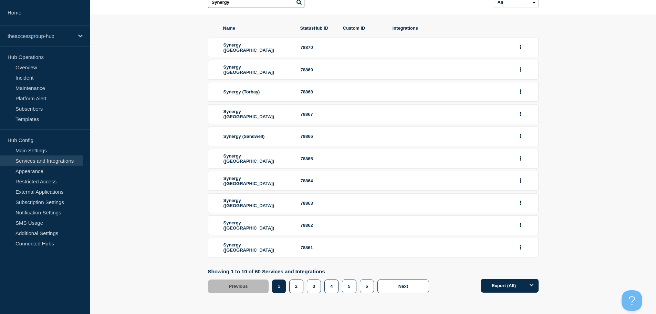
scroll to position [76, 0]
type input "Synergy"
click at [296, 282] on button "2" at bounding box center [296, 286] width 14 height 14
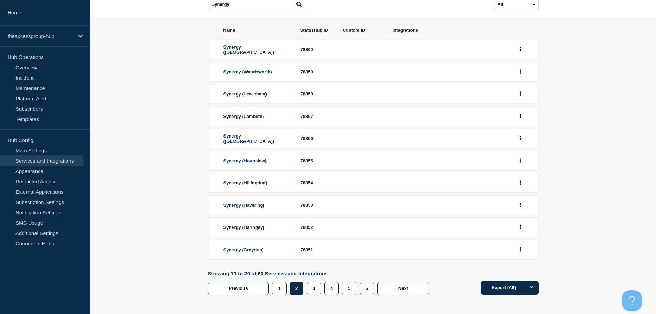
scroll to position [74, 0]
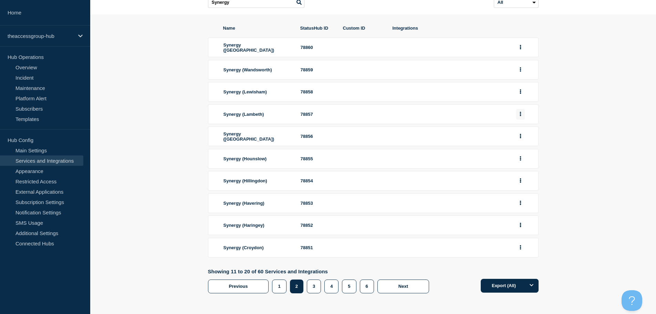
click at [520, 112] on icon "group actions" at bounding box center [520, 114] width 1 height 4
click at [514, 128] on button "Edit" at bounding box center [525, 126] width 34 height 11
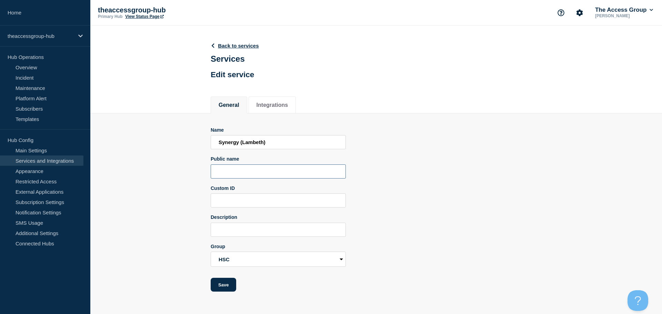
click at [264, 176] on input "Public name" at bounding box center [278, 171] width 135 height 14
paste input "Synergy"
type input "Synergy"
click at [223, 288] on button "Save" at bounding box center [224, 285] width 26 height 14
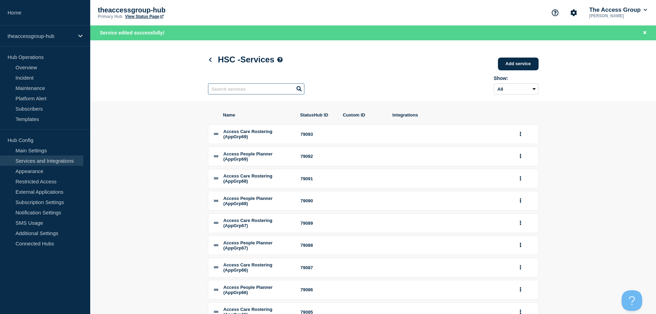
click at [251, 92] on input "text" at bounding box center [256, 88] width 96 height 11
paste input "Synergy"
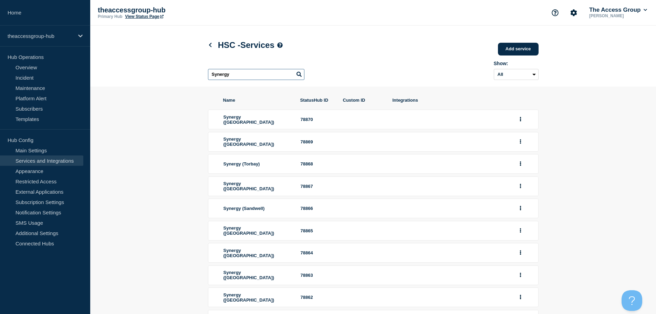
scroll to position [76, 0]
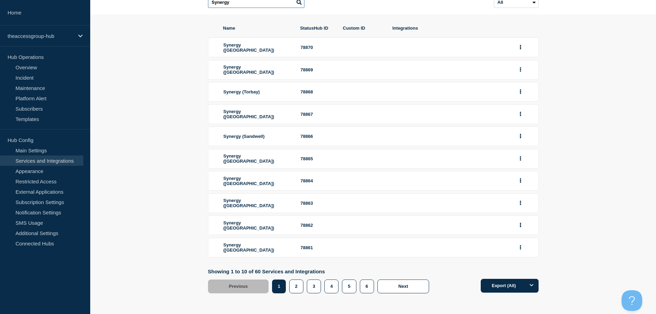
type input "Synergy"
click at [293, 295] on div "Name StatusHub ID Custom ID Integrations Synergy ([GEOGRAPHIC_DATA]) 78870 Syne…" at bounding box center [373, 158] width 331 height 289
click at [294, 292] on button "2" at bounding box center [296, 286] width 14 height 14
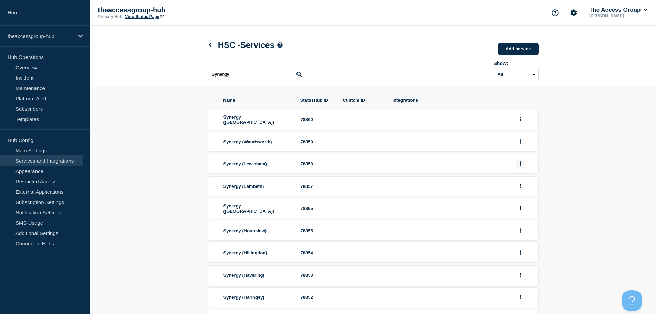
click at [519, 166] on button "group actions" at bounding box center [521, 164] width 9 height 11
click at [520, 178] on button "Edit" at bounding box center [525, 176] width 34 height 11
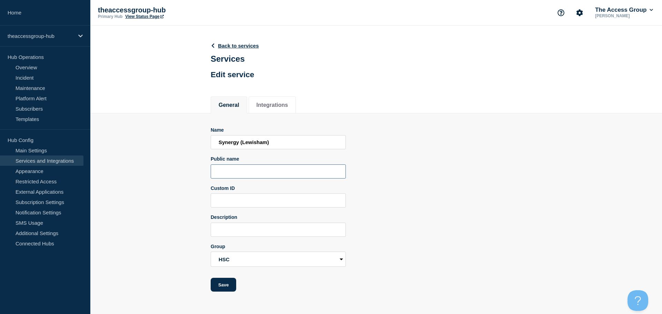
click at [246, 173] on input "Public name" at bounding box center [278, 171] width 135 height 14
paste input "Synergy"
type input "Synergy"
click at [223, 288] on button "Save" at bounding box center [224, 285] width 26 height 14
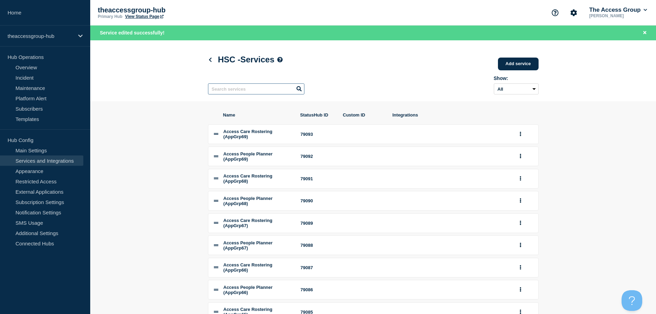
click at [245, 90] on input "text" at bounding box center [256, 88] width 96 height 11
paste input "Synergy"
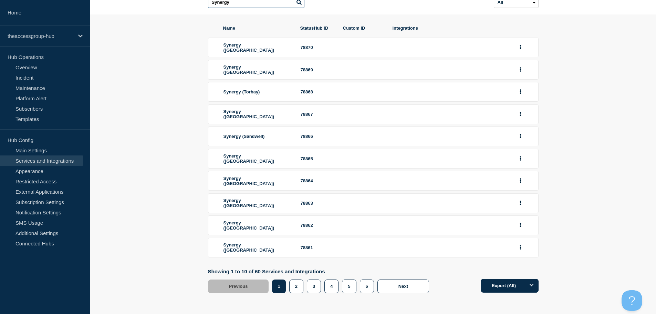
scroll to position [76, 0]
type input "Synergy"
click at [301, 289] on button "2" at bounding box center [296, 286] width 14 height 14
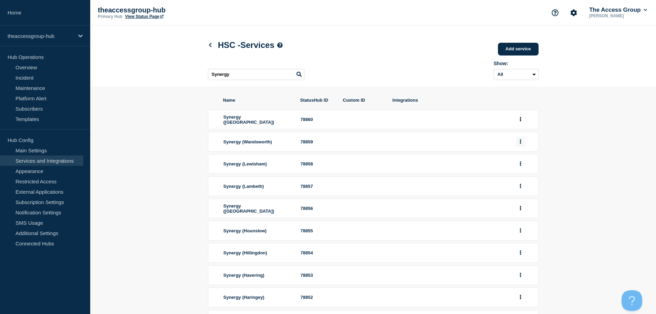
click at [523, 143] on button "group actions" at bounding box center [521, 141] width 9 height 11
click at [525, 156] on button "Edit" at bounding box center [525, 154] width 34 height 11
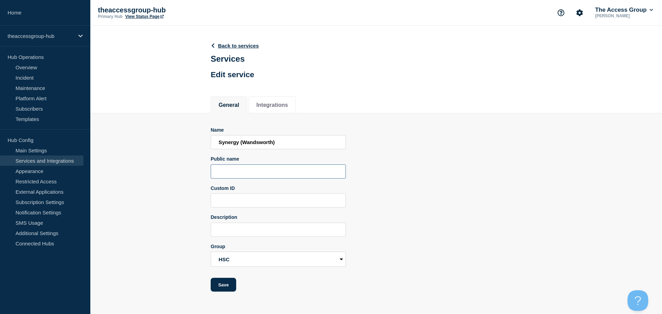
click at [259, 175] on input "Public name" at bounding box center [278, 171] width 135 height 14
paste input "Synergy"
type input "Synergy"
click at [224, 284] on button "Save" at bounding box center [224, 285] width 26 height 14
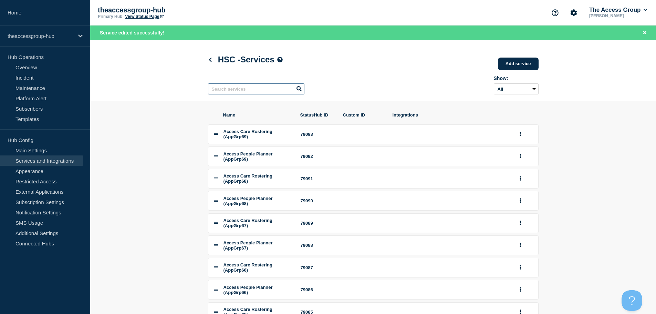
click at [274, 88] on input "text" at bounding box center [256, 88] width 96 height 11
paste input "Synergy"
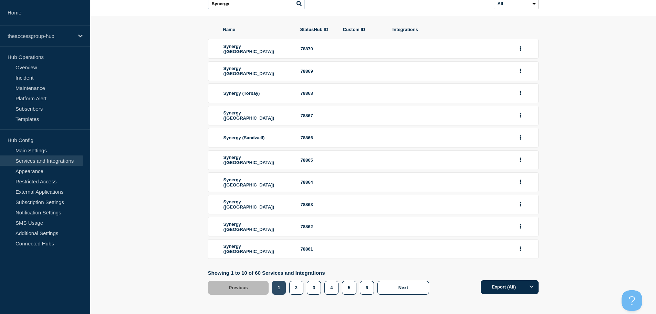
scroll to position [76, 0]
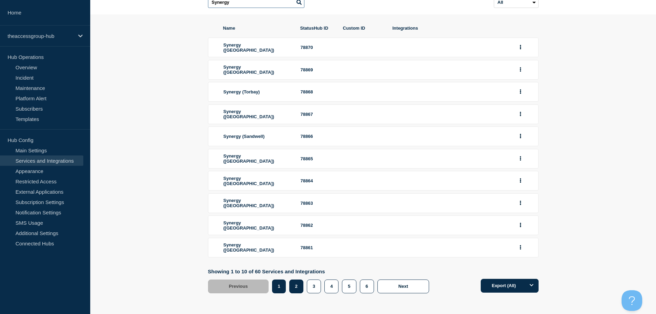
type input "Synergy"
click at [294, 289] on button "2" at bounding box center [296, 286] width 14 height 14
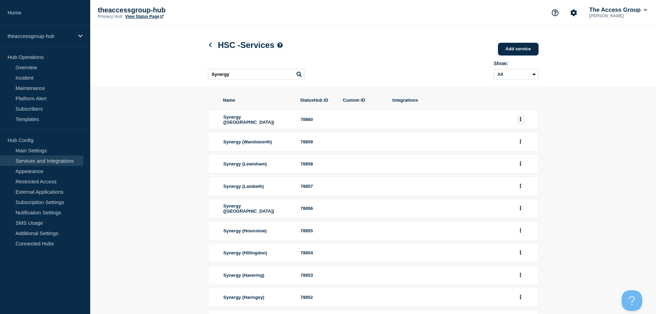
click at [517, 121] on button "group actions" at bounding box center [521, 119] width 9 height 11
click at [522, 137] on button "Edit" at bounding box center [525, 131] width 34 height 11
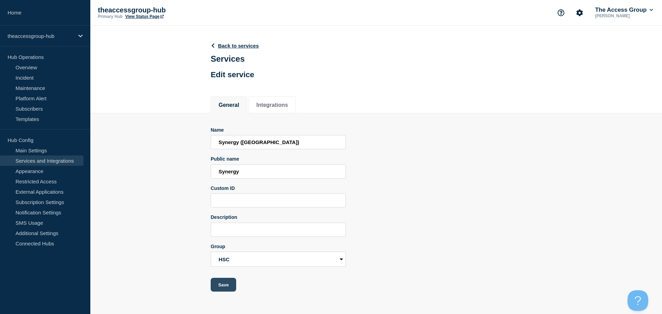
click at [222, 288] on button "Save" at bounding box center [224, 285] width 26 height 14
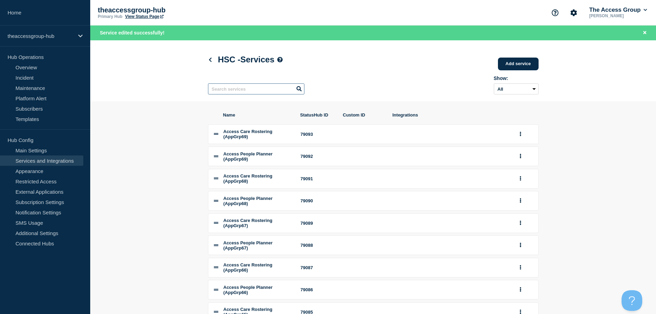
click at [256, 92] on input "text" at bounding box center [256, 88] width 96 height 11
paste input "Synergy"
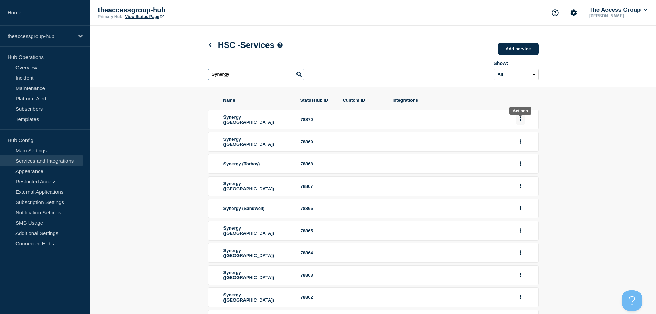
type input "Synergy"
click at [518, 121] on button "group actions" at bounding box center [521, 119] width 9 height 11
click at [518, 136] on button "Edit" at bounding box center [525, 131] width 34 height 11
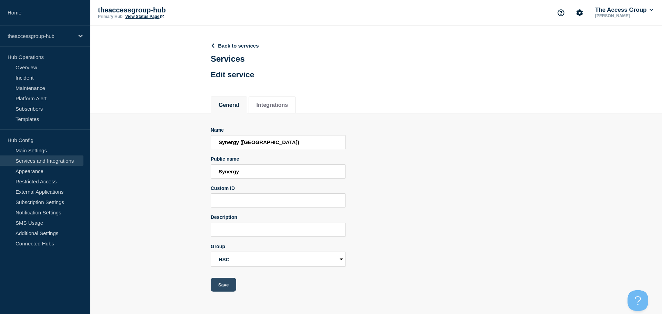
click at [230, 289] on button "Save" at bounding box center [224, 285] width 26 height 14
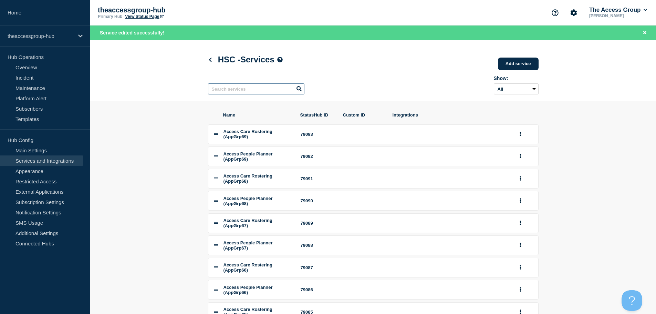
click at [249, 90] on input "text" at bounding box center [256, 88] width 96 height 11
paste input "Synergy"
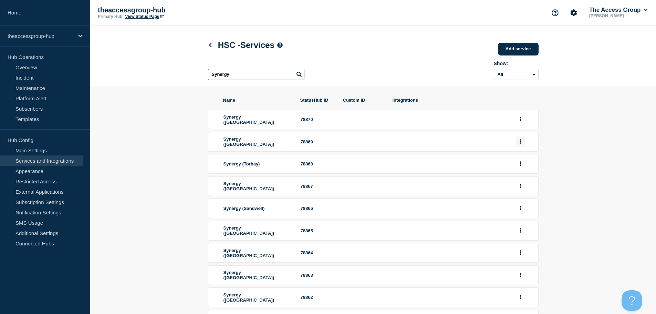
type input "Synergy"
click at [522, 144] on button "group actions" at bounding box center [521, 141] width 9 height 11
click at [515, 157] on button "Edit" at bounding box center [525, 154] width 34 height 11
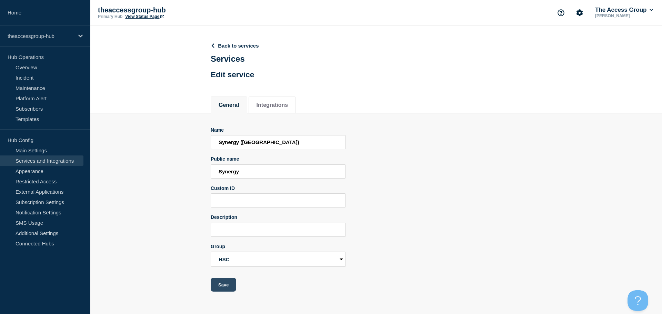
click at [221, 287] on button "Save" at bounding box center [224, 285] width 26 height 14
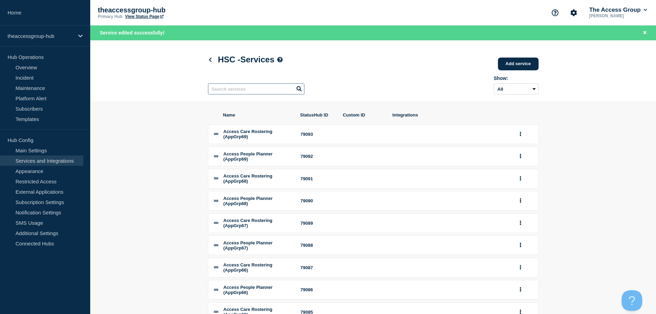
click at [249, 90] on input "text" at bounding box center [256, 88] width 96 height 11
paste input "Synergy"
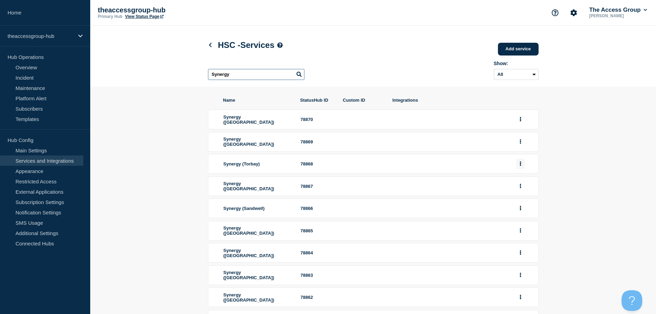
type input "Synergy"
click at [520, 166] on icon "group actions" at bounding box center [521, 163] width 2 height 4
click at [524, 179] on button "Edit" at bounding box center [525, 176] width 34 height 11
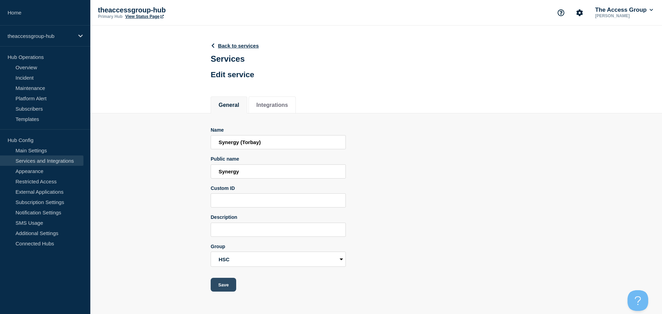
click at [213, 287] on button "Save" at bounding box center [224, 285] width 26 height 14
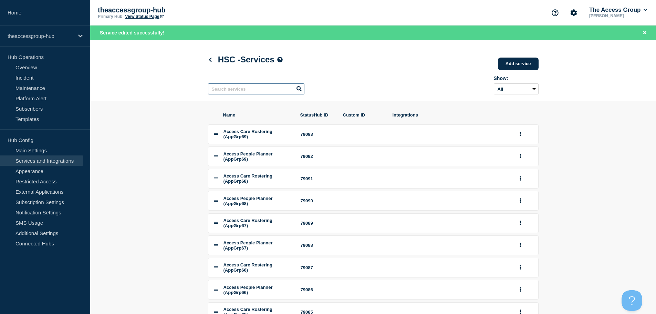
click at [275, 86] on input "text" at bounding box center [256, 88] width 96 height 11
paste input "Synergy"
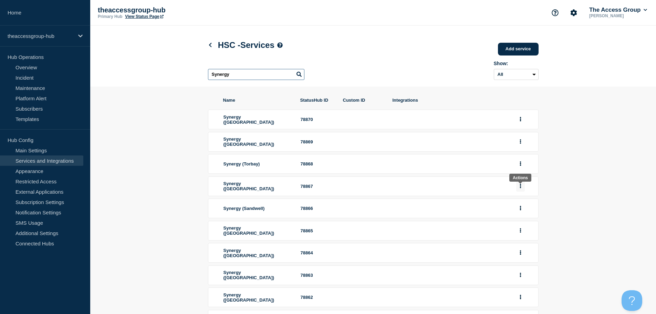
type input "Synergy"
click at [519, 188] on button "group actions" at bounding box center [521, 186] width 9 height 11
click at [521, 200] on button "Edit" at bounding box center [525, 198] width 34 height 11
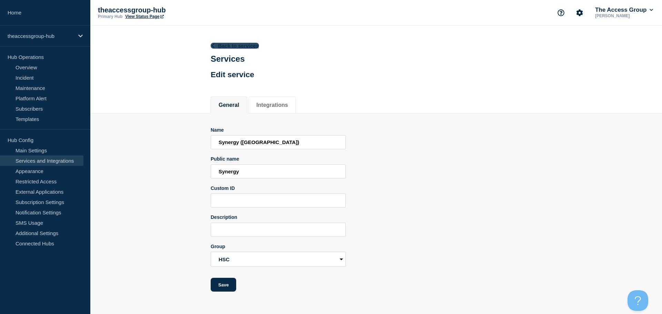
click at [213, 47] on icon at bounding box center [213, 45] width 3 height 4
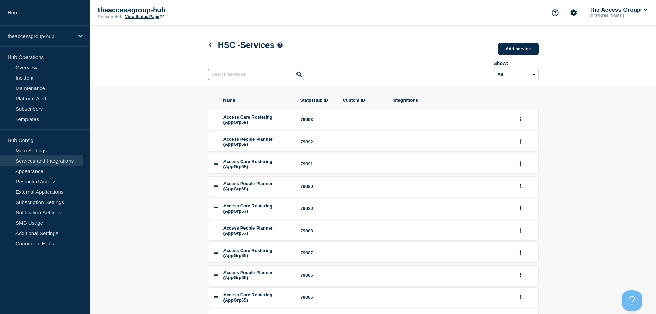
click at [269, 75] on input "text" at bounding box center [256, 74] width 96 height 11
paste input "Synergy"
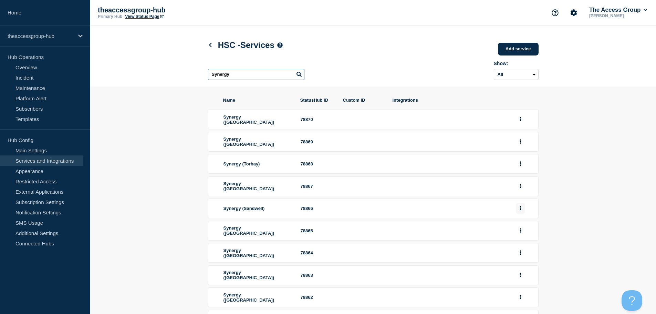
type input "Synergy"
click at [520, 210] on icon "group actions" at bounding box center [521, 208] width 2 height 4
click at [513, 226] on button "Edit" at bounding box center [525, 220] width 34 height 11
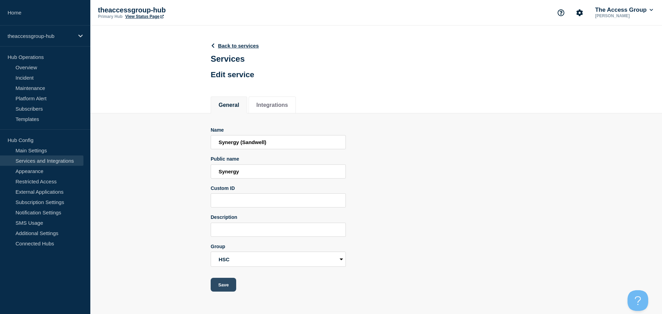
click at [217, 283] on button "Save" at bounding box center [224, 285] width 26 height 14
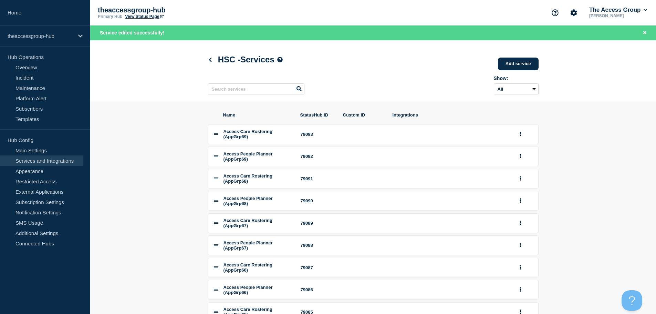
click at [248, 97] on div "Show: All Archived Non-archived" at bounding box center [373, 83] width 331 height 27
click at [248, 91] on input "text" at bounding box center [256, 88] width 96 height 11
paste
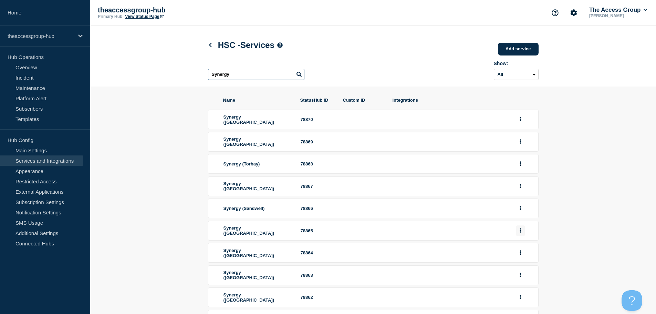
type input "Synergy"
click at [519, 234] on button "group actions" at bounding box center [521, 230] width 9 height 11
click at [518, 246] on button "Edit" at bounding box center [525, 243] width 34 height 11
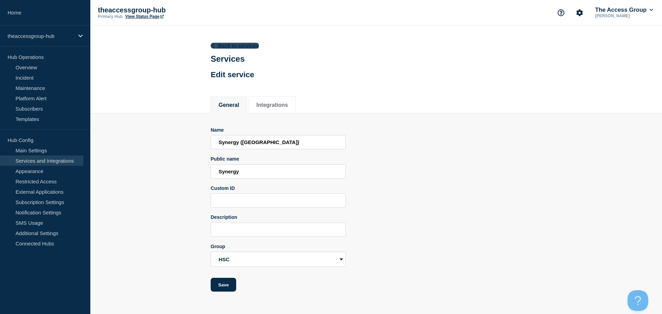
click at [215, 48] on icon at bounding box center [212, 45] width 5 height 4
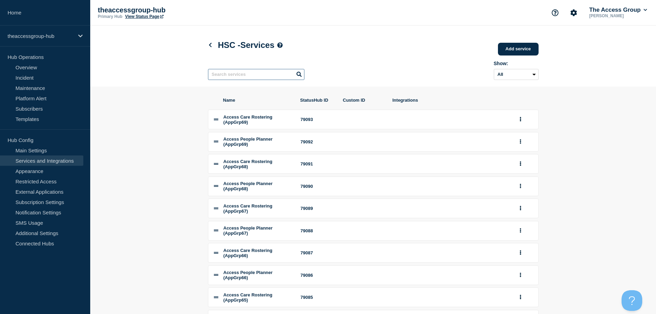
click at [235, 77] on input "text" at bounding box center [256, 74] width 96 height 11
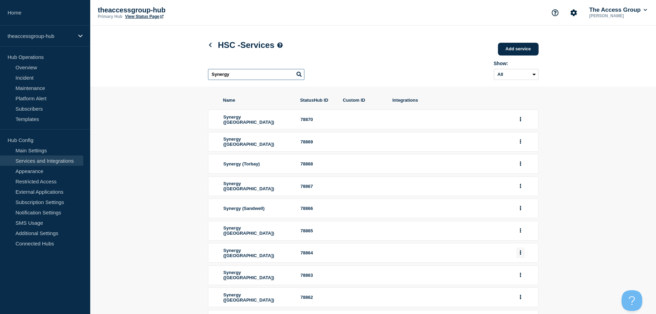
type input "Synergy"
click at [521, 255] on icon "group actions" at bounding box center [520, 253] width 1 height 4
click at [521, 267] on button "Edit" at bounding box center [525, 265] width 34 height 11
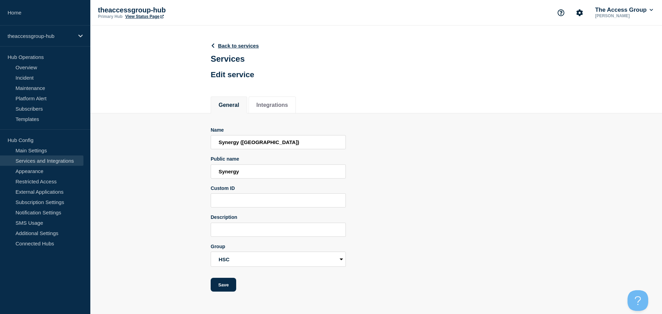
click at [209, 44] on div "Back to services Services Edit service" at bounding box center [376, 58] width 346 height 64
click at [214, 46] on icon at bounding box center [212, 45] width 5 height 4
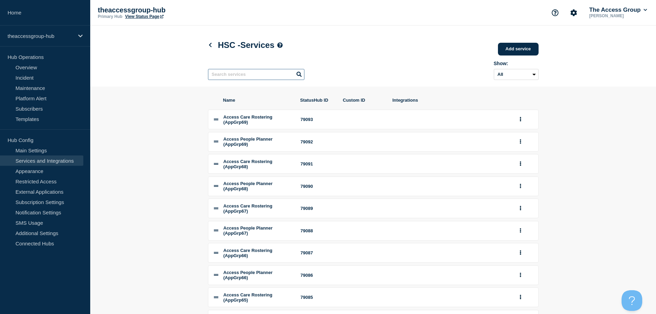
click at [238, 75] on input "text" at bounding box center [256, 74] width 96 height 11
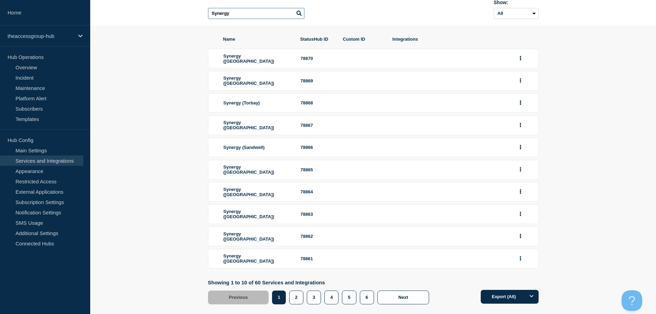
scroll to position [76, 0]
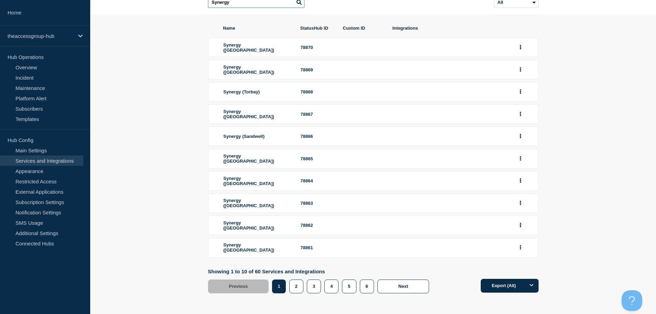
type input "Synergy"
click at [515, 201] on li "Synergy ([GEOGRAPHIC_DATA]) 78863" at bounding box center [373, 203] width 331 height 20
click at [523, 202] on button "group actions" at bounding box center [521, 203] width 9 height 11
click at [517, 213] on button "Edit" at bounding box center [525, 215] width 34 height 11
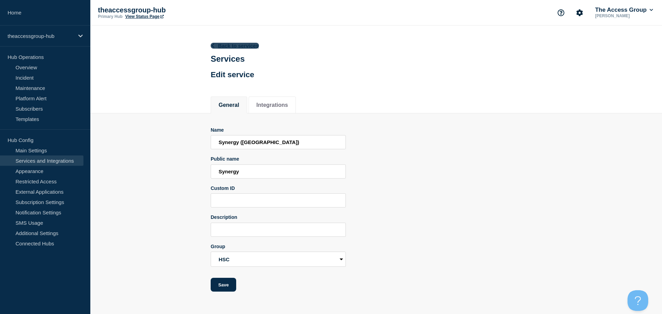
click at [212, 45] on icon at bounding box center [213, 45] width 3 height 4
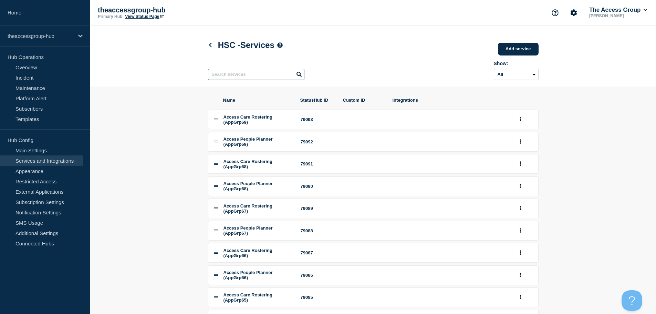
click at [244, 76] on input "text" at bounding box center [256, 74] width 96 height 11
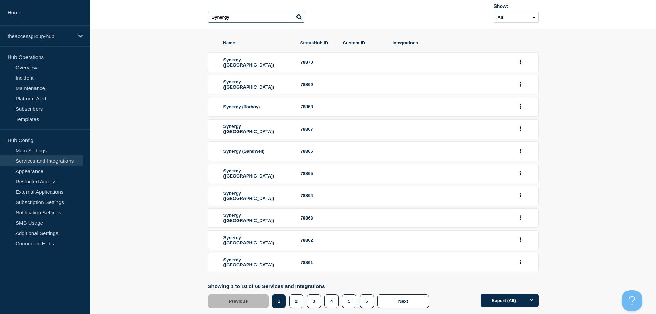
scroll to position [76, 0]
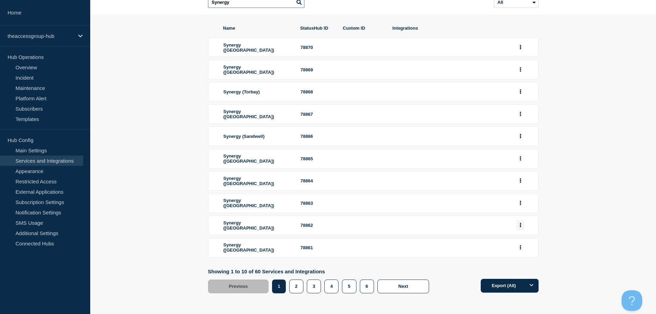
type input "Synergy"
click at [519, 223] on button "group actions" at bounding box center [521, 225] width 9 height 11
click at [514, 237] on button "Edit" at bounding box center [525, 237] width 34 height 11
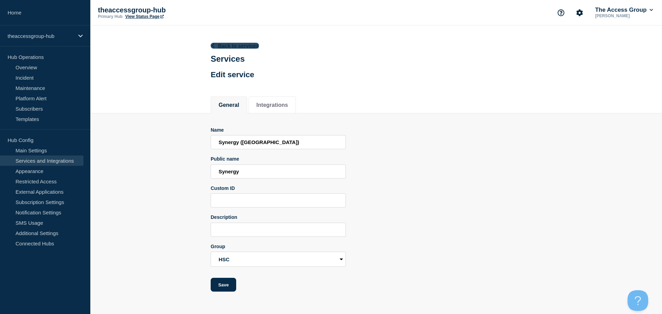
click at [211, 44] on icon at bounding box center [212, 45] width 5 height 4
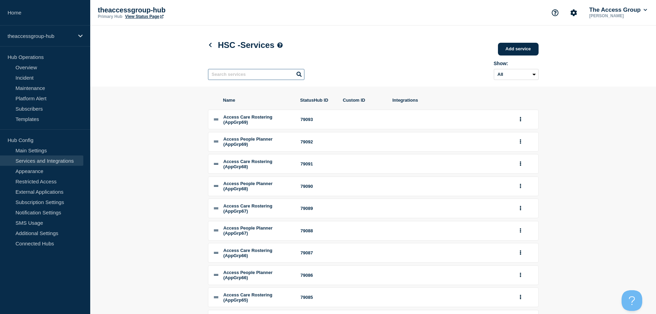
click at [244, 76] on input "text" at bounding box center [256, 74] width 96 height 11
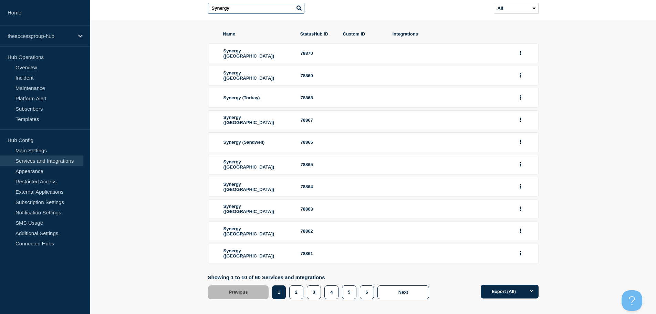
scroll to position [69, 0]
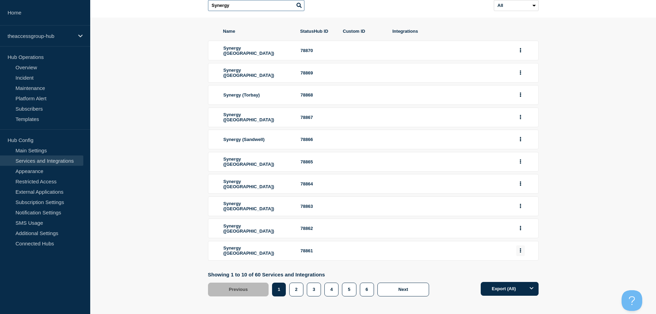
type input "Synergy"
click at [521, 253] on icon "group actions" at bounding box center [520, 250] width 1 height 4
click at [524, 266] on button "Edit" at bounding box center [525, 264] width 34 height 11
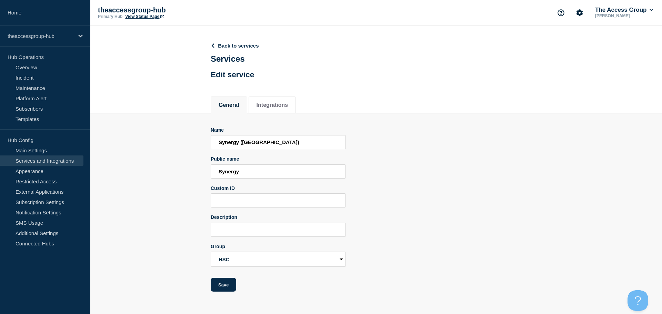
click at [208, 43] on div "Back to services Services Edit service" at bounding box center [376, 58] width 346 height 64
click at [214, 47] on icon at bounding box center [212, 45] width 5 height 4
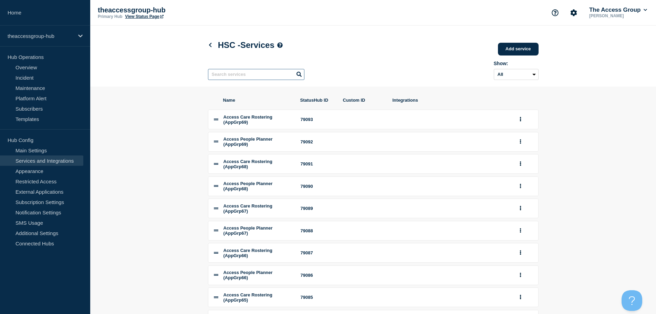
click at [237, 74] on input "text" at bounding box center [256, 74] width 96 height 11
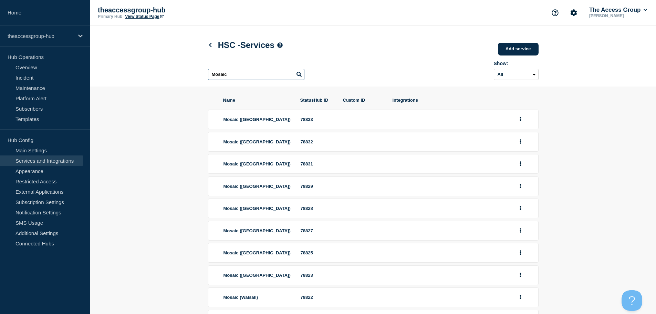
drag, startPoint x: 237, startPoint y: 74, endPoint x: 191, endPoint y: 74, distance: 46.2
click at [191, 74] on header "HSC - Services Add service Here you can create & manage services that will be d…" at bounding box center [373, 56] width 566 height 61
type input "Mosaic"
click at [518, 190] on button "group actions" at bounding box center [521, 186] width 9 height 11
click at [519, 201] on button "Edit" at bounding box center [525, 198] width 34 height 11
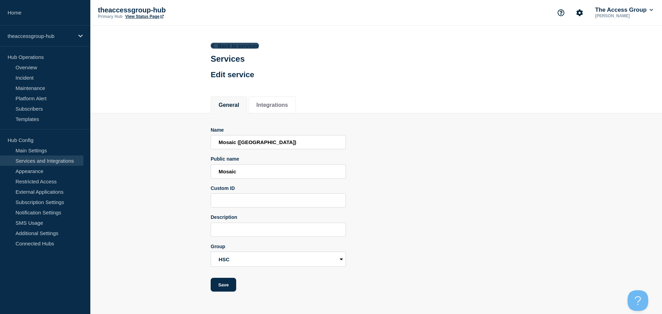
click at [214, 45] on icon at bounding box center [212, 45] width 5 height 4
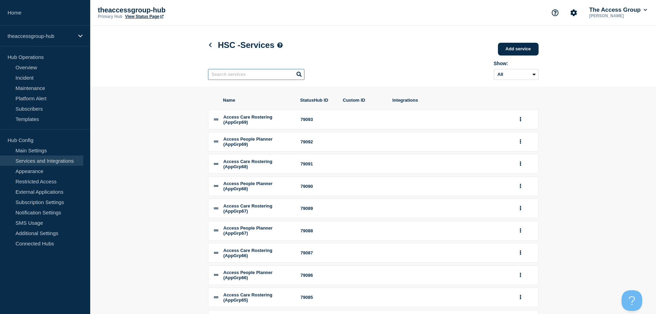
click at [254, 76] on input "text" at bounding box center [256, 74] width 96 height 11
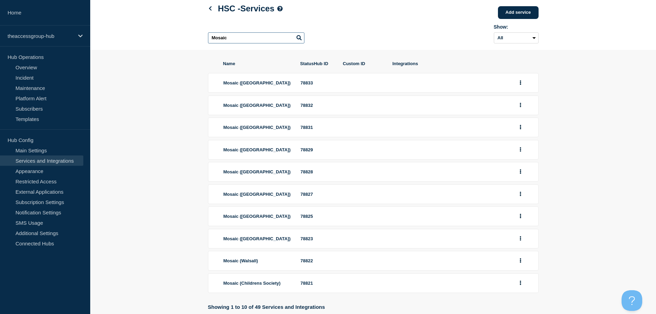
scroll to position [74, 0]
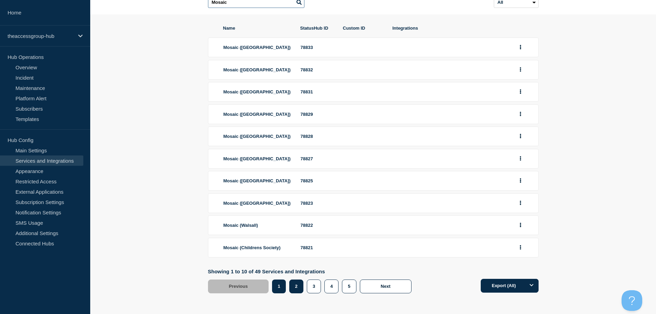
type input "Mosaic"
click at [294, 286] on button "2" at bounding box center [296, 286] width 14 height 14
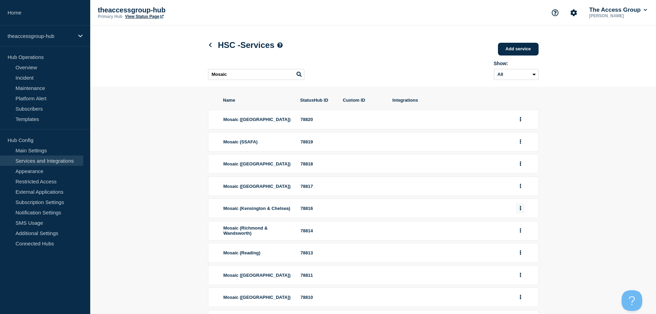
click at [520, 210] on icon "group actions" at bounding box center [521, 208] width 2 height 4
click at [522, 226] on button "Edit" at bounding box center [525, 221] width 34 height 11
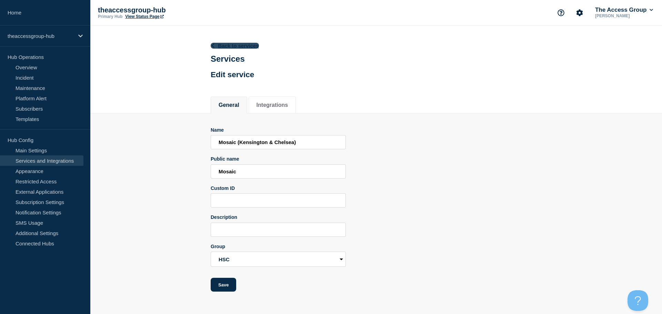
click at [211, 47] on icon at bounding box center [212, 45] width 5 height 4
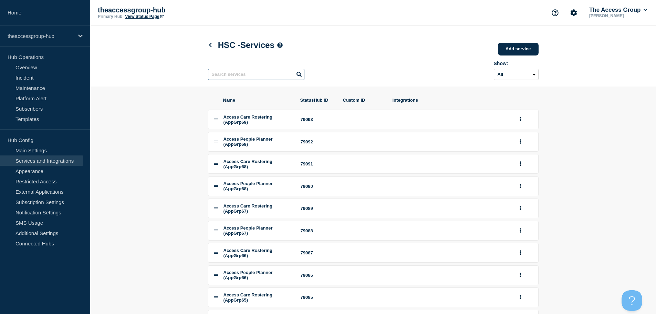
click at [245, 78] on input "text" at bounding box center [256, 74] width 96 height 11
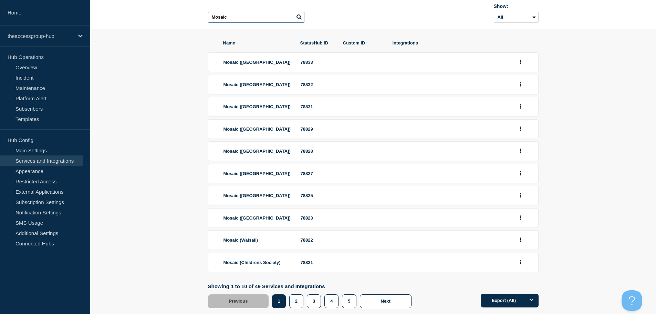
scroll to position [74, 0]
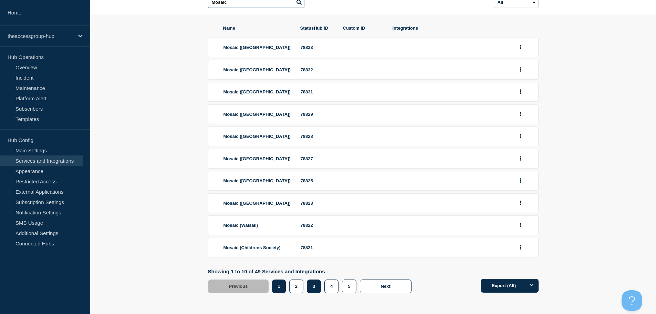
type input "Mosaic"
click at [316, 287] on button "3" at bounding box center [314, 286] width 14 height 14
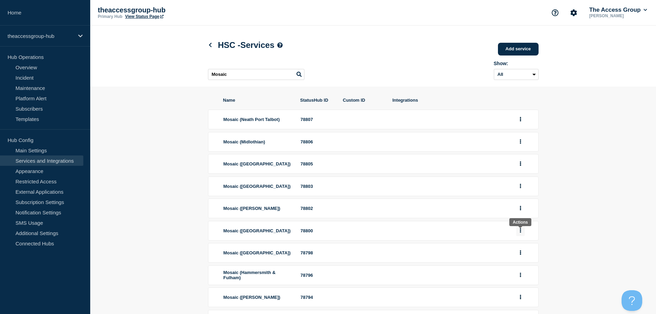
click at [522, 232] on button "group actions" at bounding box center [521, 230] width 9 height 11
click at [516, 248] on button "Edit" at bounding box center [525, 243] width 34 height 11
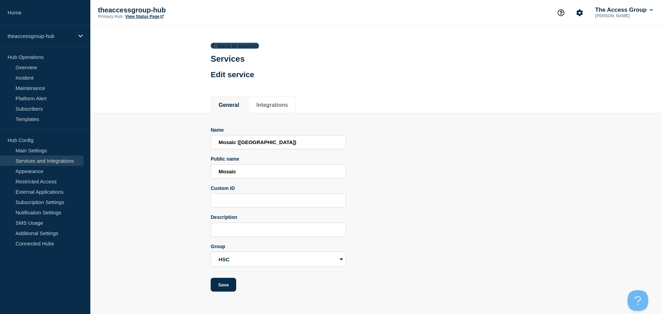
click at [213, 43] on icon at bounding box center [212, 45] width 5 height 4
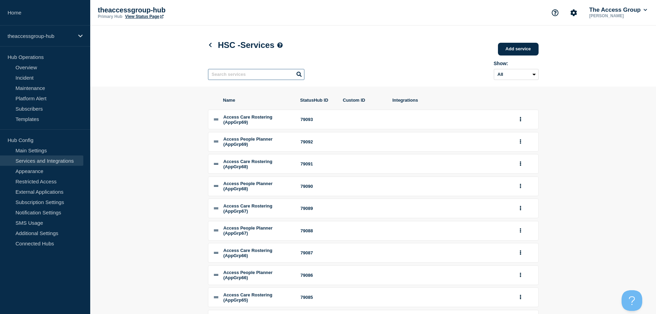
click at [244, 77] on input "text" at bounding box center [256, 74] width 96 height 11
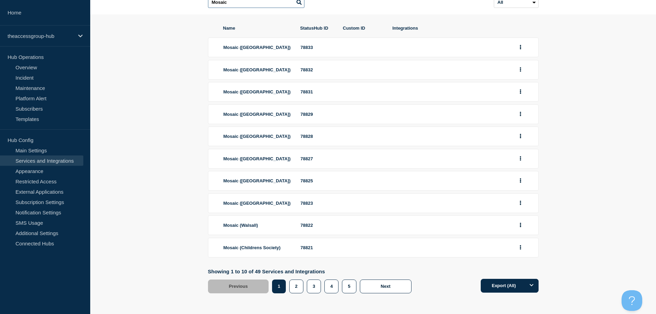
scroll to position [74, 0]
type input "Mosaic"
click at [319, 288] on button "3" at bounding box center [314, 286] width 14 height 14
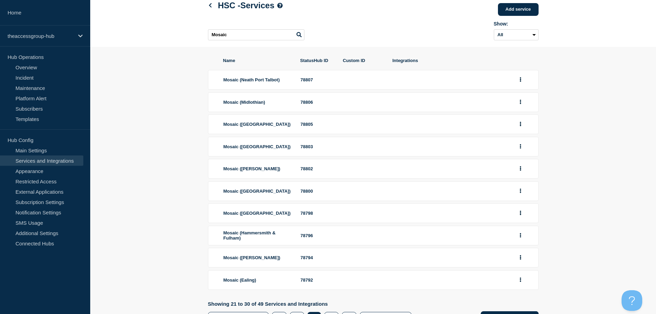
scroll to position [76, 0]
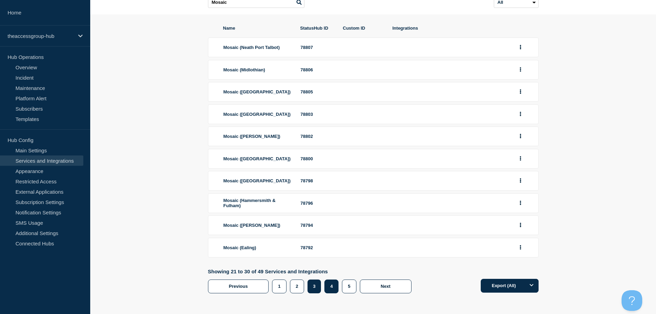
click at [331, 285] on button "4" at bounding box center [332, 286] width 14 height 14
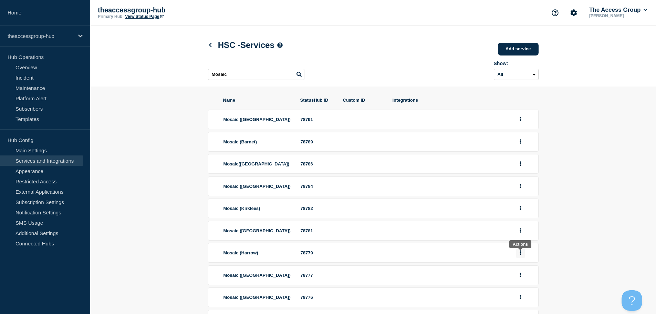
click at [523, 258] on button "group actions" at bounding box center [521, 252] width 9 height 11
click at [520, 269] on button "Edit" at bounding box center [525, 265] width 34 height 11
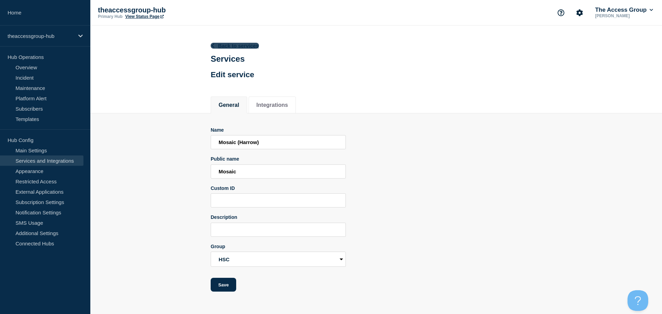
click at [214, 44] on icon at bounding box center [213, 45] width 3 height 4
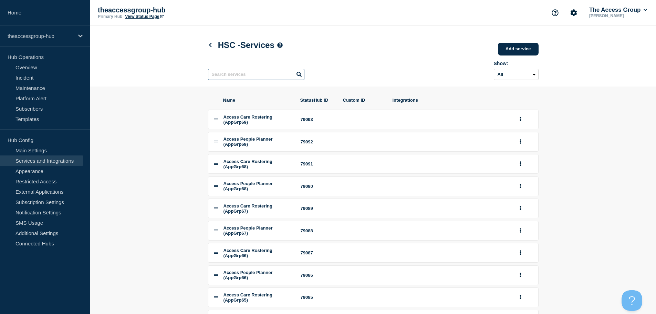
click at [257, 78] on input "text" at bounding box center [256, 74] width 96 height 11
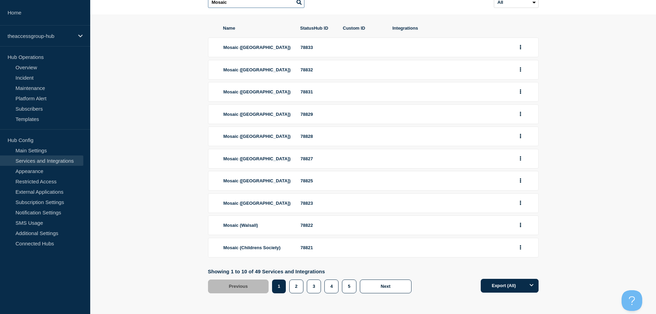
scroll to position [74, 0]
type input "Mosaic"
drag, startPoint x: 346, startPoint y: 284, endPoint x: 361, endPoint y: 285, distance: 15.5
click at [346, 285] on button "5" at bounding box center [349, 286] width 14 height 14
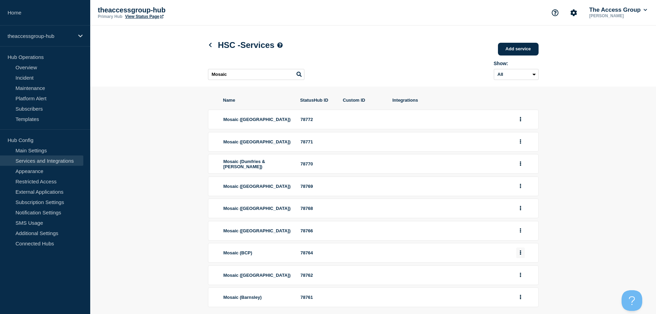
click at [519, 257] on button "group actions" at bounding box center [521, 252] width 9 height 11
click at [522, 268] on button "Edit" at bounding box center [525, 265] width 34 height 11
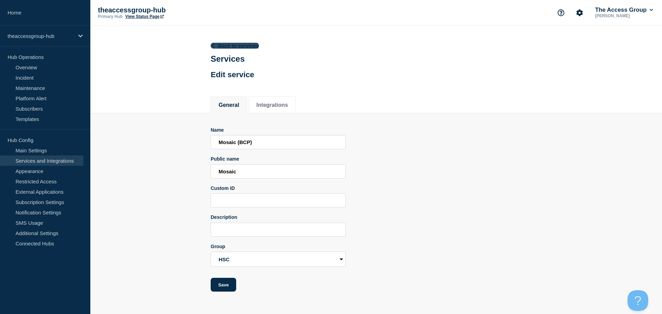
click at [211, 43] on icon at bounding box center [212, 45] width 5 height 4
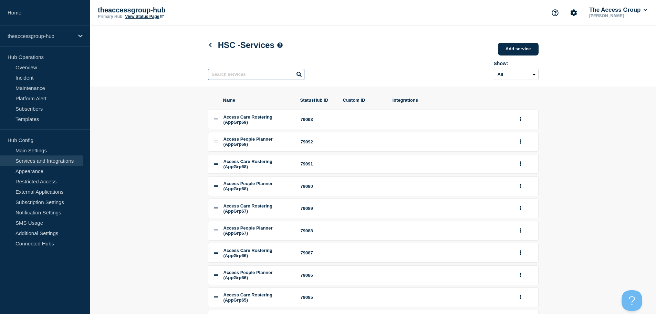
click at [233, 76] on input "text" at bounding box center [256, 74] width 96 height 11
type input "People Planner"
click at [522, 192] on button "group actions" at bounding box center [521, 186] width 9 height 11
click at [513, 205] on button "Edit" at bounding box center [525, 199] width 34 height 11
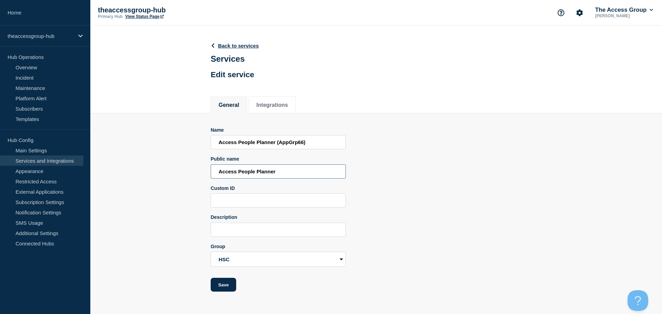
drag, startPoint x: 285, startPoint y: 173, endPoint x: 178, endPoint y: 169, distance: 106.9
click at [178, 169] on section "Name Access People Planner (AppGrp66) Public name Access People Planner Custom …" at bounding box center [375, 202] width 571 height 179
click at [212, 48] on icon at bounding box center [212, 45] width 5 height 4
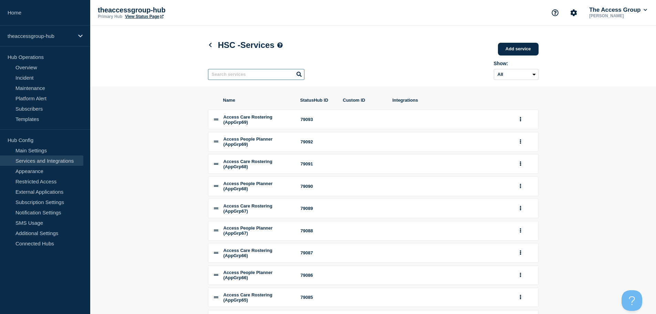
click at [245, 77] on input "text" at bounding box center [256, 74] width 96 height 11
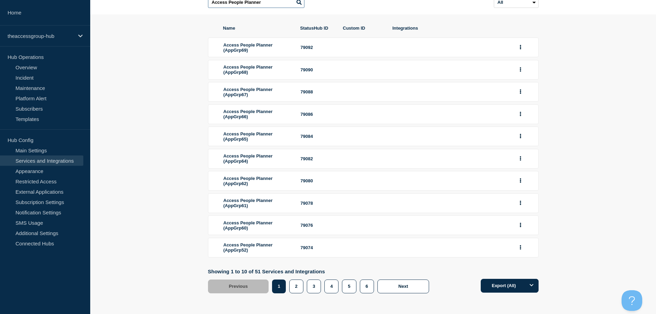
scroll to position [92, 0]
type input "Access People Planner"
click at [366, 288] on button "6" at bounding box center [367, 286] width 14 height 14
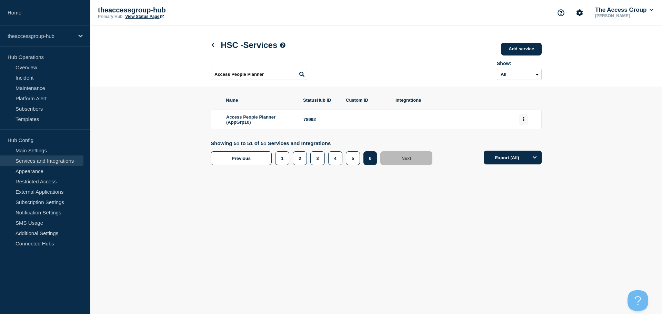
click at [524, 122] on button "group actions" at bounding box center [523, 119] width 9 height 11
click at [523, 136] on button "Edit" at bounding box center [527, 133] width 34 height 11
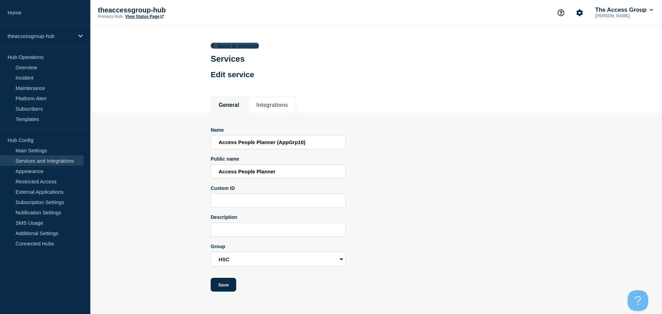
click at [212, 44] on icon at bounding box center [212, 45] width 5 height 4
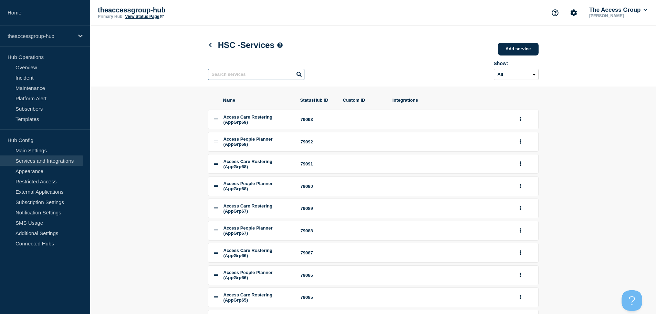
click at [236, 77] on input "text" at bounding box center [256, 74] width 96 height 11
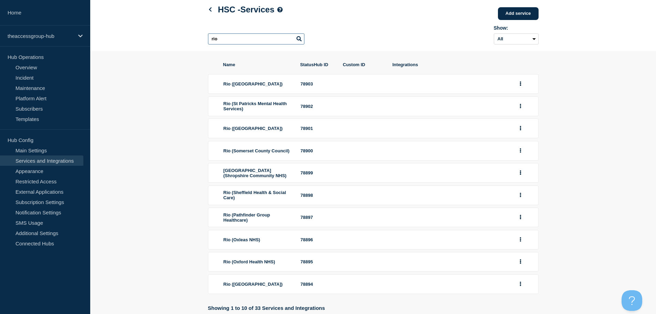
scroll to position [93, 0]
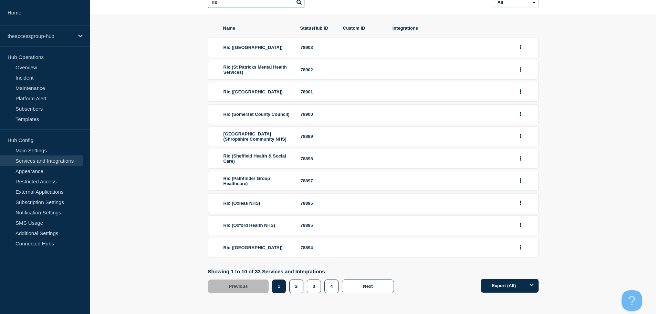
type input "rio"
click at [320, 285] on button "3" at bounding box center [314, 286] width 14 height 14
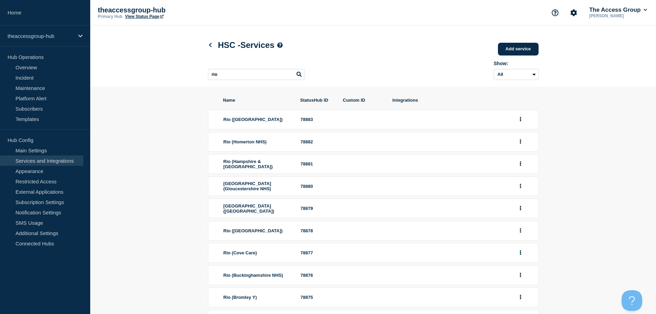
click at [512, 235] on li "Rio ([GEOGRAPHIC_DATA]) 78878" at bounding box center [373, 231] width 331 height 20
click at [518, 236] on button "group actions" at bounding box center [521, 230] width 9 height 11
click at [517, 246] on button "Edit" at bounding box center [525, 243] width 34 height 11
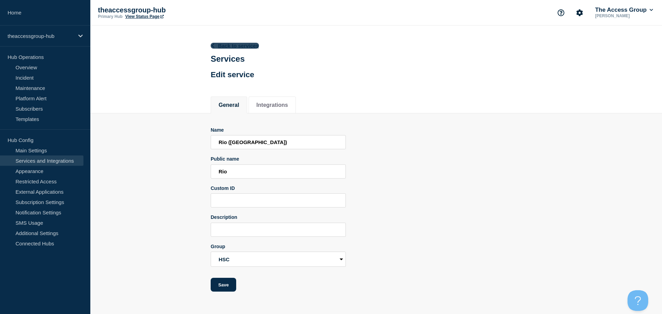
click at [214, 43] on icon at bounding box center [212, 45] width 5 height 4
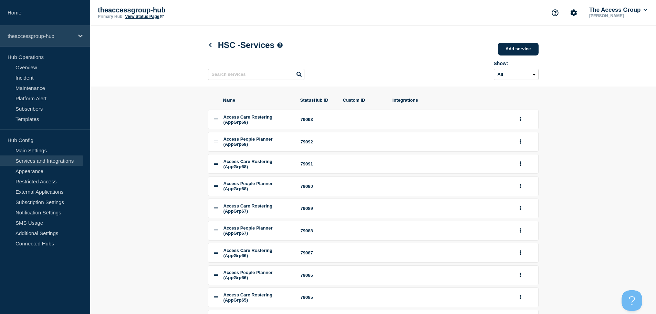
click at [68, 35] on p "theaccessgroup-hub" at bounding box center [41, 36] width 66 height 6
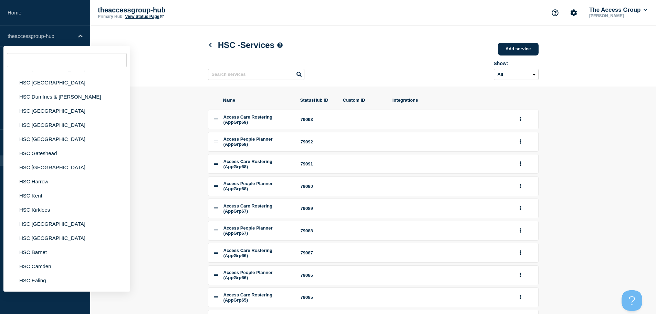
scroll to position [241, 0]
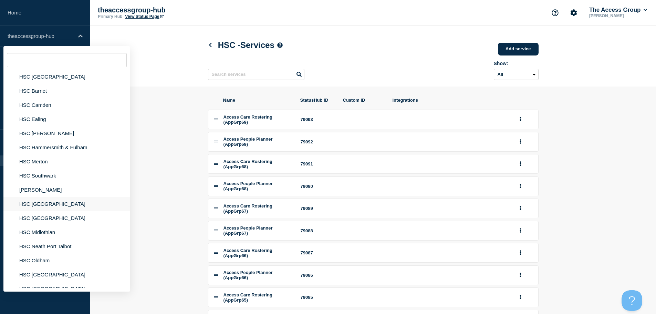
click at [58, 206] on li "HSC [GEOGRAPHIC_DATA]" at bounding box center [66, 204] width 127 height 14
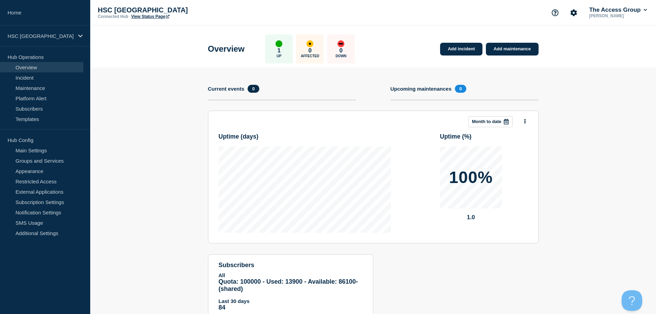
click at [152, 19] on div "HSC Tower Hamlets Connected Hub View Status Page The Access Group [PERSON_NAME]" at bounding box center [373, 13] width 566 height 26
click at [152, 18] on link "View Status Page" at bounding box center [150, 16] width 38 height 5
click at [74, 41] on div "HSC [GEOGRAPHIC_DATA]" at bounding box center [45, 36] width 90 height 21
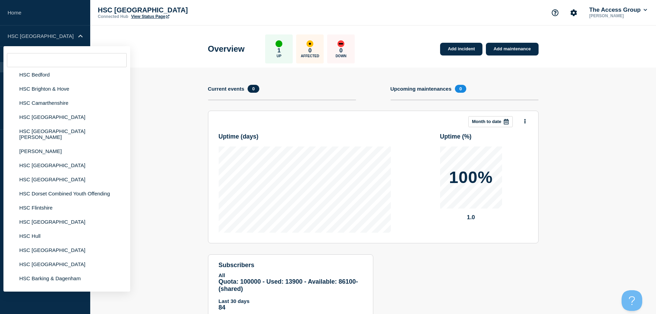
scroll to position [896, 0]
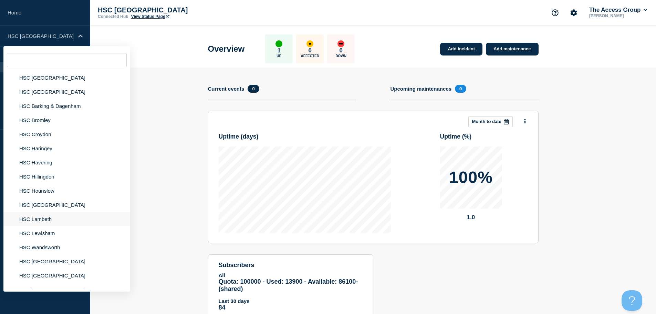
click at [38, 213] on li "HSC Lambeth" at bounding box center [66, 219] width 127 height 14
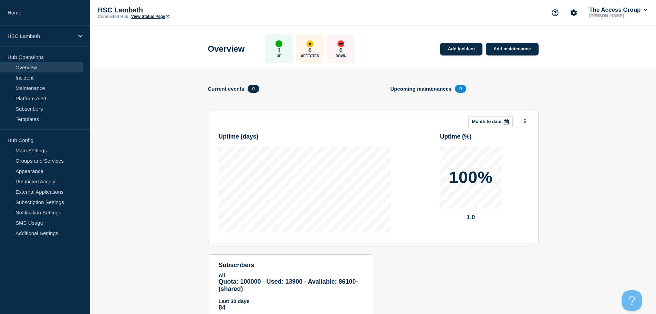
click at [154, 17] on link "View Status Page" at bounding box center [150, 16] width 38 height 5
click at [71, 37] on p "HSC Lambeth" at bounding box center [41, 36] width 66 height 6
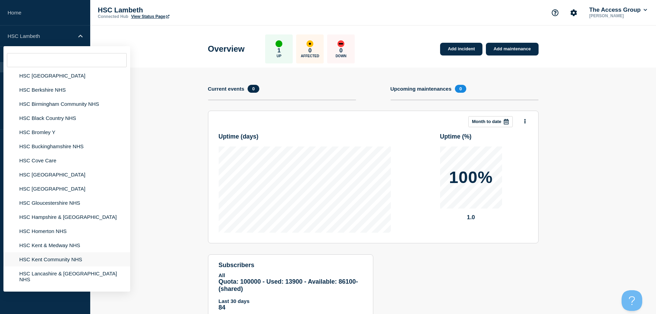
scroll to position [1309, 0]
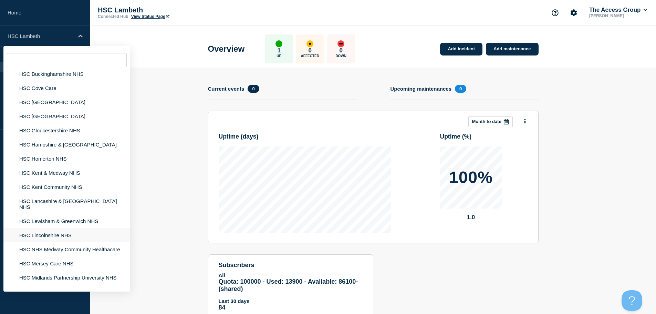
click at [60, 228] on li "HSC Lincolnshire NHS" at bounding box center [66, 235] width 127 height 14
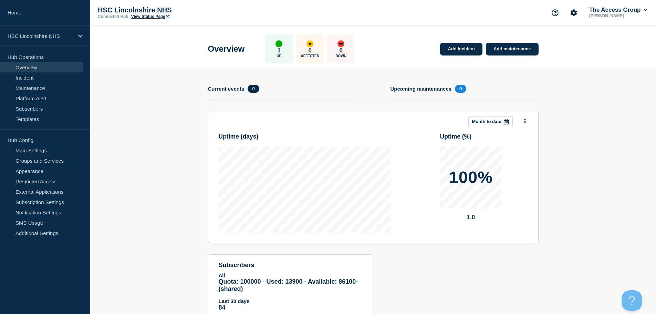
click at [156, 16] on link "View Status Page" at bounding box center [150, 16] width 38 height 5
drag, startPoint x: 60, startPoint y: 39, endPoint x: 66, endPoint y: 44, distance: 7.8
click at [60, 39] on div "HSC Lincolnshire NHS" at bounding box center [45, 36] width 90 height 21
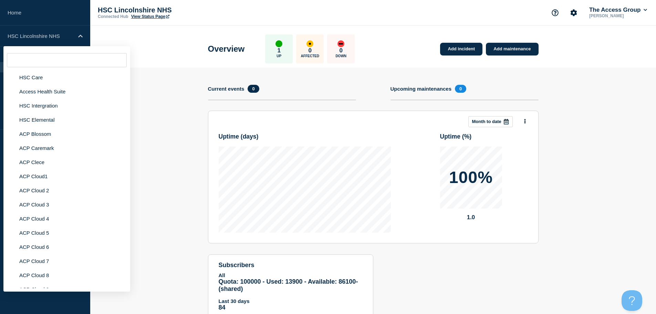
scroll to position [1826, 0]
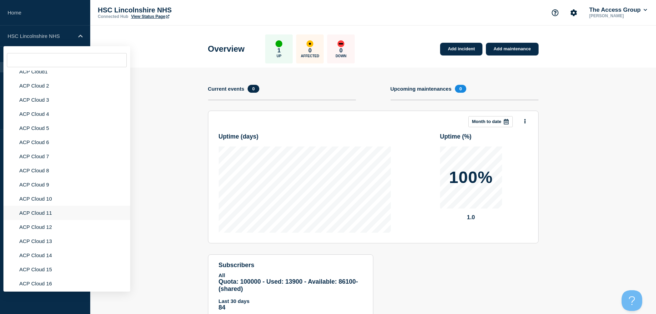
drag, startPoint x: 43, startPoint y: 206, endPoint x: 49, endPoint y: 208, distance: 6.9
click at [43, 207] on li "ACP Cloud 11" at bounding box center [66, 213] width 127 height 14
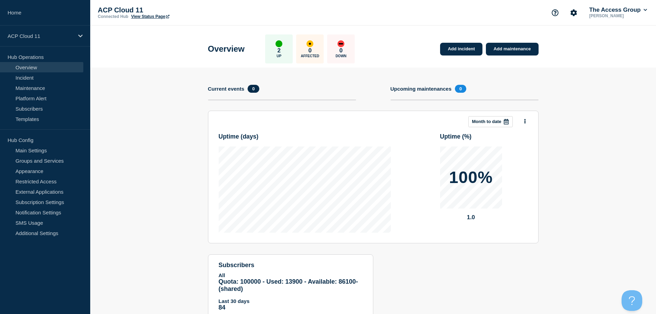
click at [160, 17] on link "View Status Page" at bounding box center [150, 16] width 38 height 5
click at [79, 34] on icon at bounding box center [80, 35] width 4 height 5
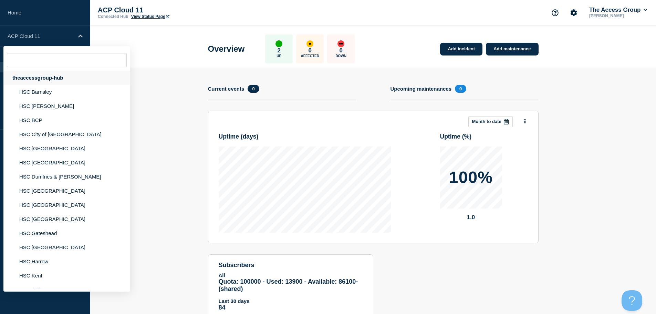
click at [64, 77] on div "theaccessgroup-hub" at bounding box center [66, 78] width 127 height 14
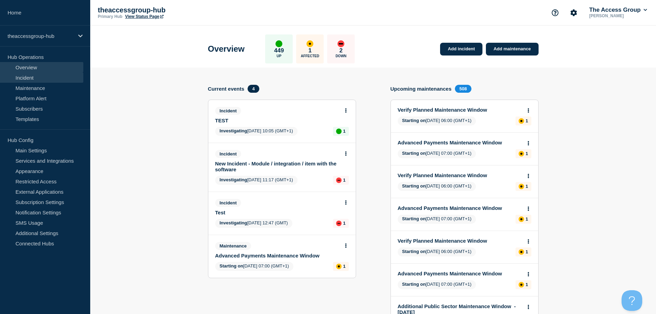
click at [58, 81] on link "Incident" at bounding box center [41, 77] width 83 height 10
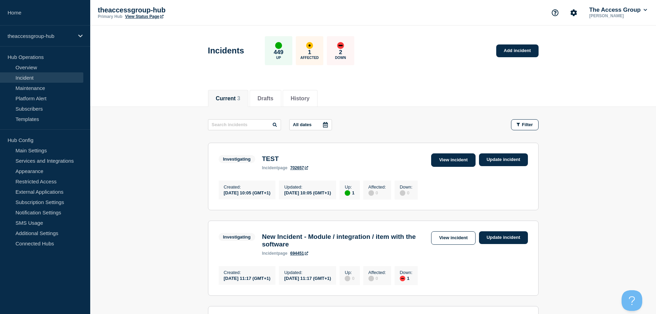
click at [452, 159] on link "View incident" at bounding box center [453, 159] width 44 height 13
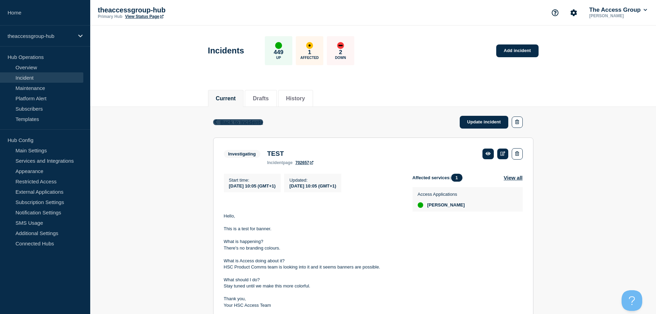
click at [218, 121] on icon "button" at bounding box center [215, 122] width 5 height 4
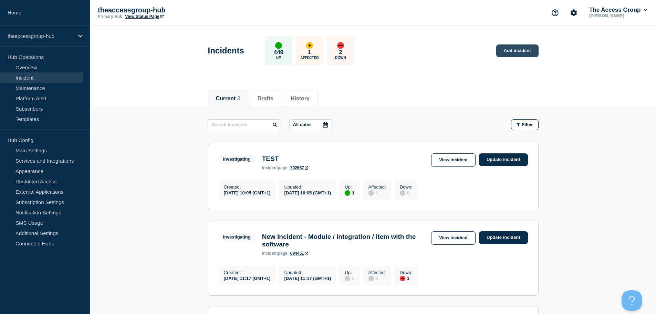
click at [521, 50] on link "Add incident" at bounding box center [518, 50] width 42 height 13
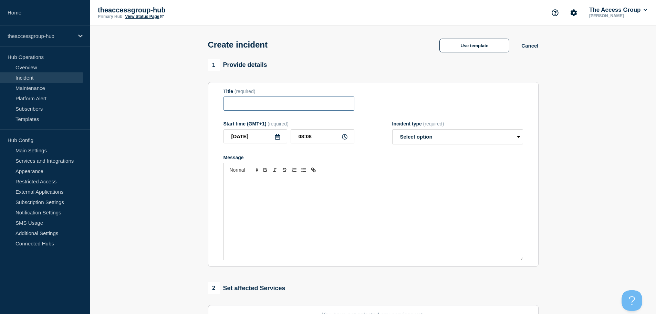
click at [274, 109] on input "Title" at bounding box center [289, 103] width 131 height 14
type input "hsc testing"
click at [450, 137] on select "Select option Investigating Identified Monitoring" at bounding box center [458, 136] width 131 height 15
select select "identified"
click at [393, 131] on select "Select option Investigating Identified Monitoring" at bounding box center [458, 136] width 131 height 15
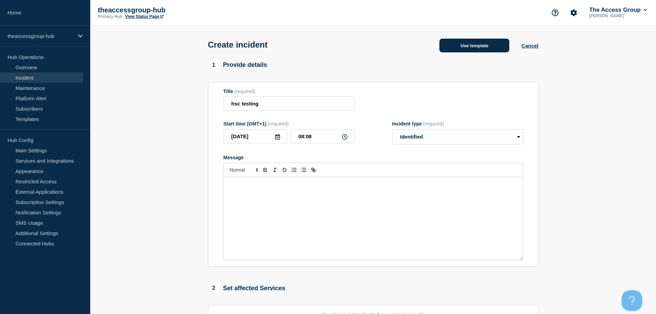
click at [450, 48] on button "Use template" at bounding box center [475, 46] width 70 height 14
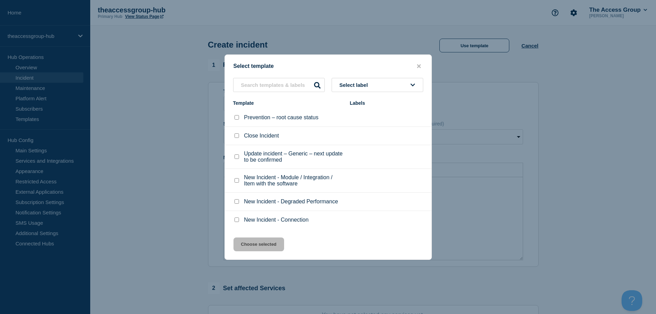
click at [237, 156] on input "Update incident – Generic – next update to be confirmed checkbox" at bounding box center [237, 156] width 4 height 4
checkbox input "true"
drag, startPoint x: 261, startPoint y: 247, endPoint x: 291, endPoint y: 247, distance: 30.3
click at [261, 247] on button "Choose selected" at bounding box center [259, 244] width 51 height 14
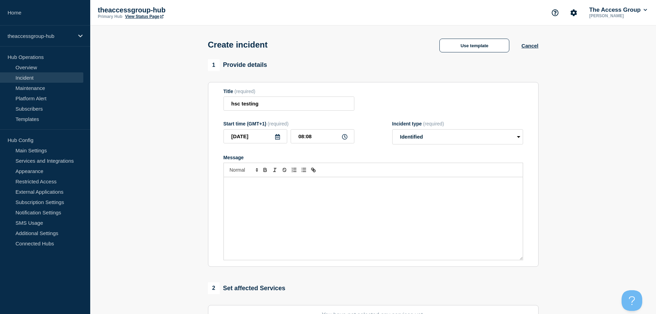
select select "investigating"
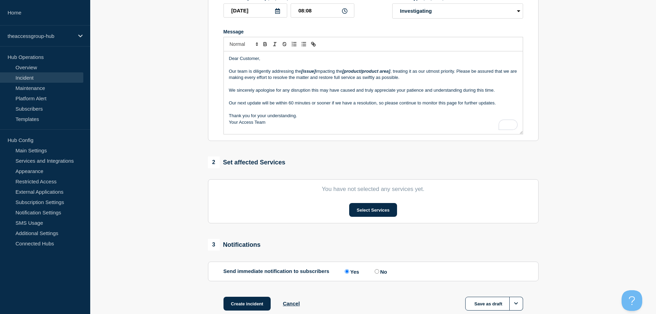
scroll to position [138, 0]
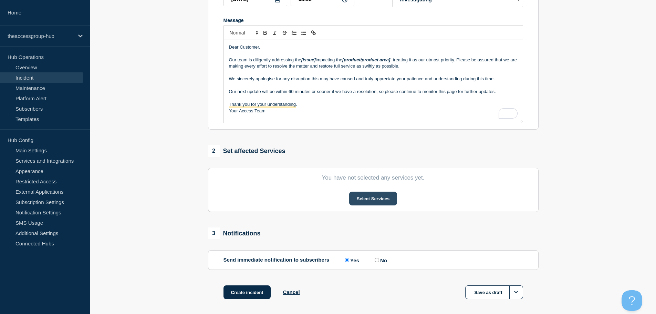
click at [363, 199] on button "Select Services" at bounding box center [373, 199] width 48 height 14
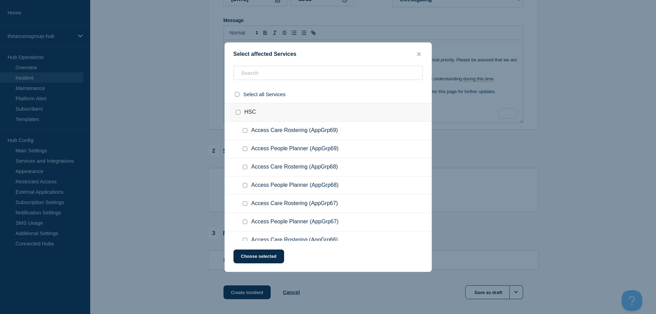
click at [247, 130] on div at bounding box center [247, 130] width 10 height 7
click at [246, 132] on input "Access Care Rostering (AppGrp69) checkbox" at bounding box center [245, 130] width 4 height 4
checkbox input "true"
click at [270, 256] on button "Choose selected" at bounding box center [259, 256] width 51 height 14
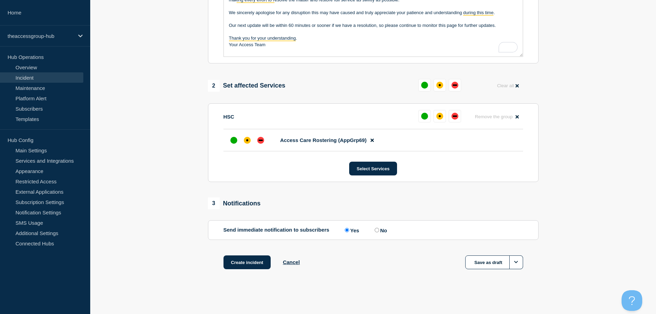
scroll to position [205, 0]
click at [253, 261] on button "Create incident" at bounding box center [248, 262] width 48 height 14
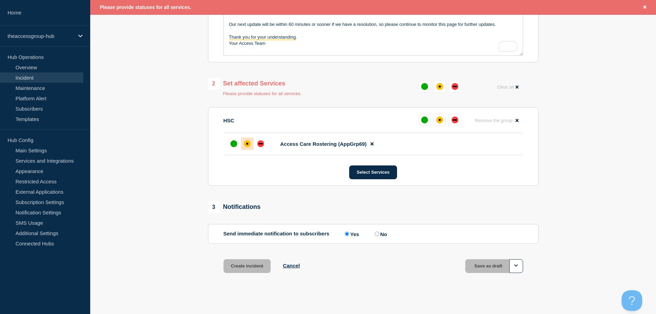
click at [250, 147] on div at bounding box center [247, 143] width 12 height 12
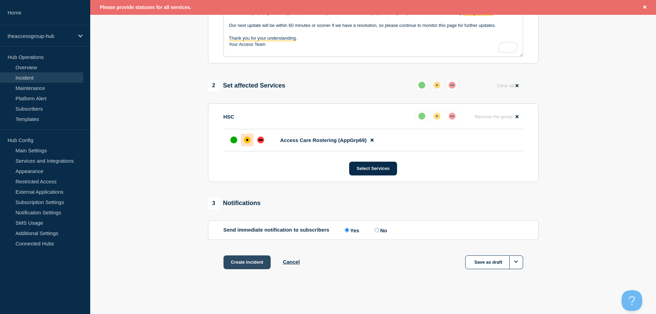
click at [253, 262] on button "Create incident" at bounding box center [248, 262] width 48 height 14
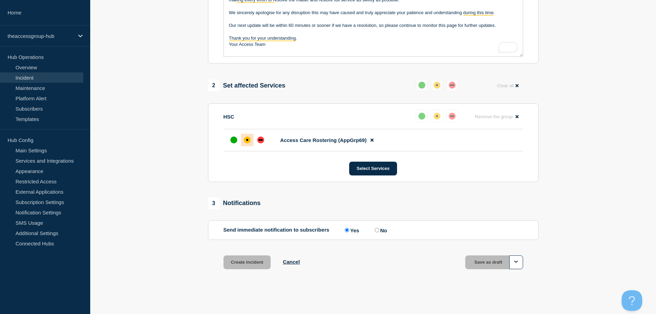
scroll to position [205, 0]
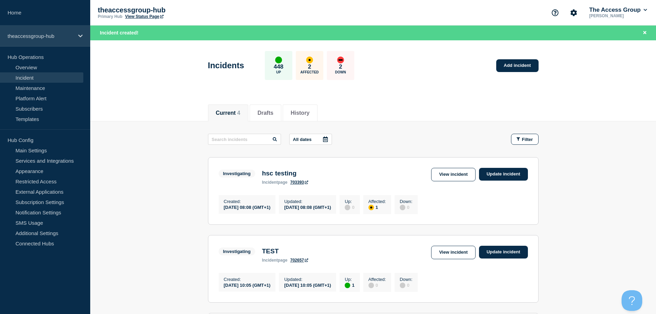
click at [55, 35] on p "theaccessgroup-hub" at bounding box center [41, 36] width 66 height 6
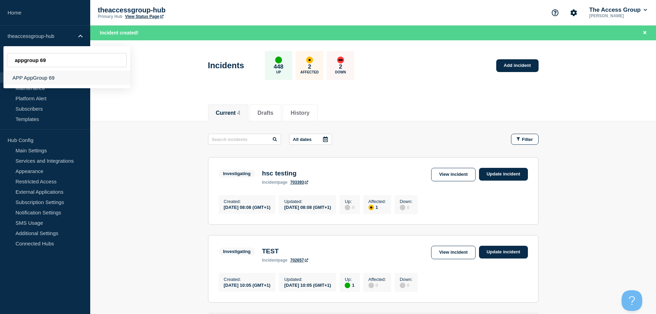
type input "appgroup 69"
click at [45, 78] on div "APP AppGroup 69" at bounding box center [66, 78] width 127 height 14
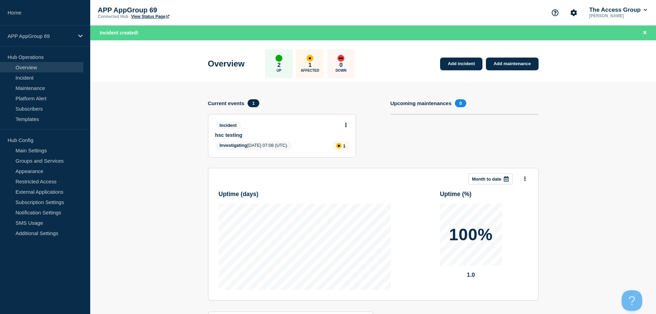
click at [161, 17] on link "View Status Page" at bounding box center [150, 16] width 38 height 5
click at [58, 39] on div "APP AppGroup 69" at bounding box center [45, 36] width 90 height 21
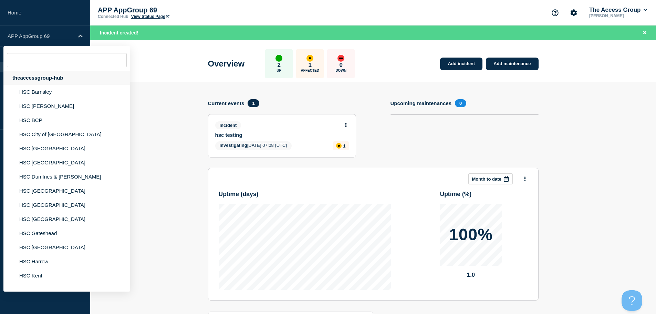
click at [64, 77] on div "theaccessgroup-hub" at bounding box center [66, 78] width 127 height 14
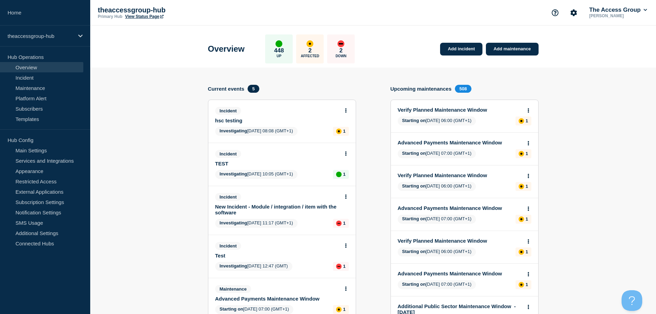
click at [345, 109] on icon at bounding box center [346, 110] width 2 height 4
click at [347, 126] on link "View incident" at bounding box center [343, 127] width 28 height 6
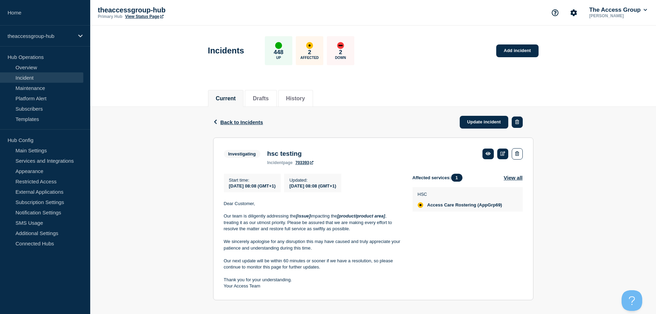
click at [516, 123] on icon "button" at bounding box center [518, 122] width 4 height 4
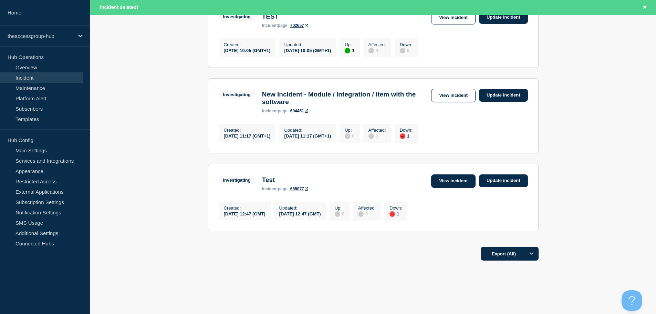
scroll to position [175, 0]
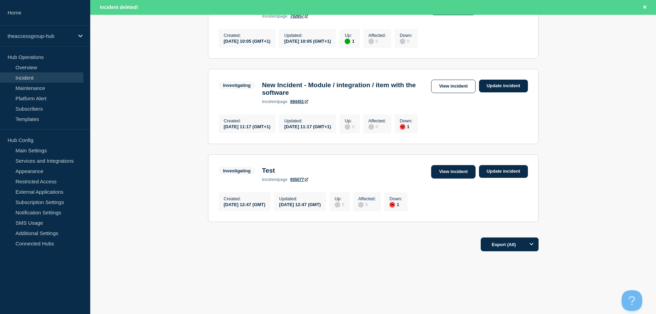
click at [437, 168] on link "View incident" at bounding box center [453, 171] width 44 height 13
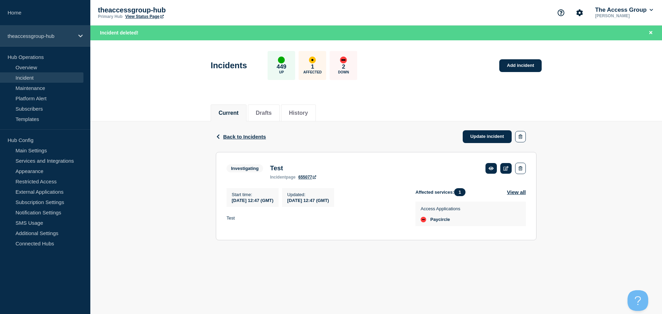
click at [53, 33] on p "theaccessgroup-hub" at bounding box center [41, 36] width 66 height 6
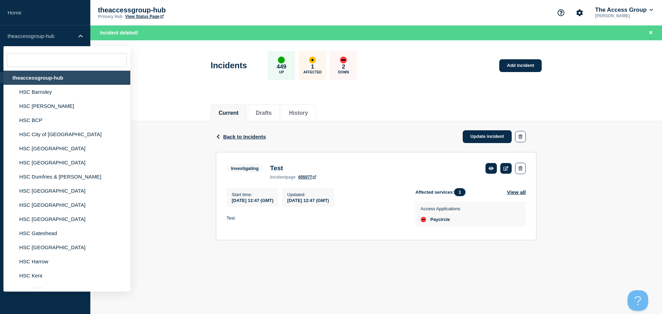
click at [154, 65] on header "Incidents 449 Up 1 Affected 2 Down Add incident" at bounding box center [375, 69] width 571 height 58
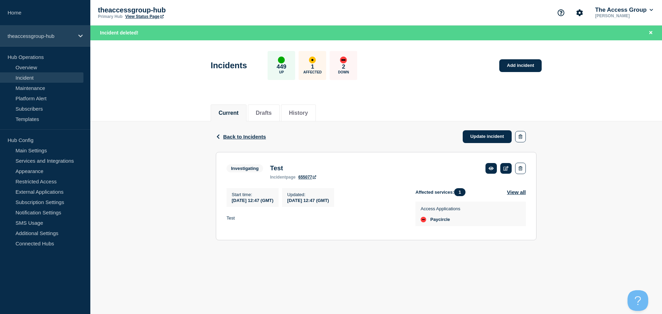
click at [60, 37] on p "theaccessgroup-hub" at bounding box center [41, 36] width 66 height 6
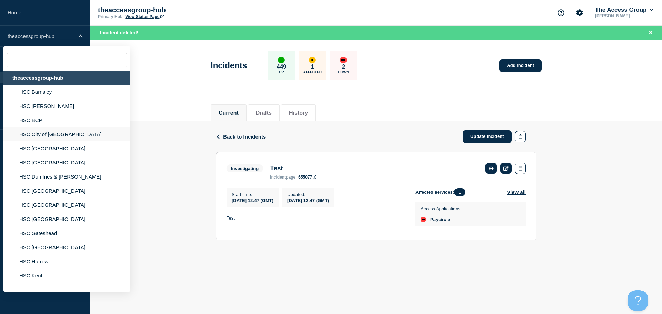
click at [61, 134] on li "HSC City of [GEOGRAPHIC_DATA]" at bounding box center [66, 134] width 127 height 14
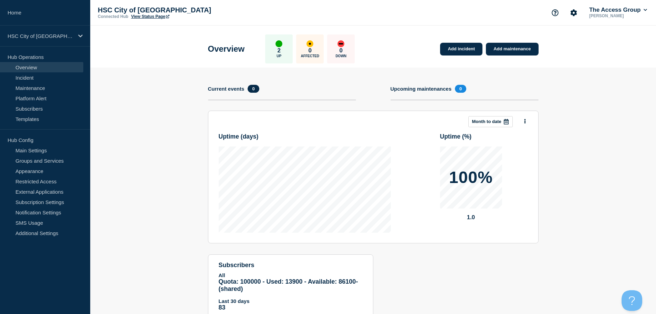
scroll to position [25, 0]
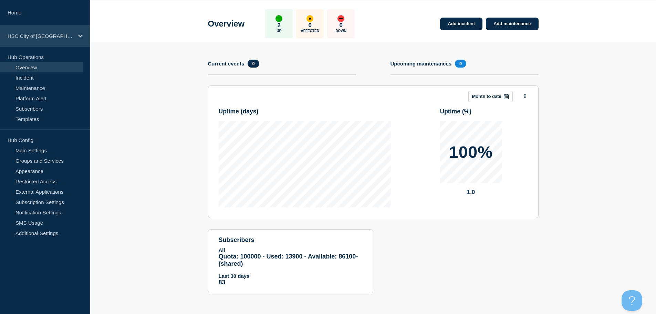
click at [52, 41] on div "HSC City of [GEOGRAPHIC_DATA]" at bounding box center [45, 36] width 90 height 21
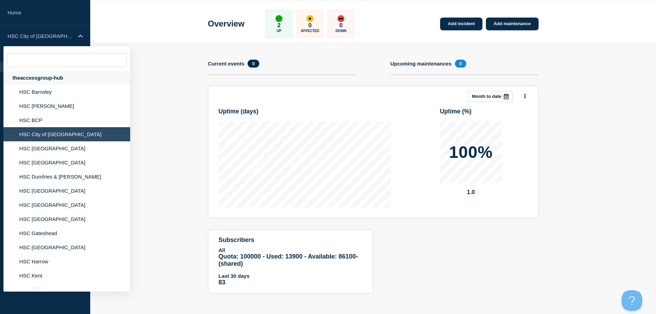
click at [77, 79] on div "theaccessgroup-hub" at bounding box center [66, 78] width 127 height 14
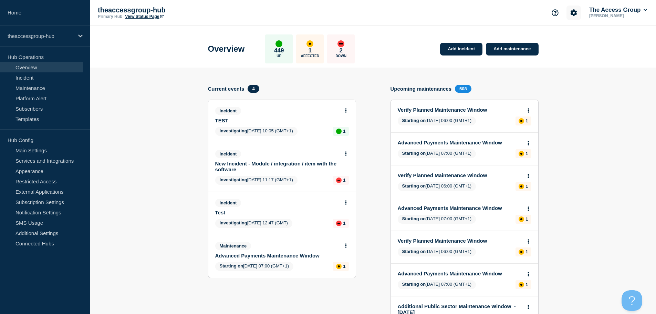
click at [571, 13] on icon "Account settings" at bounding box center [574, 12] width 7 height 7
click at [575, 40] on link "Team Members" at bounding box center [574, 41] width 35 height 6
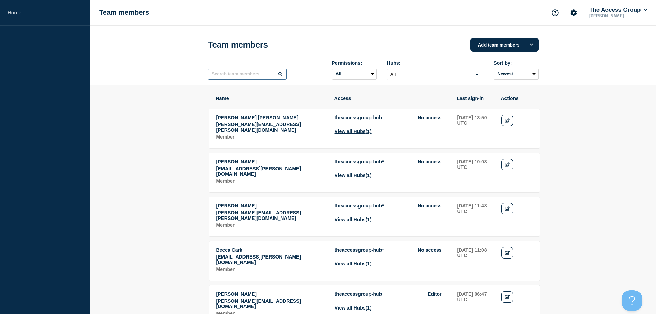
click at [246, 79] on input "text" at bounding box center [247, 74] width 79 height 11
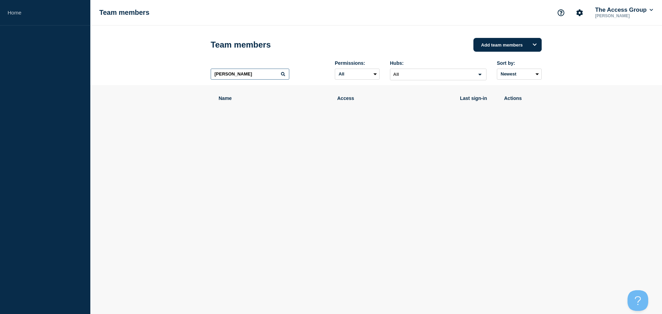
drag, startPoint x: 254, startPoint y: 77, endPoint x: 228, endPoint y: 75, distance: 25.9
click at [228, 75] on input "[PERSON_NAME]" at bounding box center [250, 74] width 79 height 11
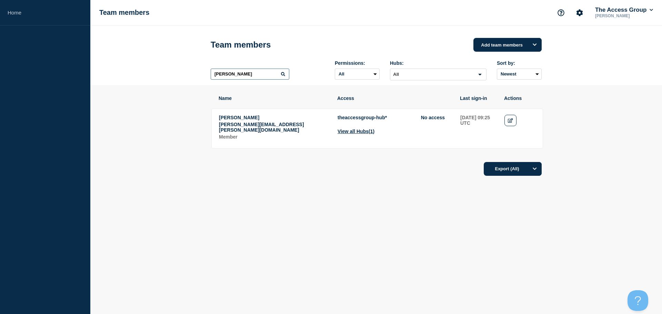
type input "[PERSON_NAME]"
click at [284, 75] on icon at bounding box center [283, 74] width 4 height 4
click at [508, 122] on icon "Edit" at bounding box center [510, 120] width 5 height 4
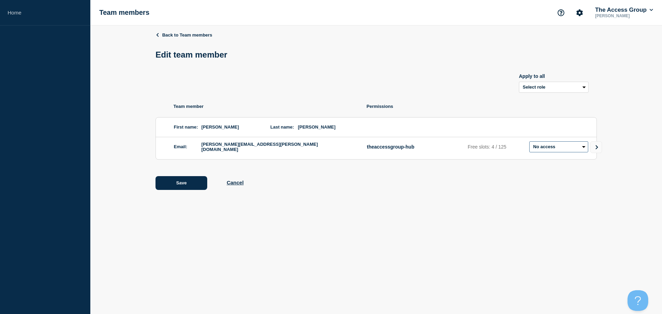
click at [546, 146] on select "Admin Manager Editor No access" at bounding box center [558, 146] width 59 height 11
select select "2"
click at [529, 143] on select "Admin Manager Editor No access" at bounding box center [558, 146] width 59 height 11
click at [190, 181] on button "Save" at bounding box center [181, 183] width 52 height 14
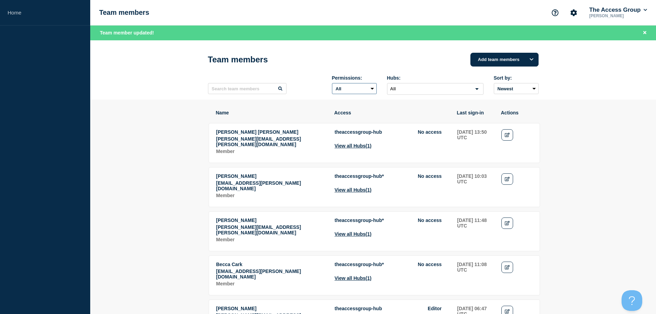
click at [369, 89] on select "All Admin Manager Editor No access" at bounding box center [354, 88] width 45 height 11
select select "2"
click at [332, 85] on select "All Admin Manager Editor No access" at bounding box center [354, 88] width 45 height 11
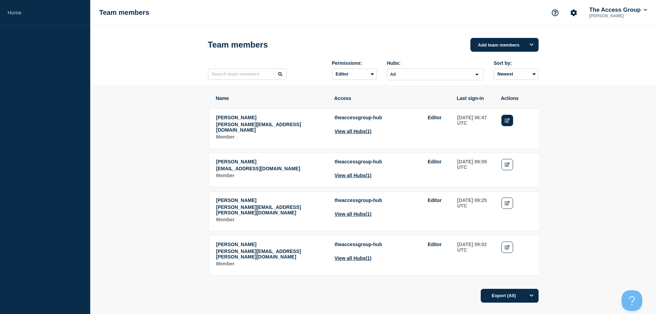
click at [508, 122] on icon "Edit" at bounding box center [507, 120] width 5 height 4
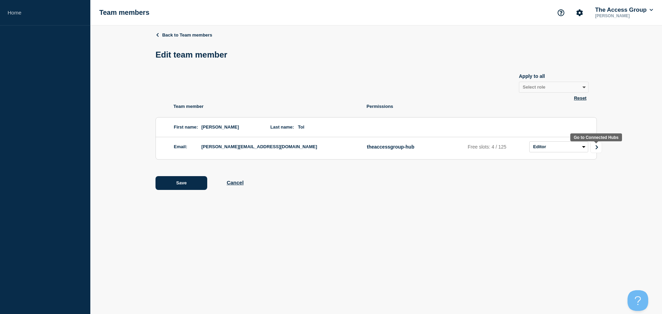
click at [596, 149] on icon "Go to Connected Hubs" at bounding box center [596, 147] width 2 height 4
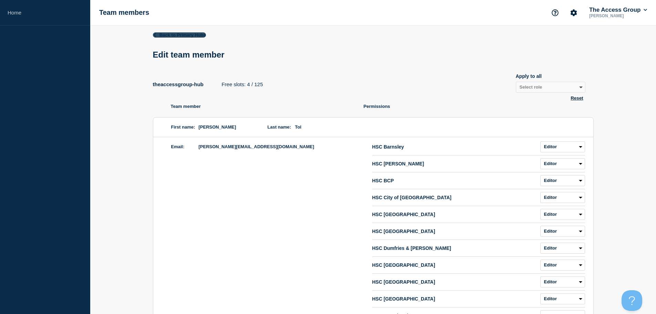
click at [155, 35] on icon at bounding box center [155, 35] width 4 height 4
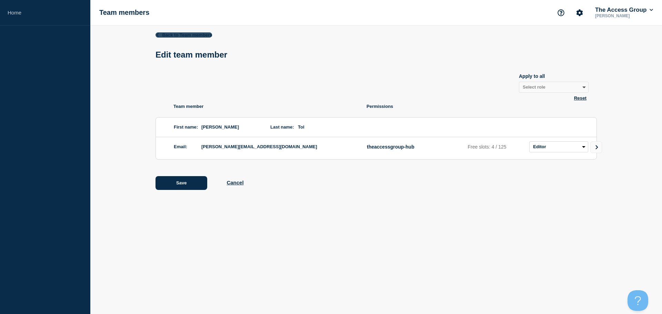
click at [156, 34] on icon at bounding box center [157, 35] width 4 height 4
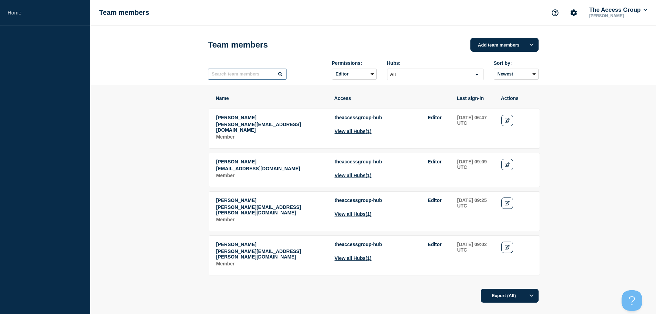
click at [243, 75] on input "text" at bounding box center [247, 74] width 79 height 11
type input "[PERSON_NAME]"
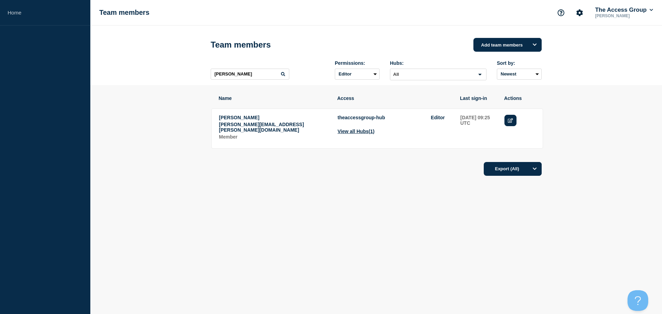
click at [510, 123] on icon "Edit" at bounding box center [510, 120] width 5 height 4
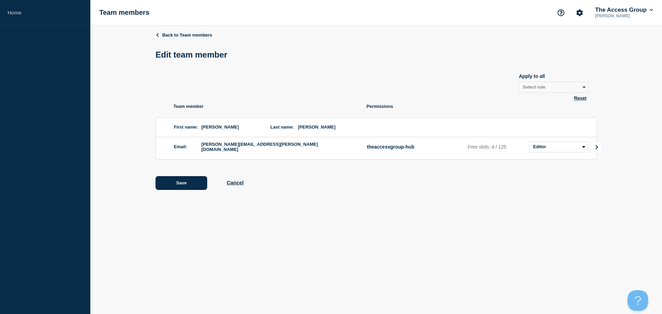
click at [597, 147] on icon "Go to Connected Hubs" at bounding box center [596, 147] width 5 height 4
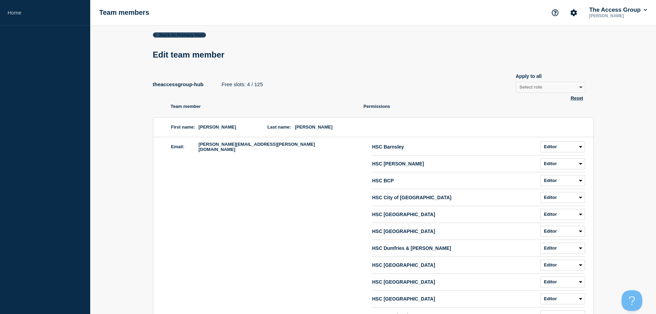
click at [155, 33] on icon at bounding box center [155, 35] width 4 height 4
